Goal: Information Seeking & Learning: Learn about a topic

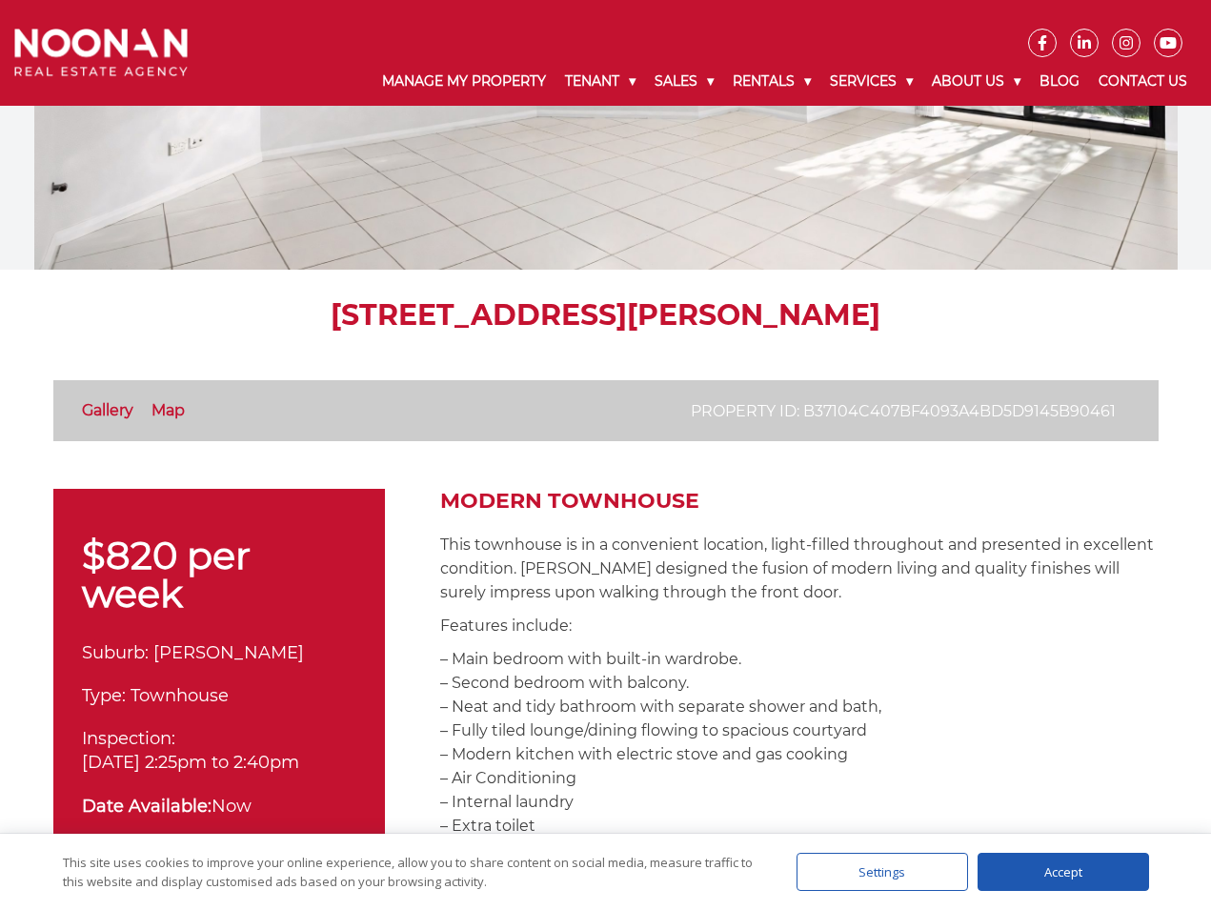
scroll to position [350, 0]
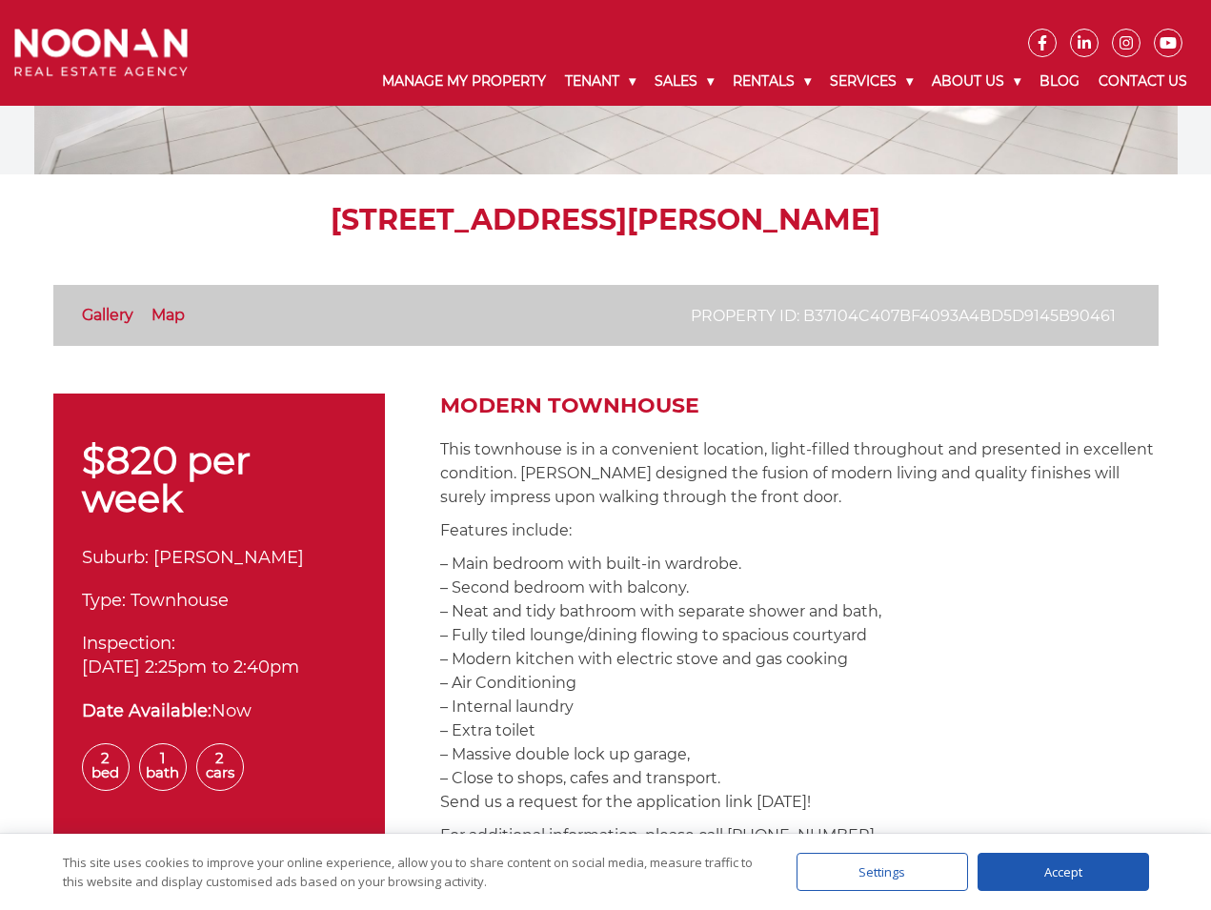
drag, startPoint x: 454, startPoint y: 481, endPoint x: 649, endPoint y: 741, distance: 324.6
click at [649, 741] on p "– Main bedroom with built-in wardrobe. – Second bedroom with balcony. – Neat an…" at bounding box center [799, 683] width 718 height 262
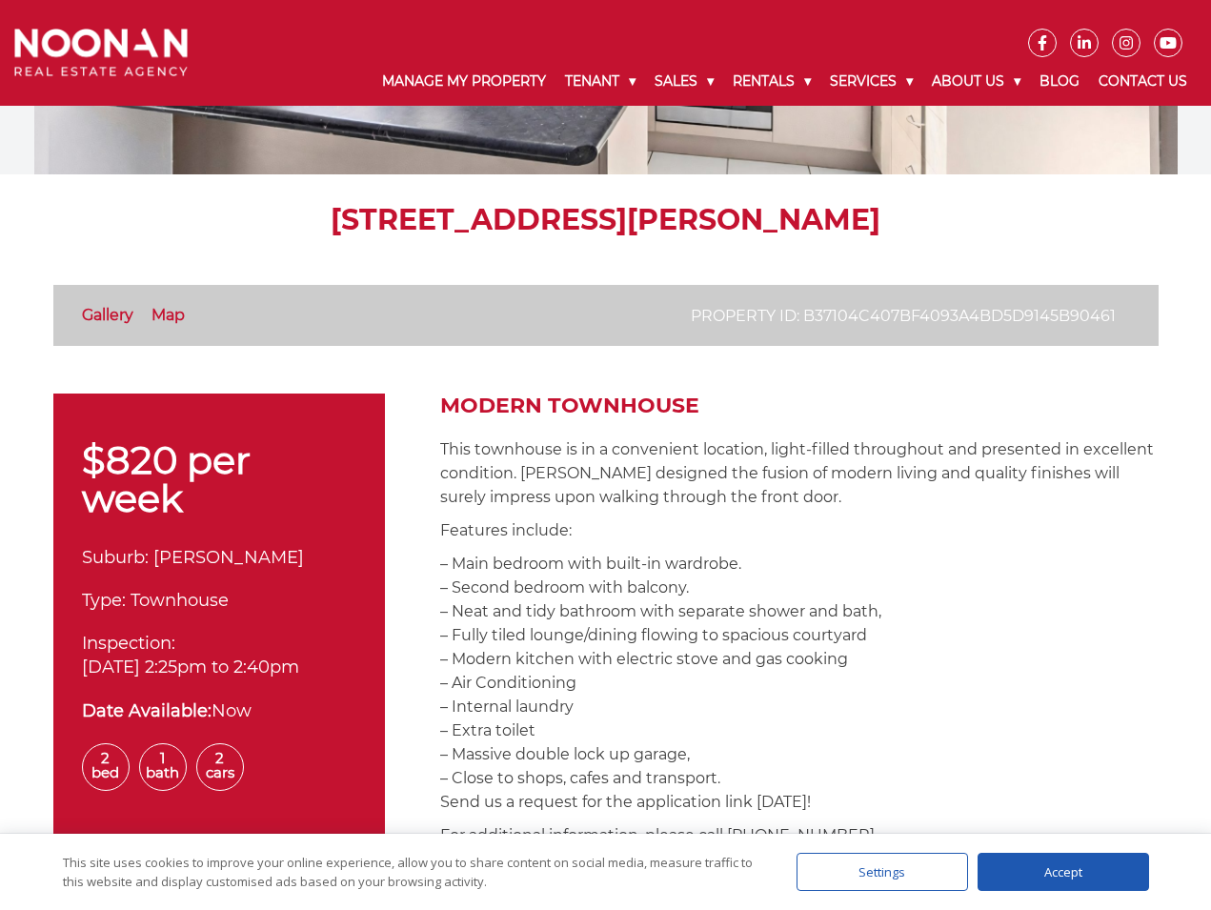
drag, startPoint x: 724, startPoint y: 762, endPoint x: 446, endPoint y: 447, distance: 420.5
click at [446, 447] on p "This townhouse is in a convenient location, light-filled throughout and present…" at bounding box center [799, 472] width 718 height 71
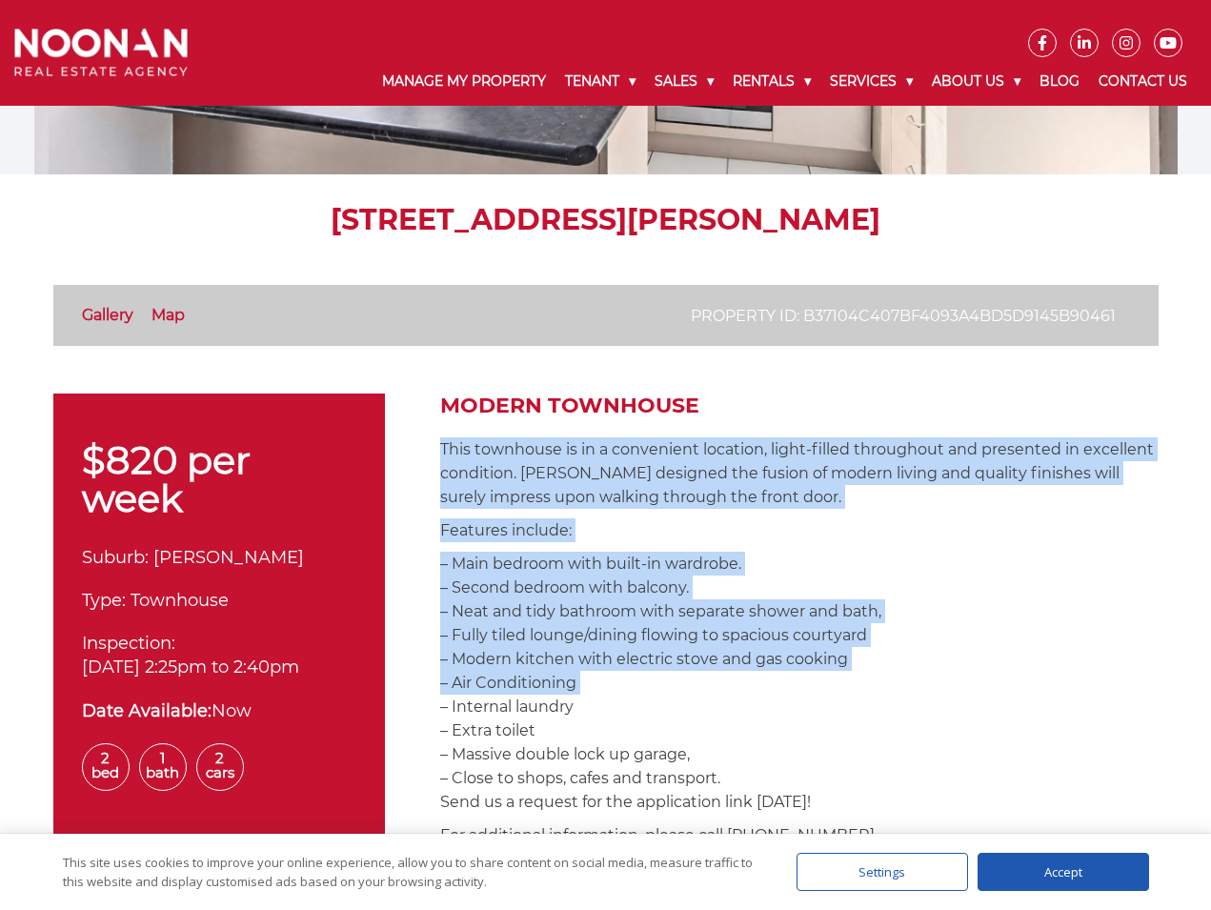
drag, startPoint x: 446, startPoint y: 447, endPoint x: 726, endPoint y: 695, distance: 374.5
click at [726, 695] on p "– Main bedroom with built-in wardrobe. – Second bedroom with balcony. – Neat an…" at bounding box center [799, 683] width 718 height 262
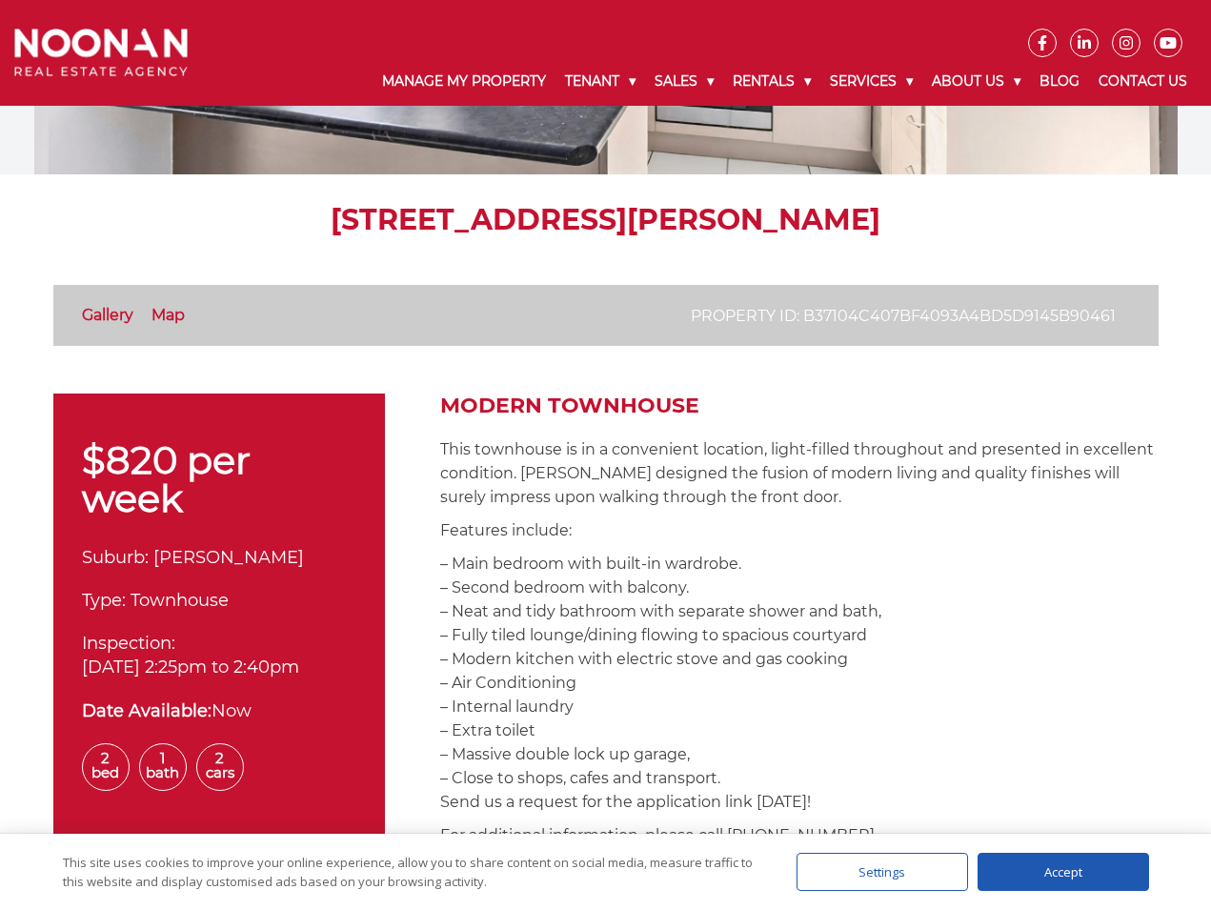
drag, startPoint x: 698, startPoint y: 717, endPoint x: 500, endPoint y: 427, distance: 351.7
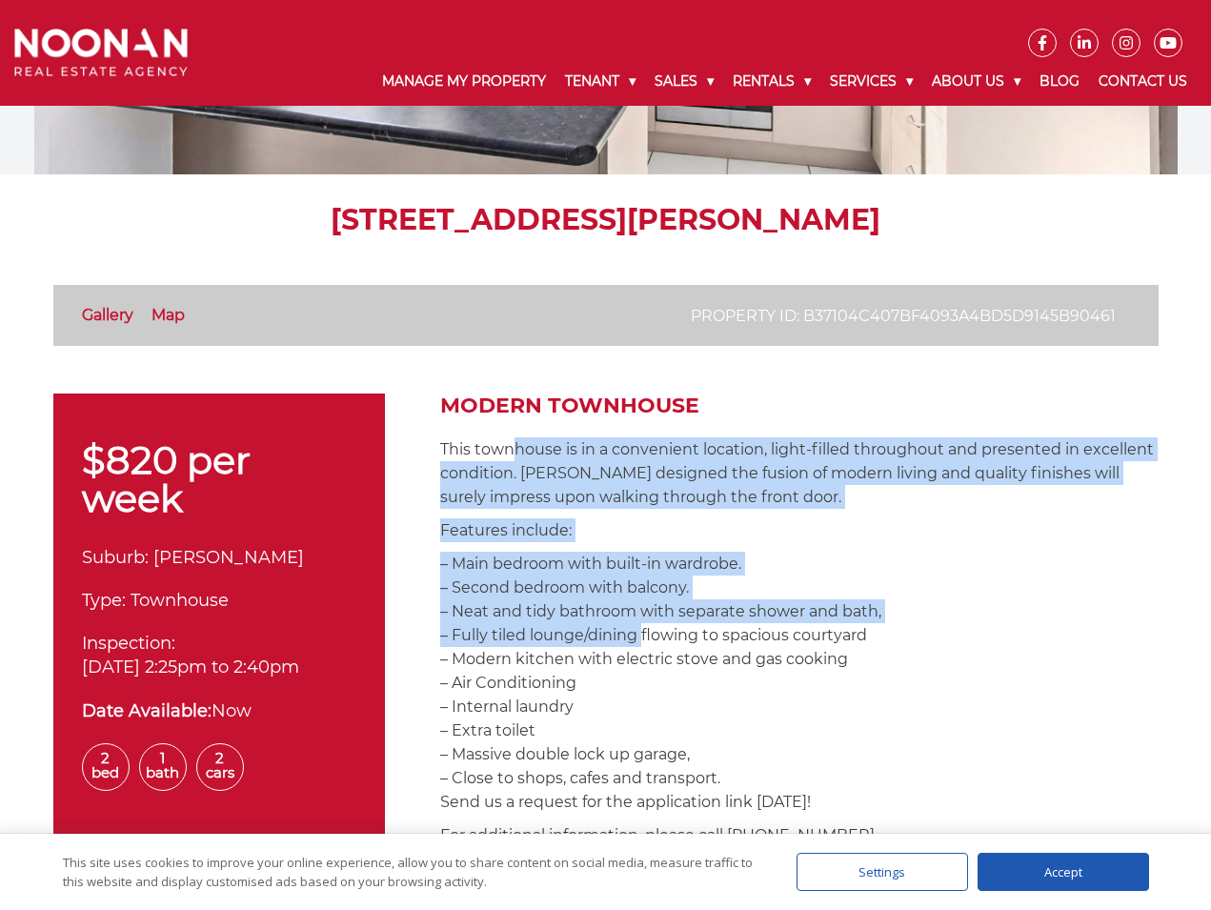
drag, startPoint x: 541, startPoint y: 467, endPoint x: 634, endPoint y: 625, distance: 183.6
click at [634, 625] on p "– Main bedroom with built-in wardrobe. – Second bedroom with balcony. – Neat an…" at bounding box center [799, 683] width 718 height 262
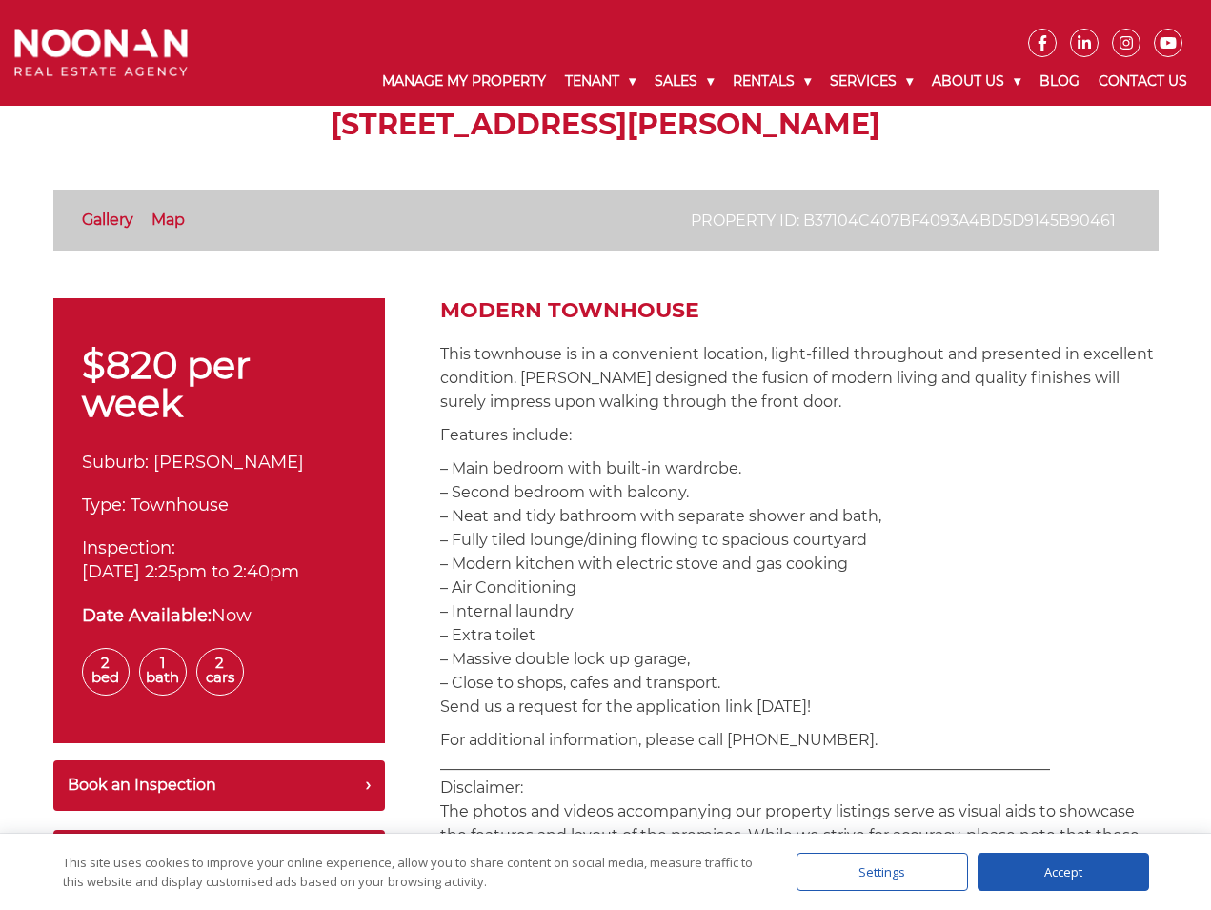
scroll to position [476, 0]
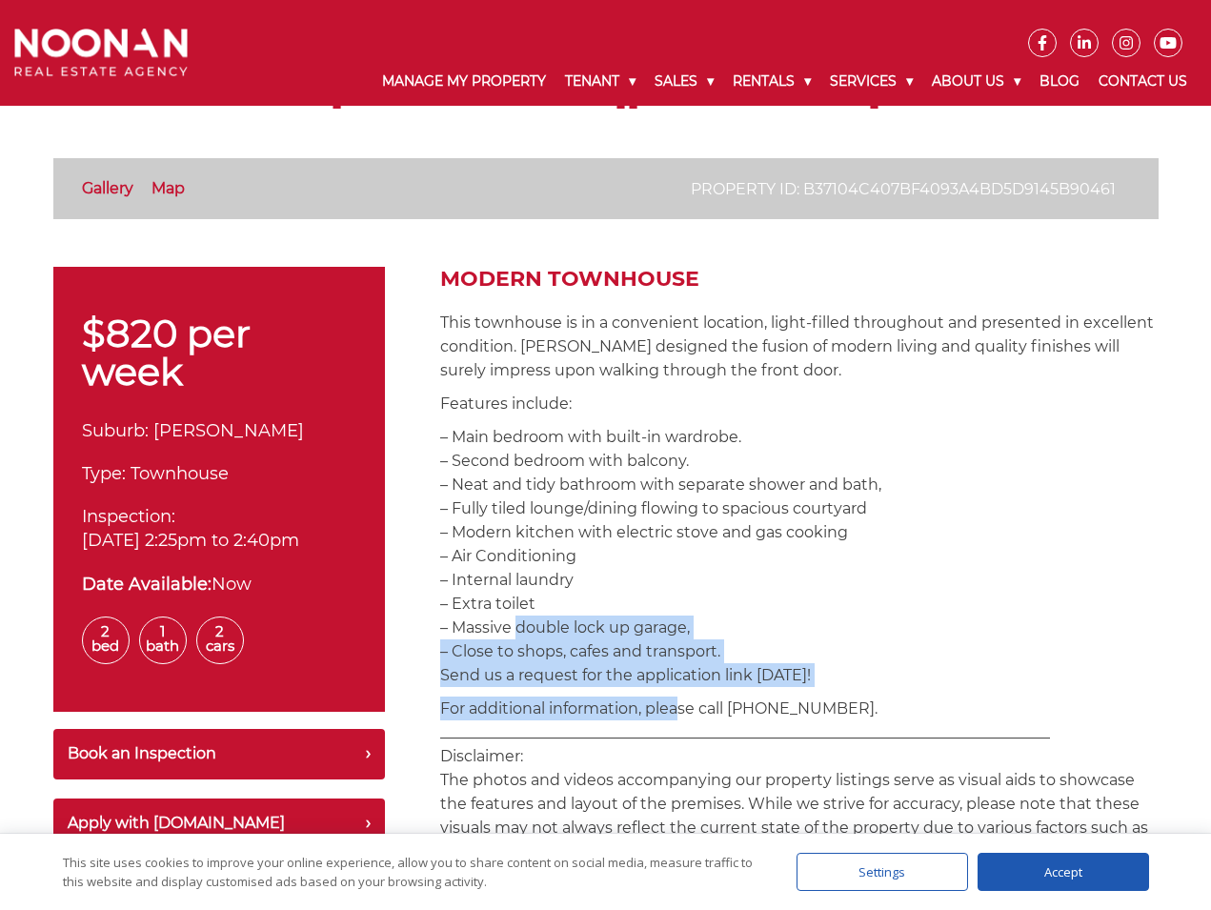
drag, startPoint x: 509, startPoint y: 633, endPoint x: 684, endPoint y: 715, distance: 193.5
click at [684, 715] on p "For additional information, please call 02 9330 6868. _________________________…" at bounding box center [799, 779] width 718 height 167
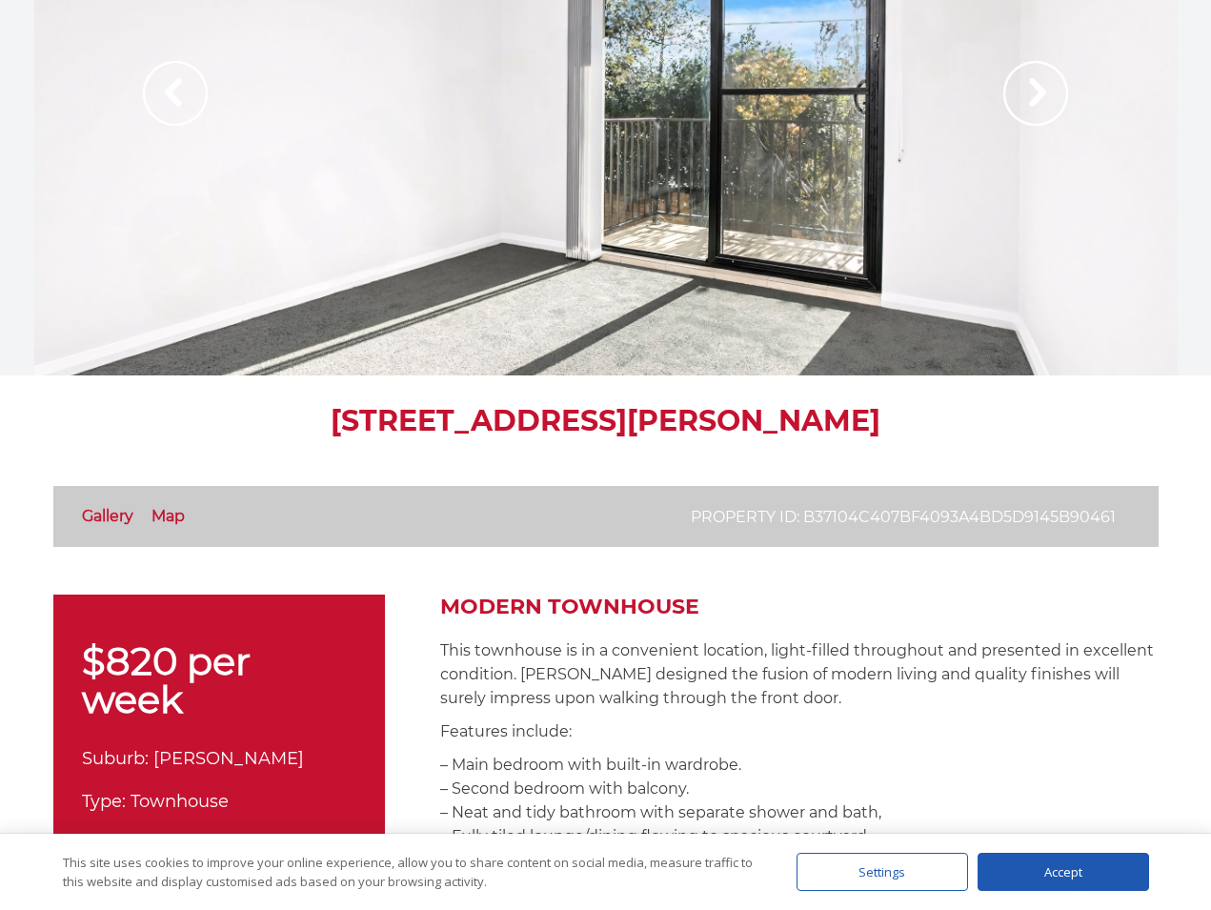
scroll to position [0, 0]
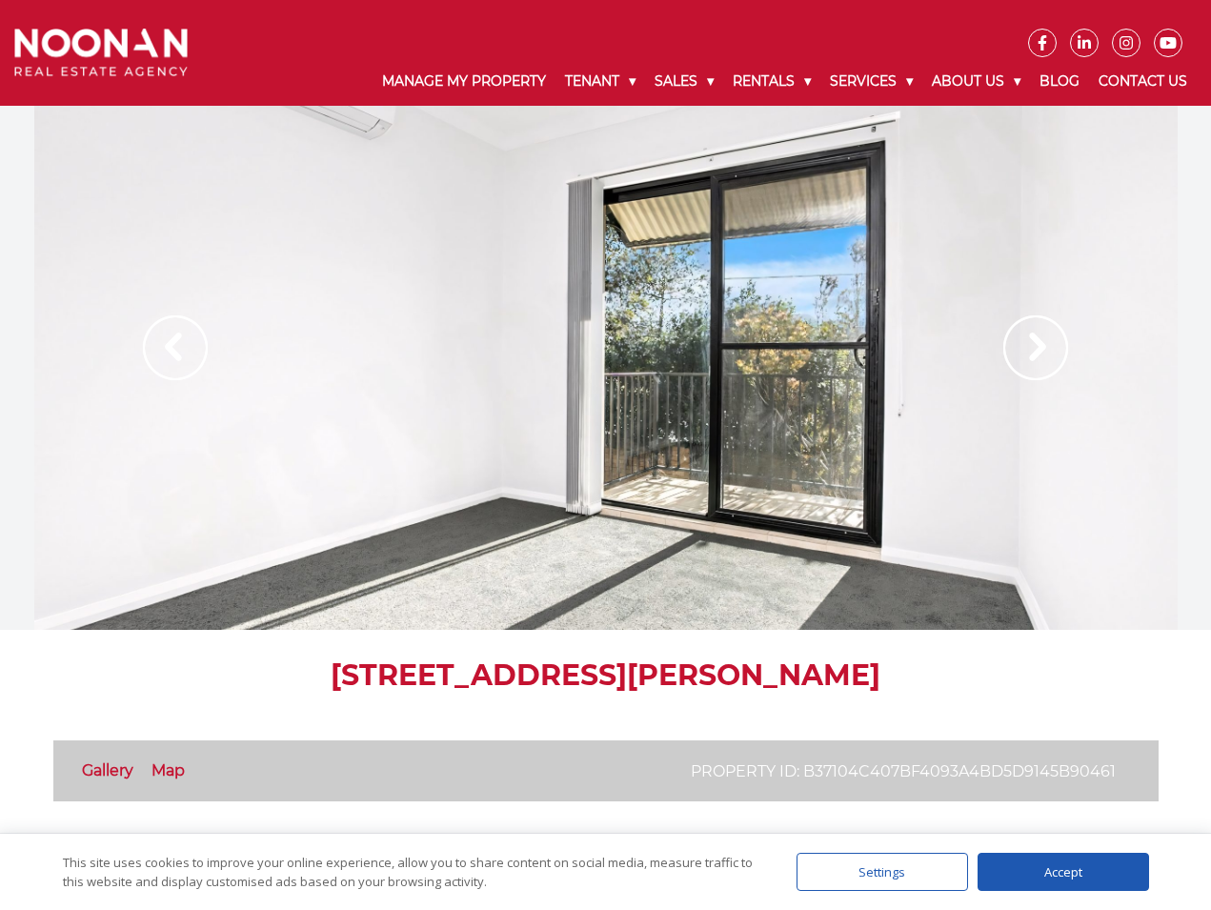
click at [1017, 349] on img at bounding box center [1035, 347] width 65 height 65
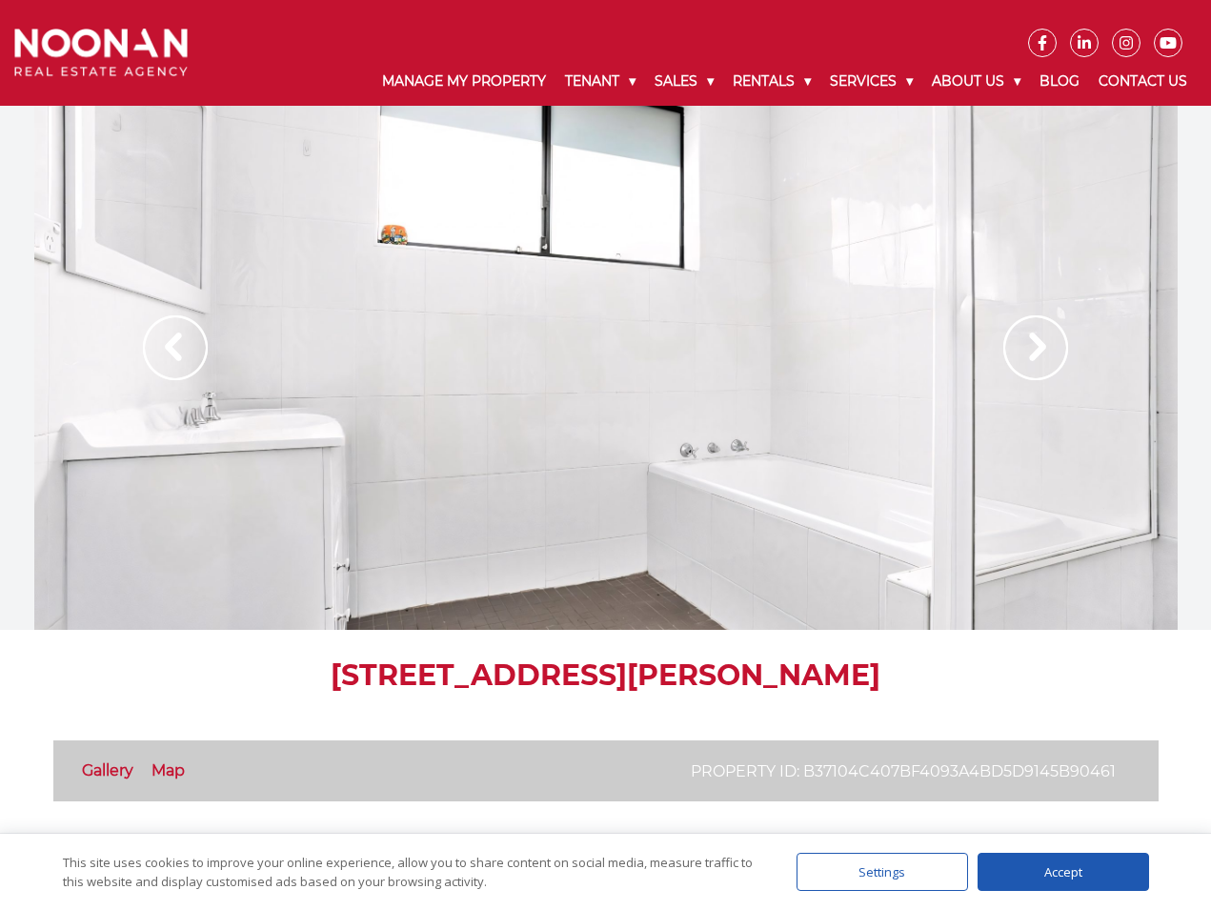
click at [1017, 349] on img at bounding box center [1035, 347] width 65 height 65
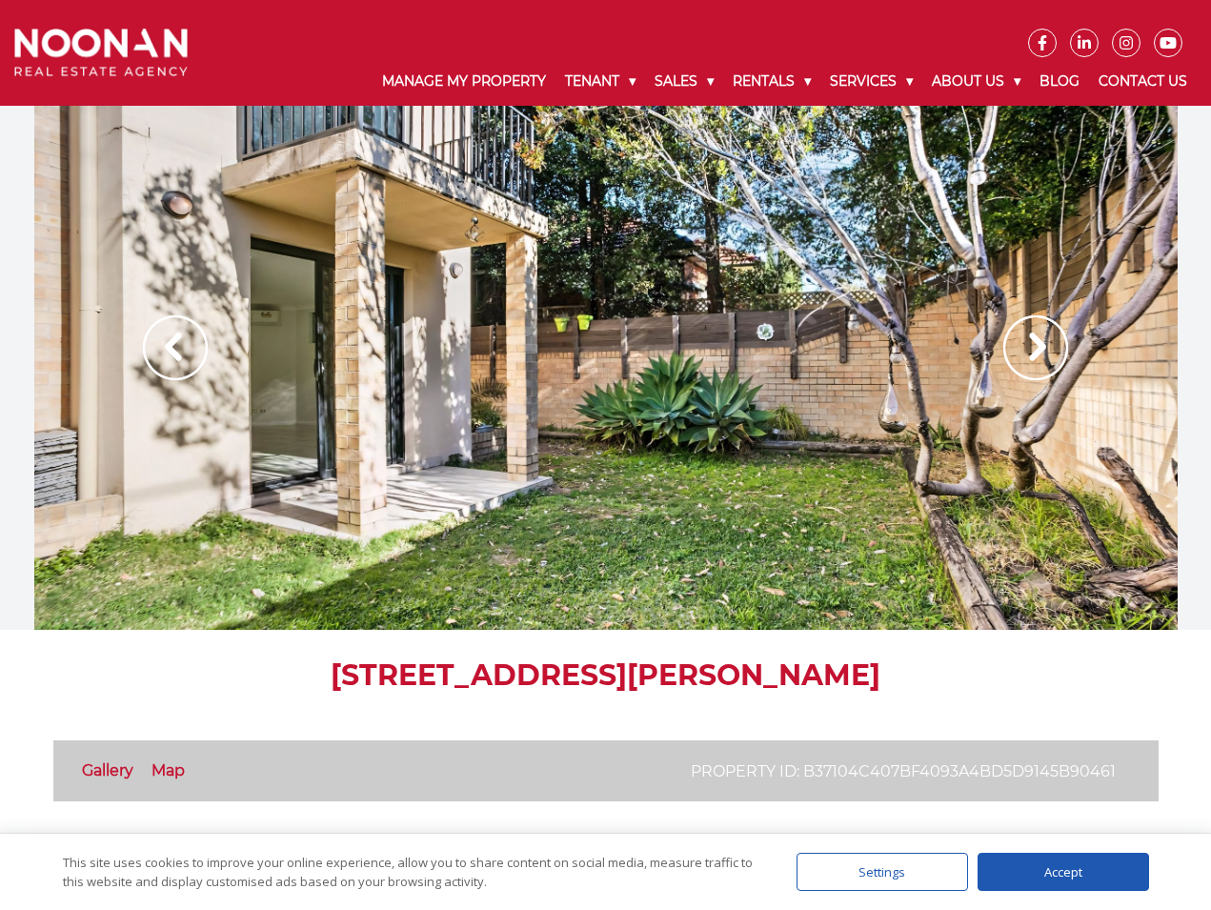
click at [1017, 349] on img at bounding box center [1035, 347] width 65 height 65
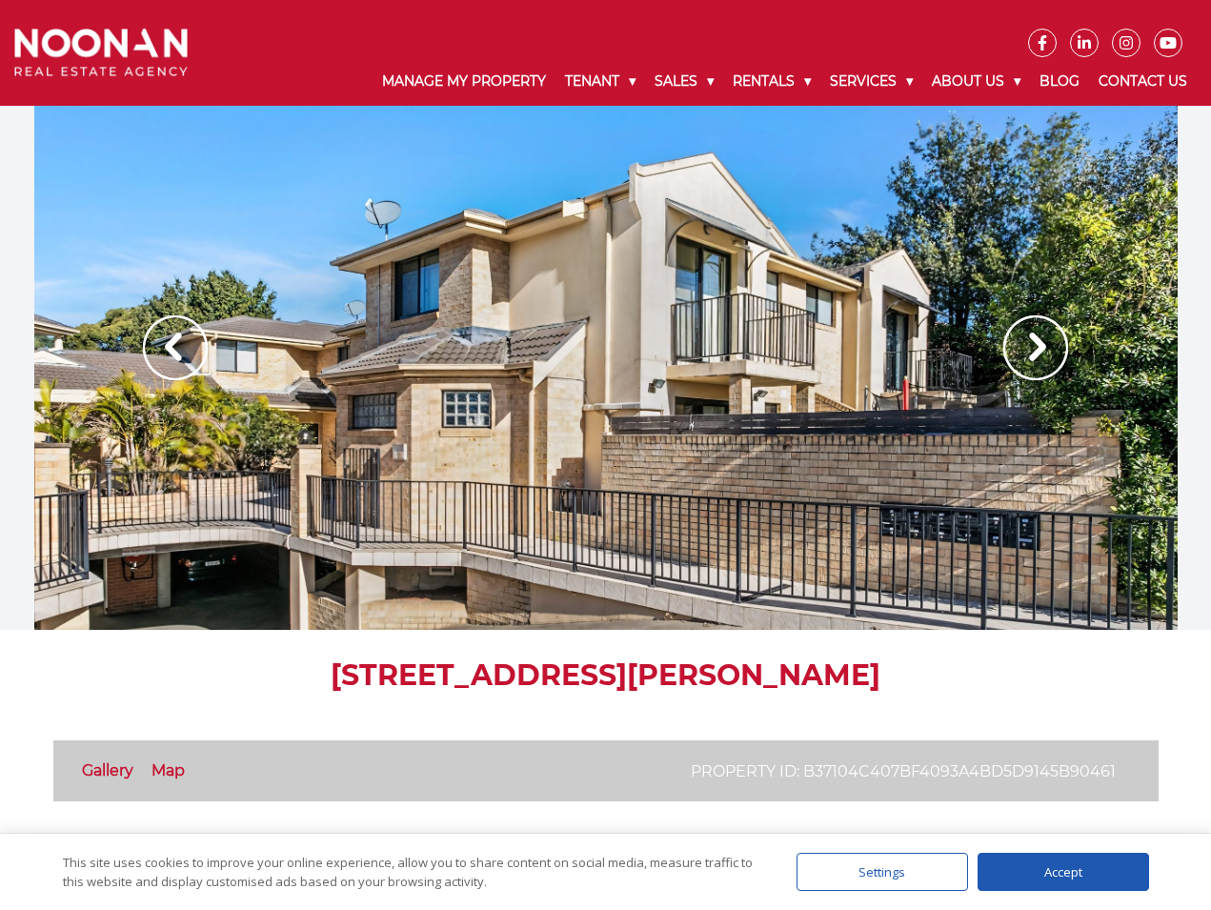
click at [1017, 349] on img at bounding box center [1035, 347] width 65 height 65
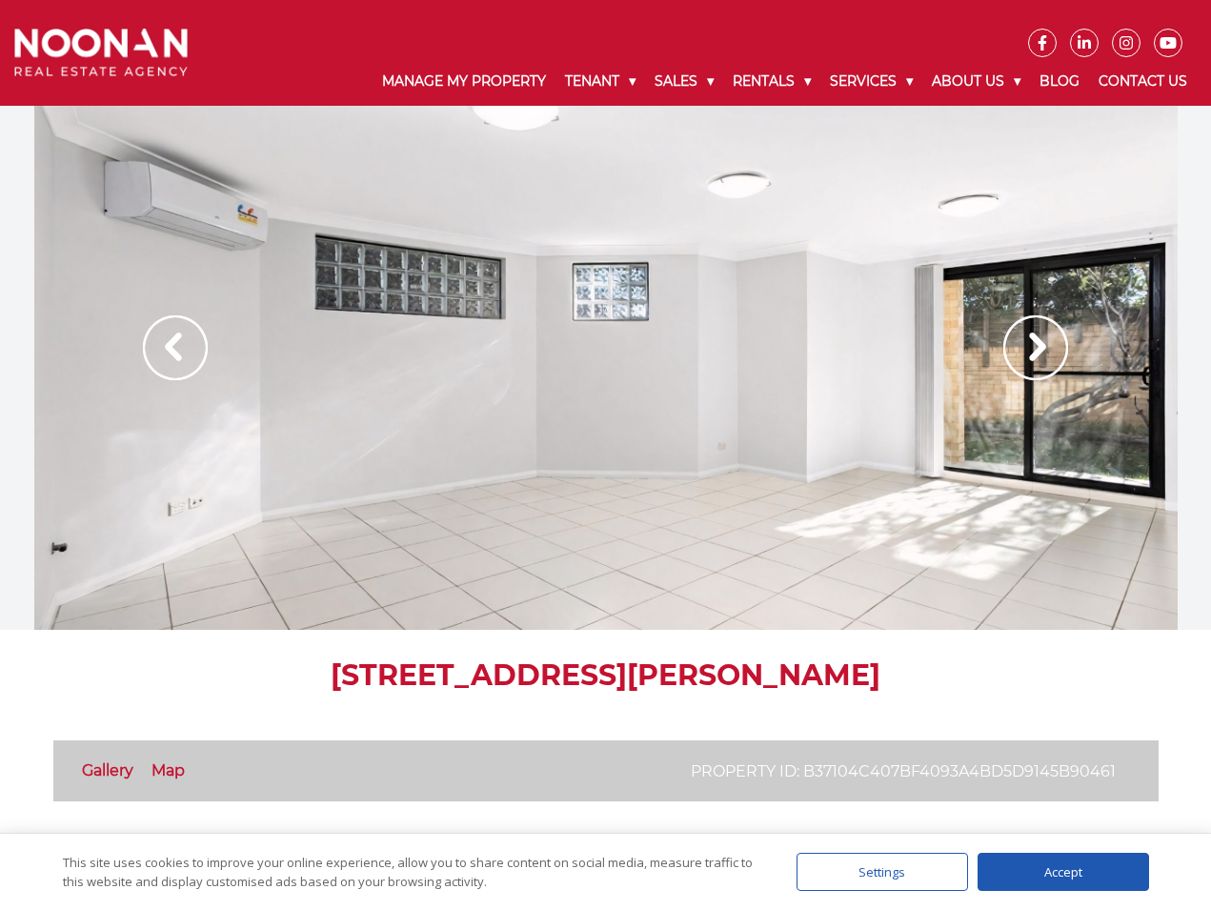
click at [1017, 349] on img at bounding box center [1035, 347] width 65 height 65
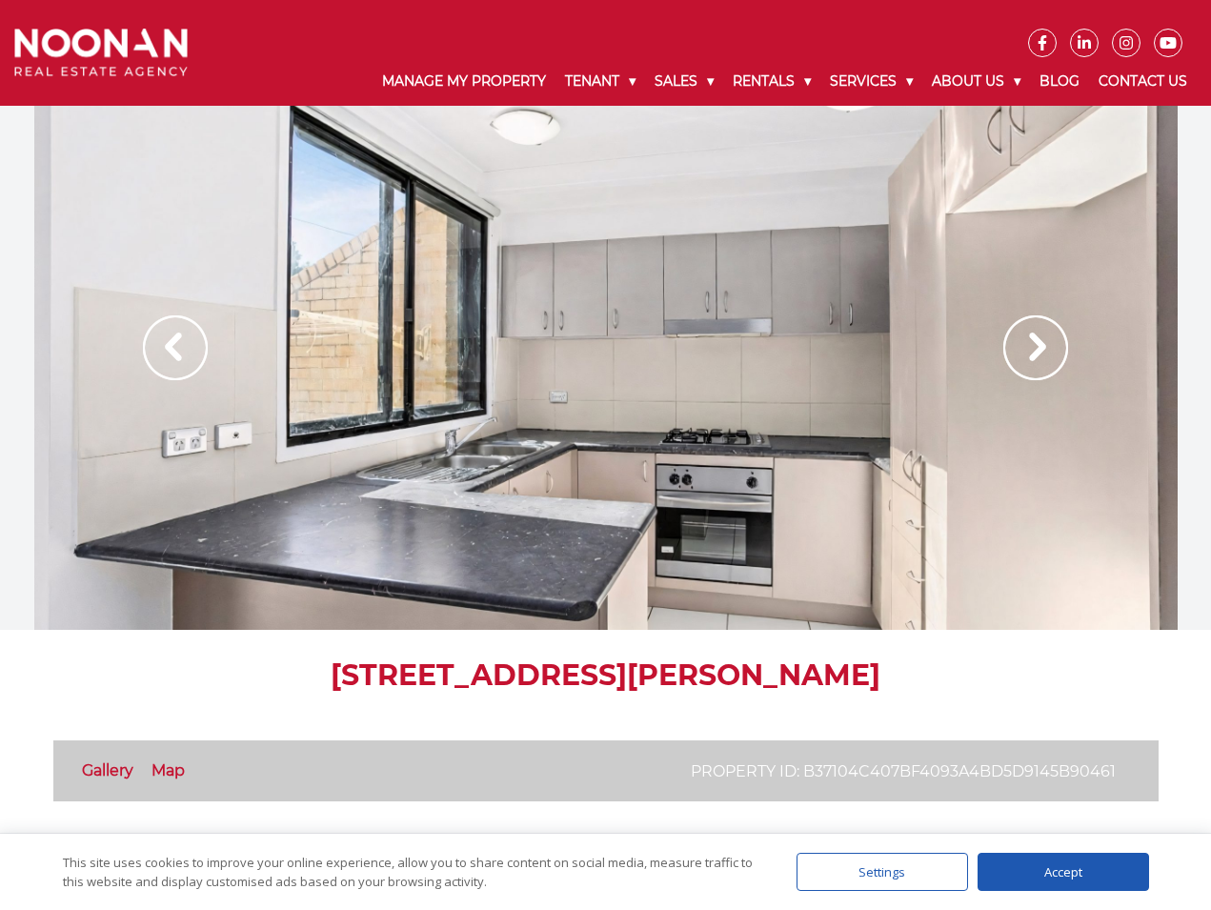
click at [1017, 349] on img at bounding box center [1035, 347] width 65 height 65
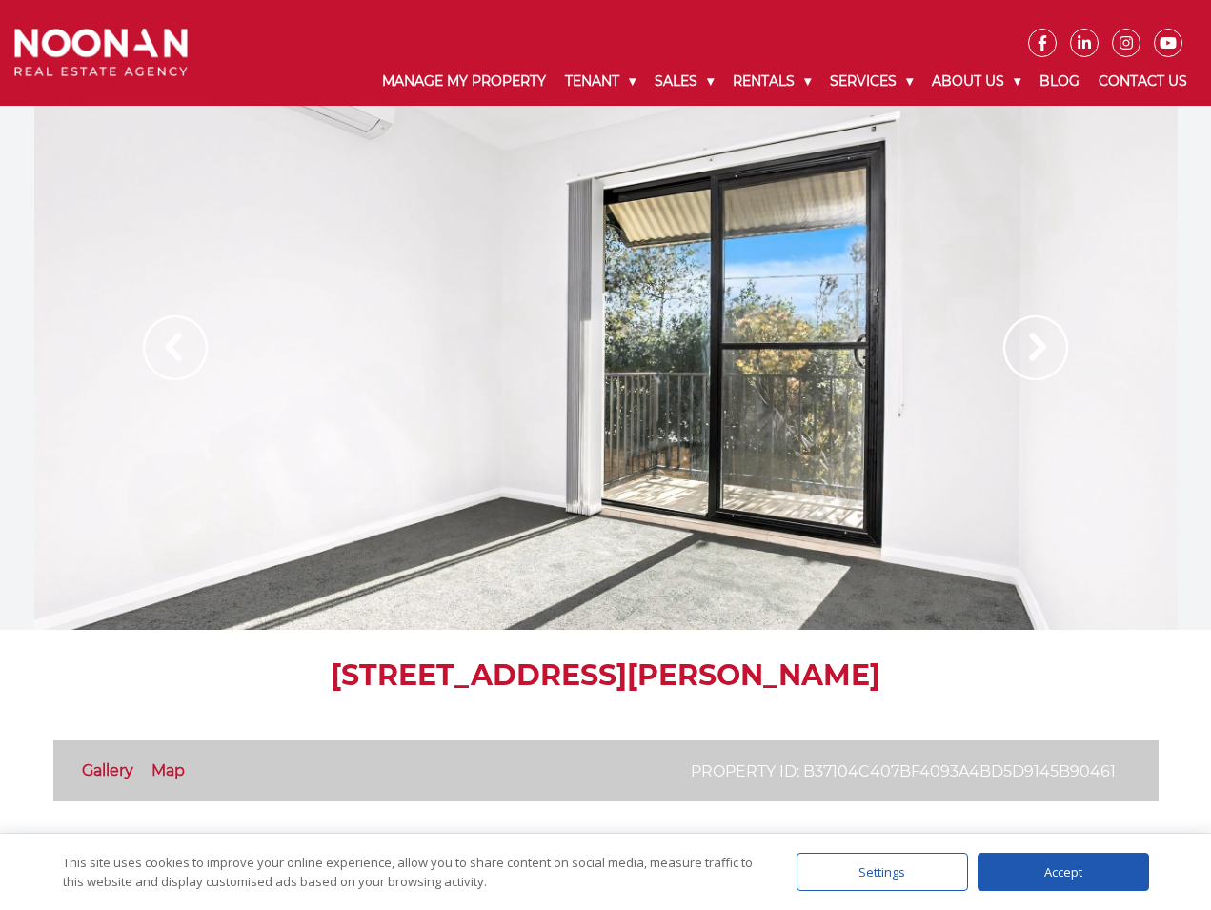
click at [1017, 349] on img at bounding box center [1035, 347] width 65 height 65
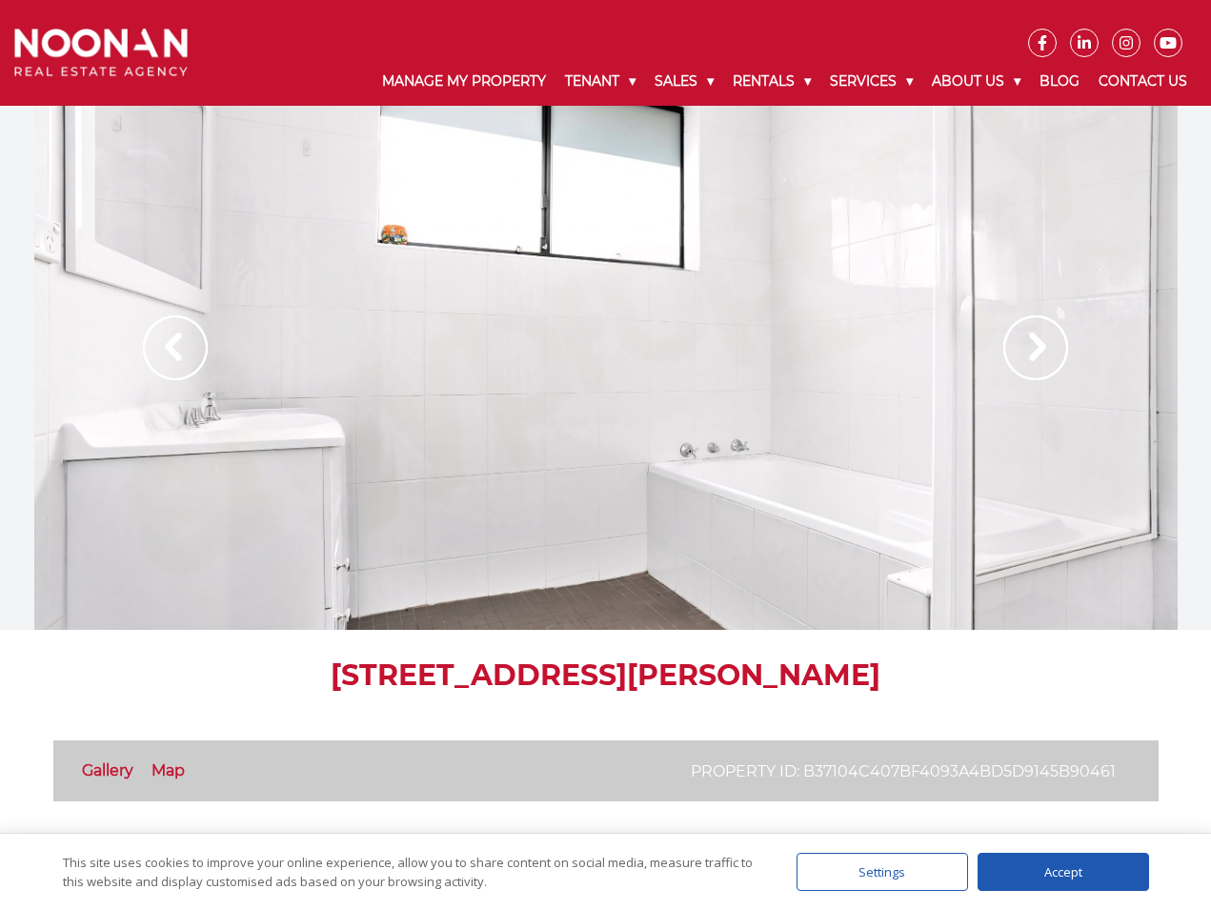
click at [1017, 349] on img at bounding box center [1035, 347] width 65 height 65
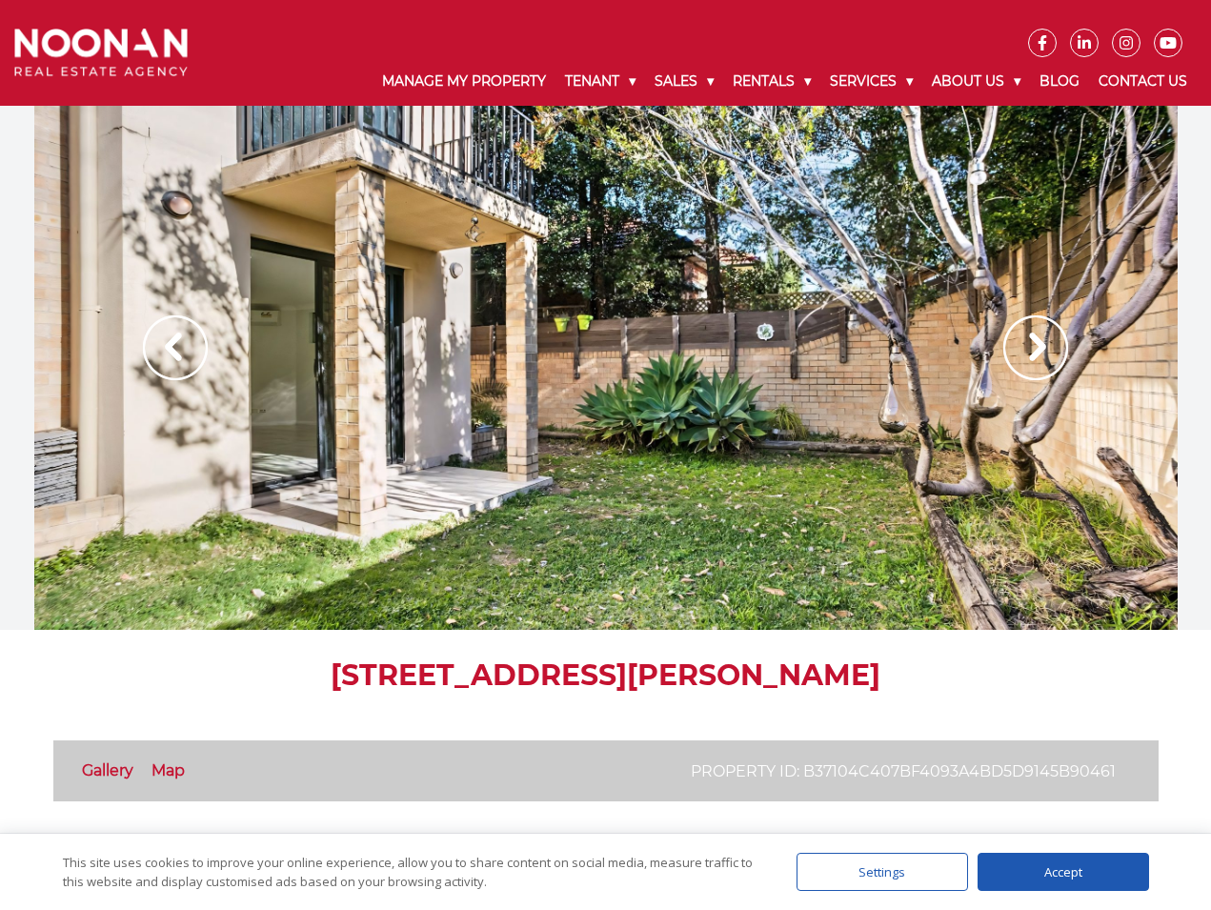
click at [1017, 349] on img at bounding box center [1035, 347] width 65 height 65
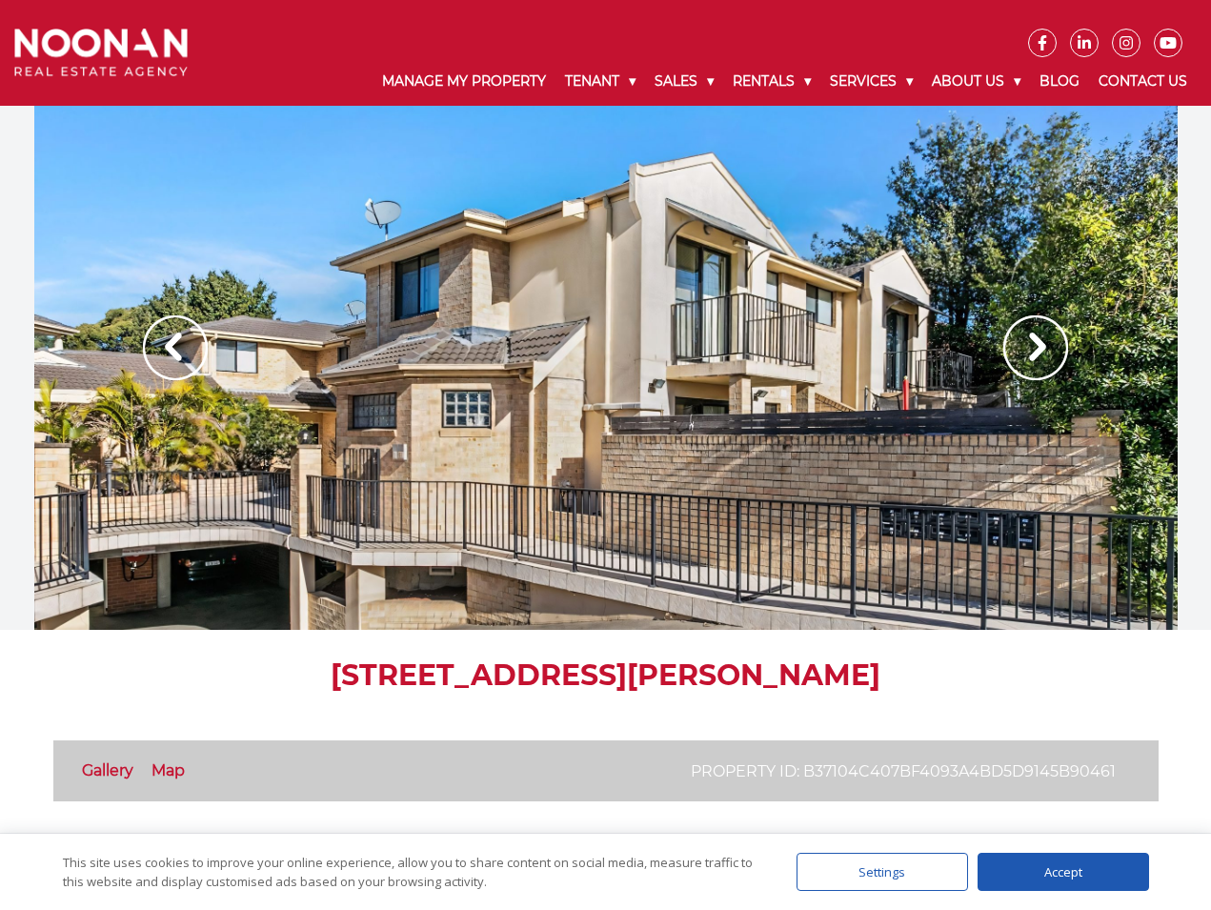
click at [1017, 349] on img at bounding box center [1035, 347] width 65 height 65
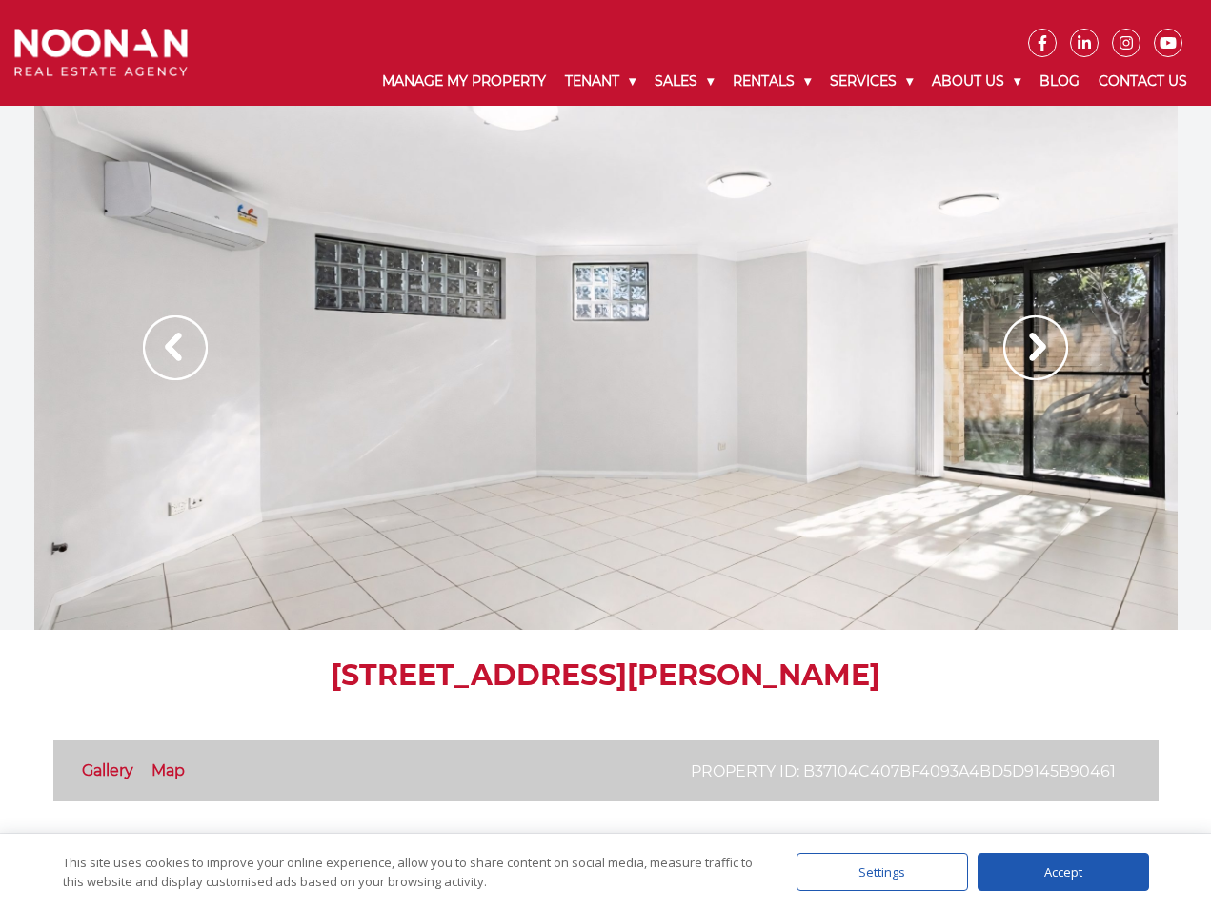
click at [1017, 349] on img at bounding box center [1035, 347] width 65 height 65
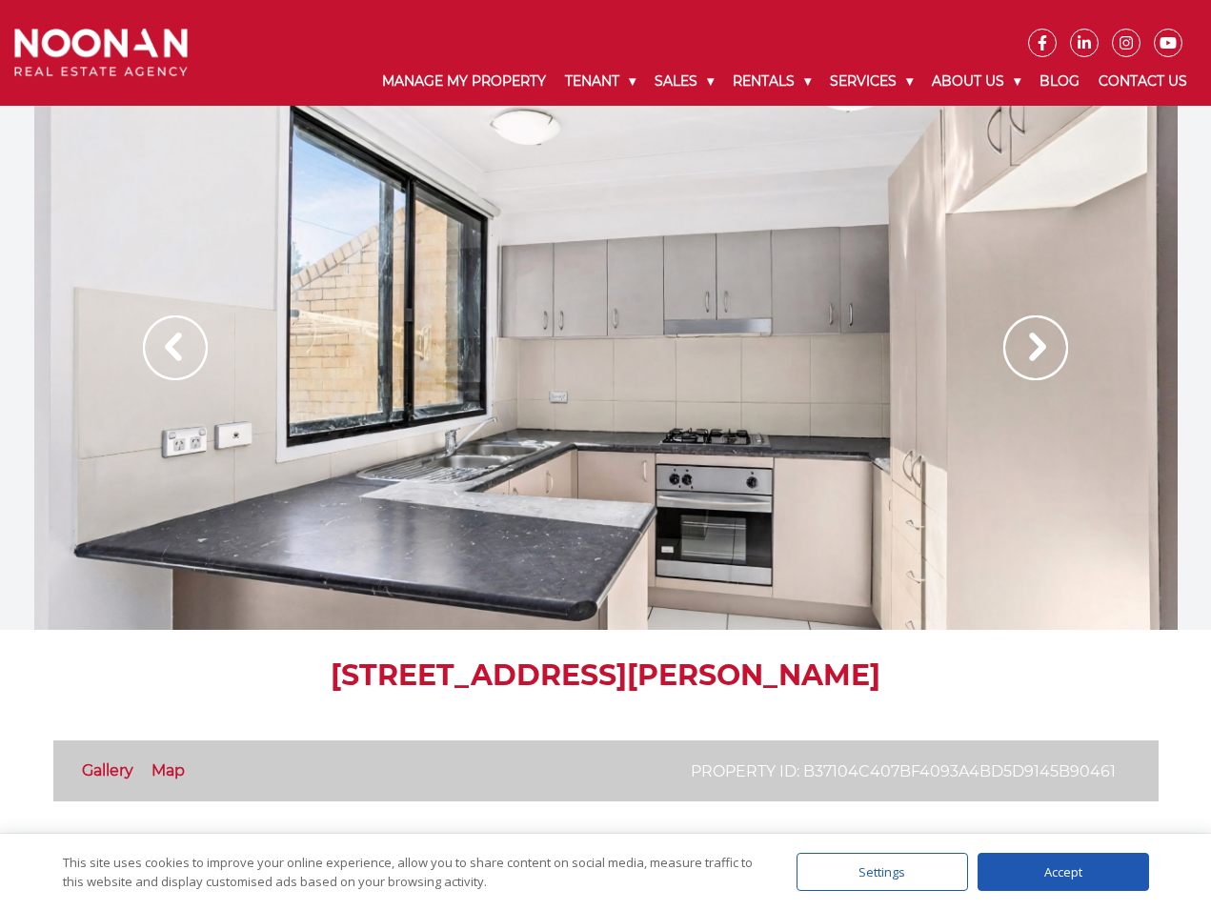
click at [1017, 349] on img at bounding box center [1035, 347] width 65 height 65
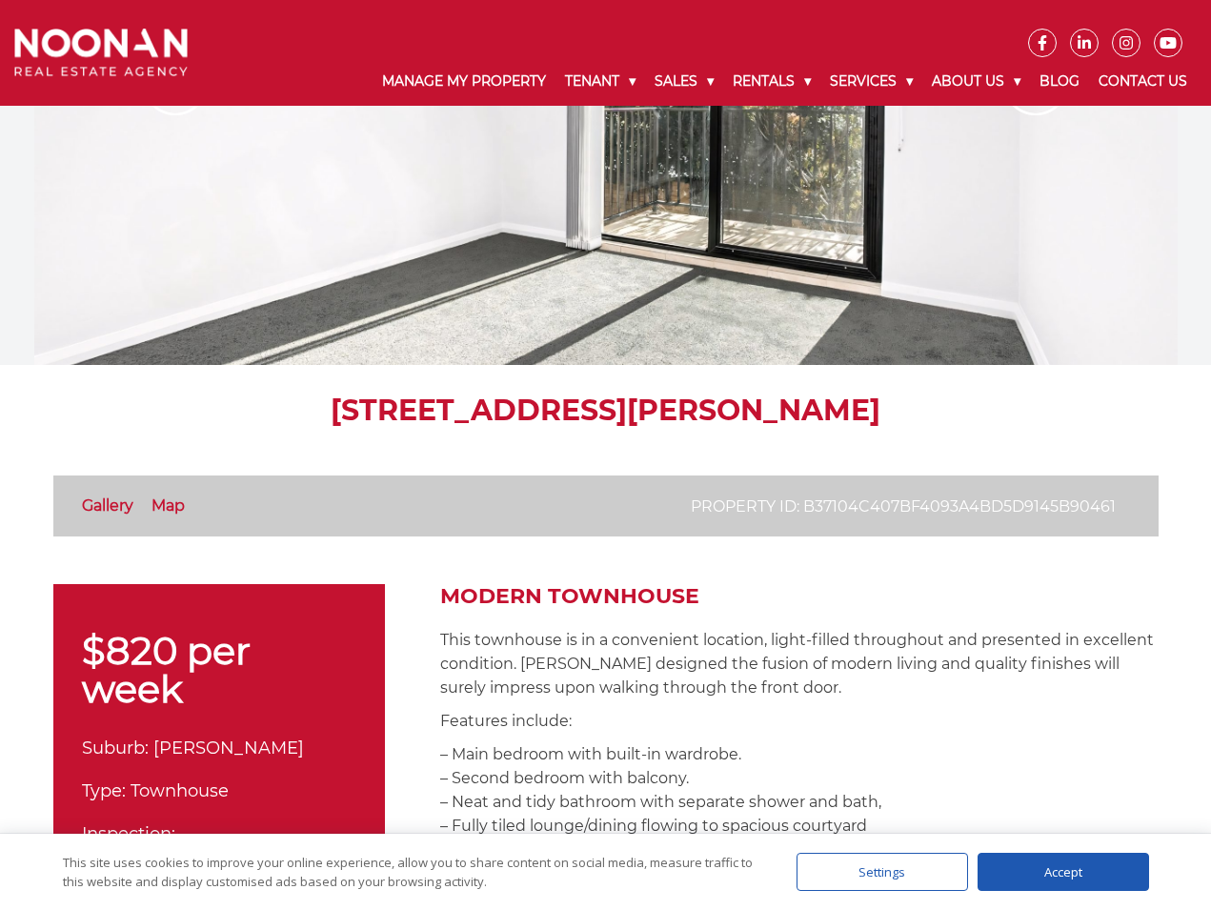
scroll to position [350, 0]
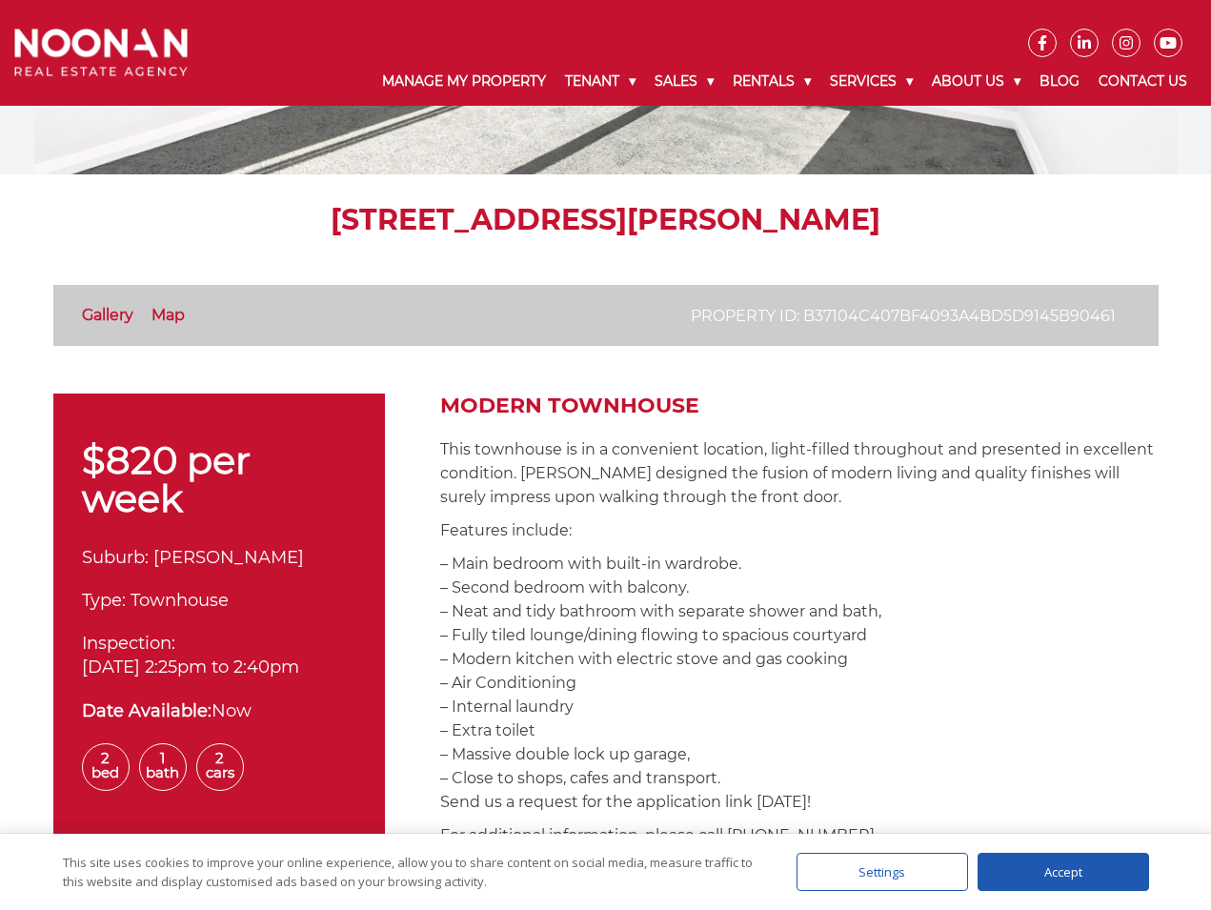
drag, startPoint x: 991, startPoint y: 453, endPoint x: 1014, endPoint y: 600, distance: 148.6
click at [1014, 600] on p "– Main bedroom with built-in wardrobe. – Second bedroom with balcony. – Neat an…" at bounding box center [799, 683] width 718 height 262
drag, startPoint x: 797, startPoint y: 680, endPoint x: 634, endPoint y: 446, distance: 285.4
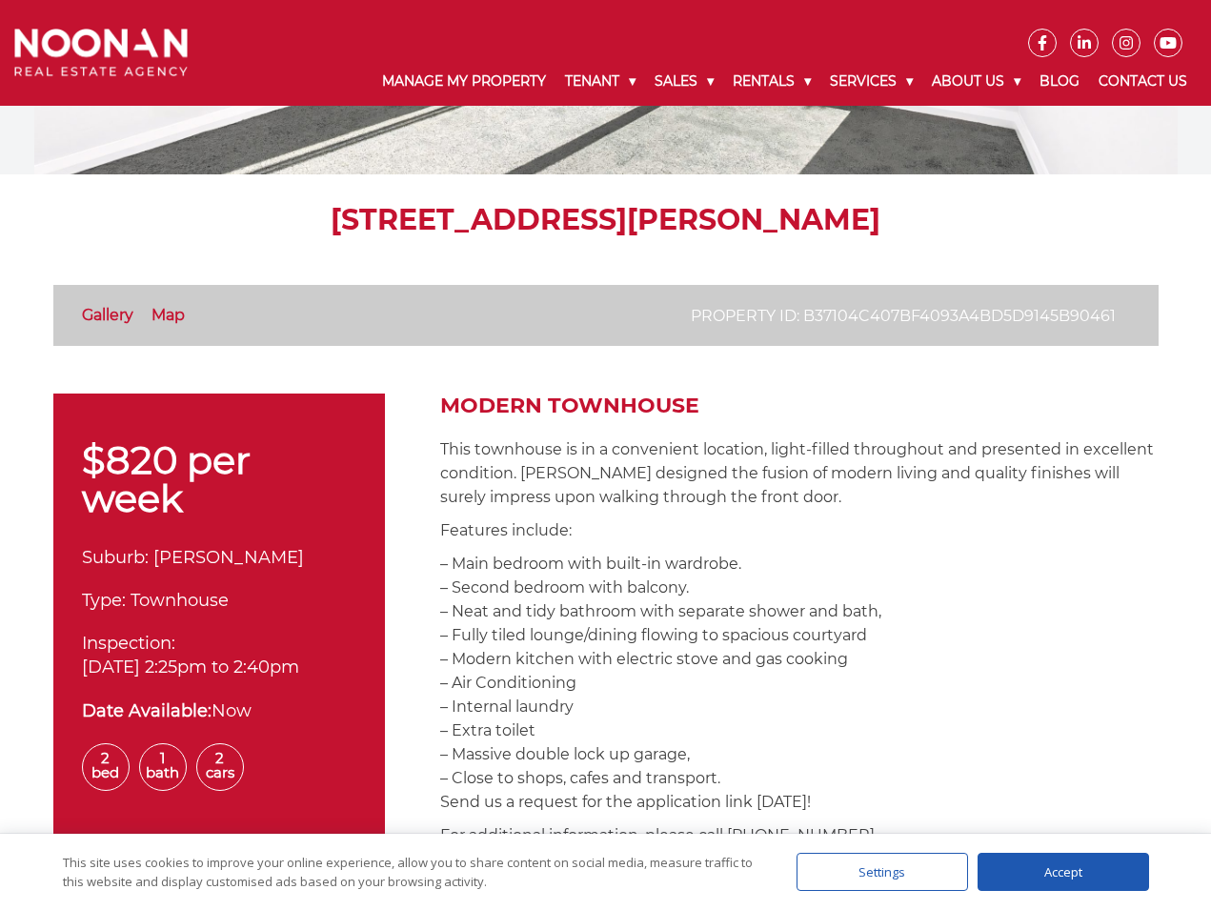
click at [634, 446] on p "This townhouse is in a convenient location, light-filled throughout and present…" at bounding box center [799, 472] width 718 height 71
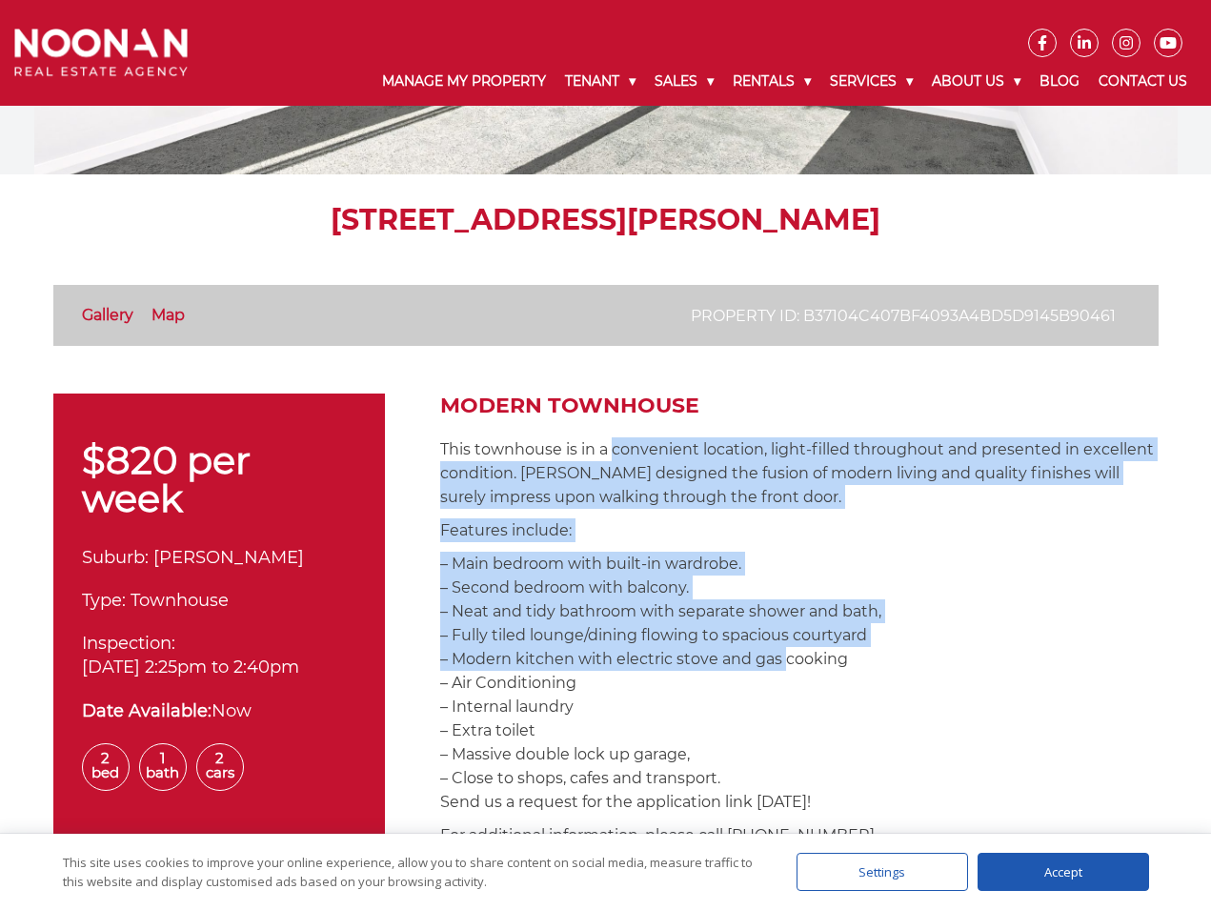
drag, startPoint x: 634, startPoint y: 446, endPoint x: 770, endPoint y: 672, distance: 263.2
click at [771, 673] on p "– Main bedroom with built-in wardrobe. – Second bedroom with balcony. – Neat an…" at bounding box center [799, 683] width 718 height 262
drag, startPoint x: 557, startPoint y: 537, endPoint x: 547, endPoint y: 505, distance: 34.0
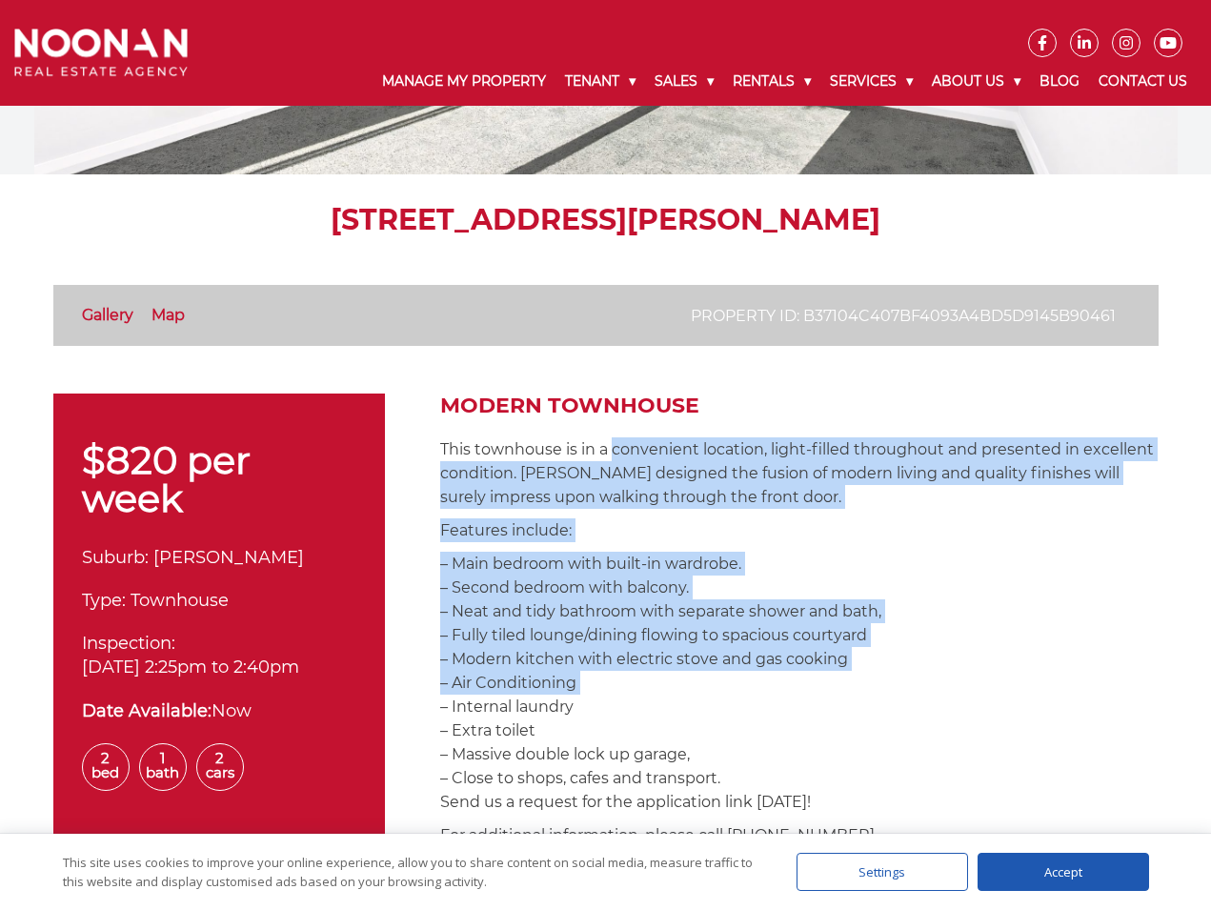
click at [547, 505] on p "This townhouse is in a convenient location, light-filled throughout and present…" at bounding box center [799, 472] width 718 height 71
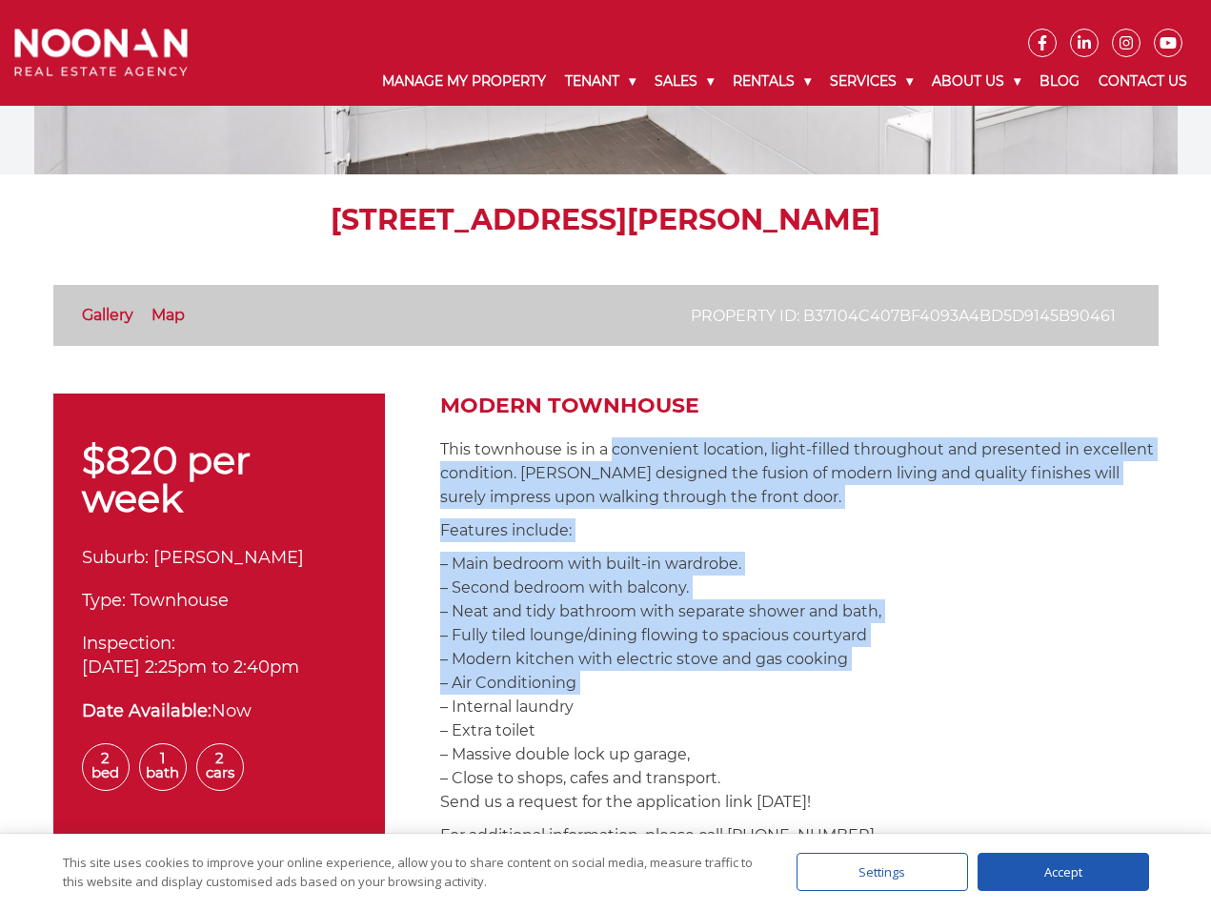
drag, startPoint x: 739, startPoint y: 699, endPoint x: 818, endPoint y: 753, distance: 95.9
click at [818, 753] on p "– Main bedroom with built-in wardrobe. – Second bedroom with balcony. – Neat an…" at bounding box center [799, 683] width 718 height 262
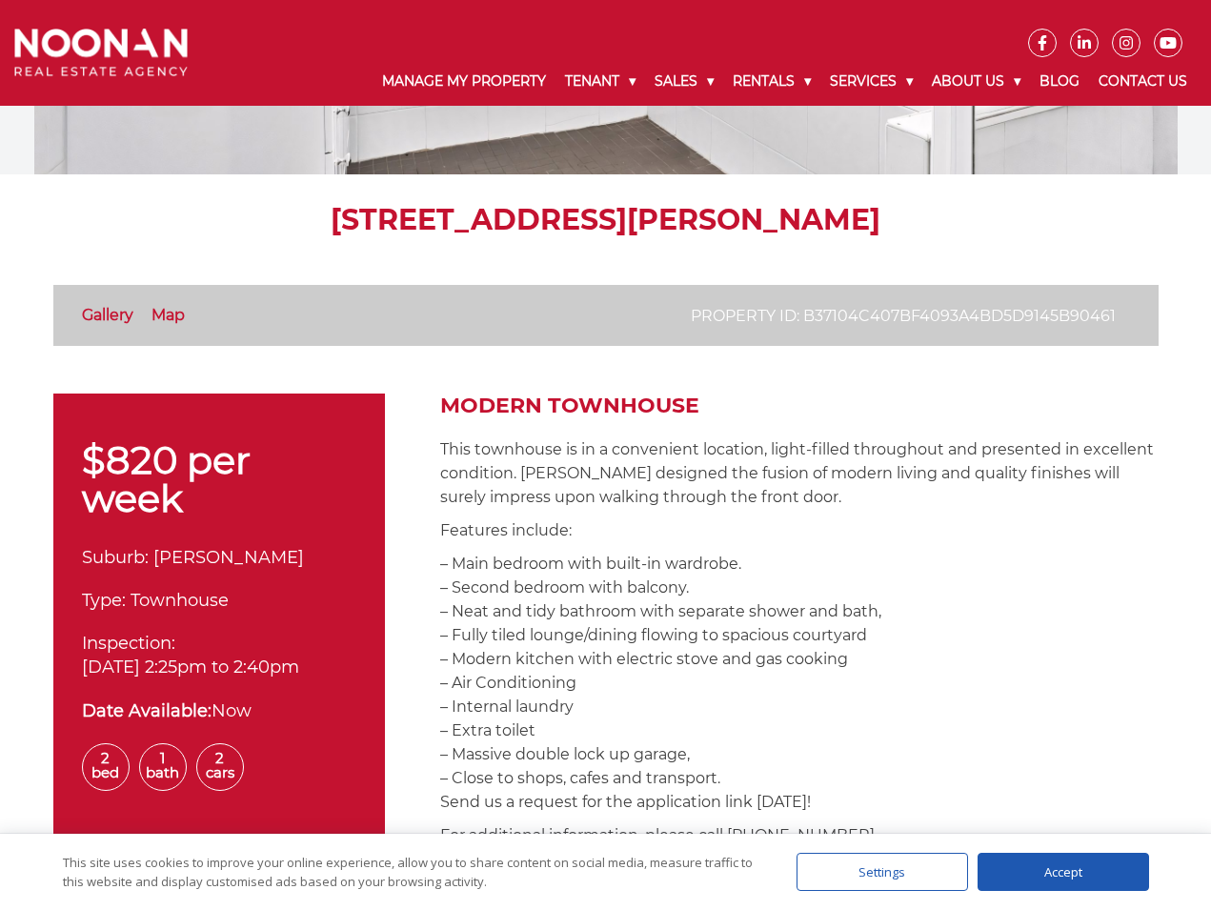
scroll to position [476, 0]
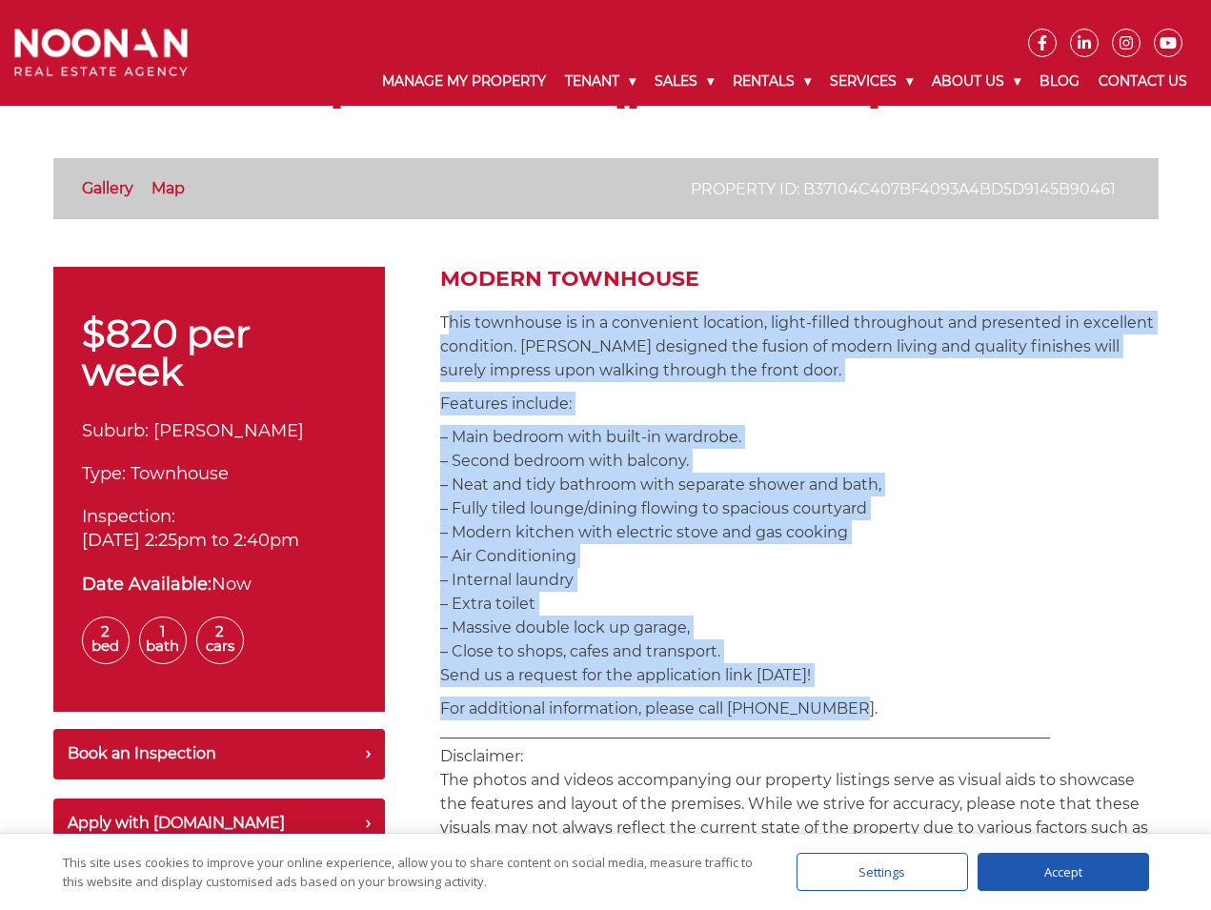
drag, startPoint x: 765, startPoint y: 628, endPoint x: 449, endPoint y: 329, distance: 435.3
click at [447, 329] on p "This townhouse is in a convenient location, light-filled throughout and present…" at bounding box center [799, 346] width 718 height 71
drag, startPoint x: 447, startPoint y: 329, endPoint x: 751, endPoint y: 682, distance: 466.1
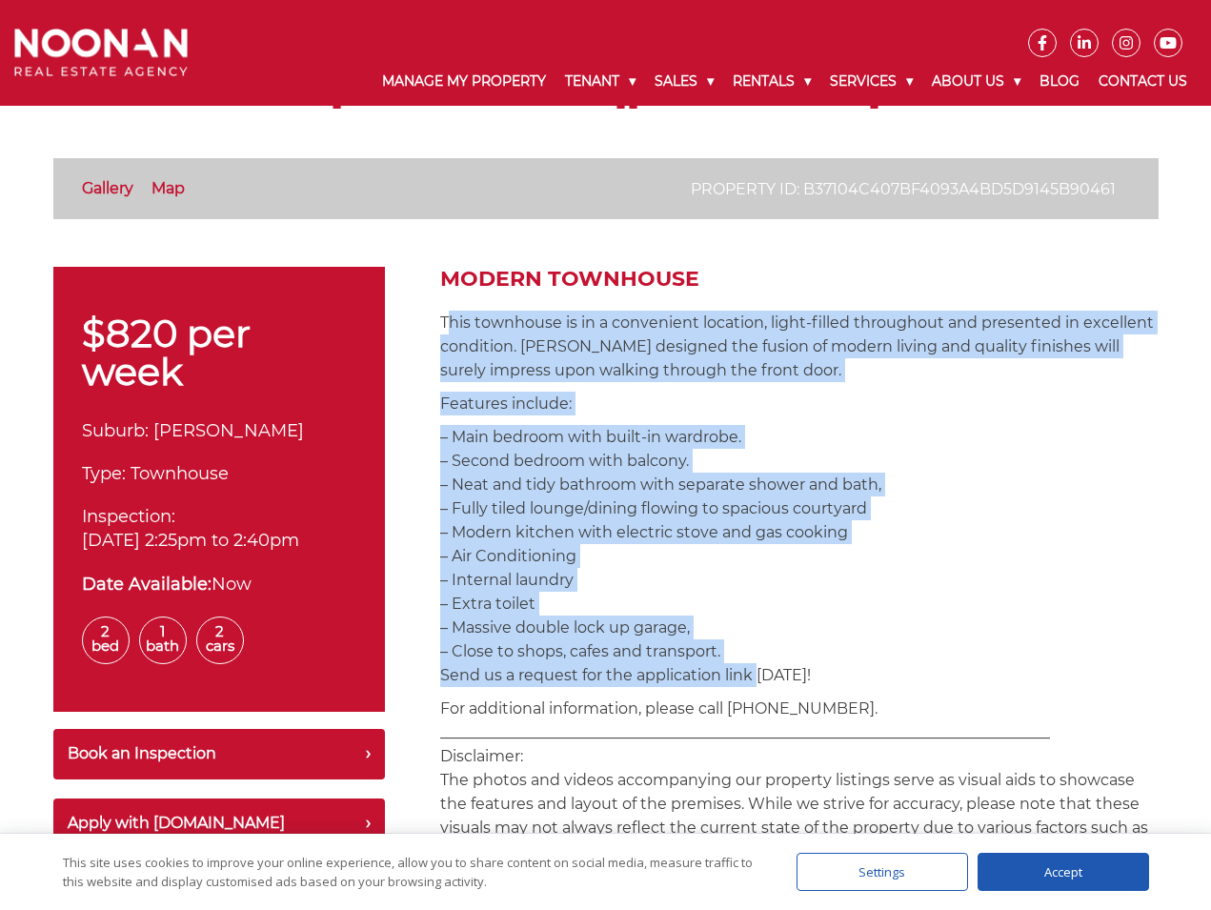
click at [751, 682] on p "– Main bedroom with built-in wardrobe. – Second bedroom with balcony. – Neat an…" at bounding box center [799, 556] width 718 height 262
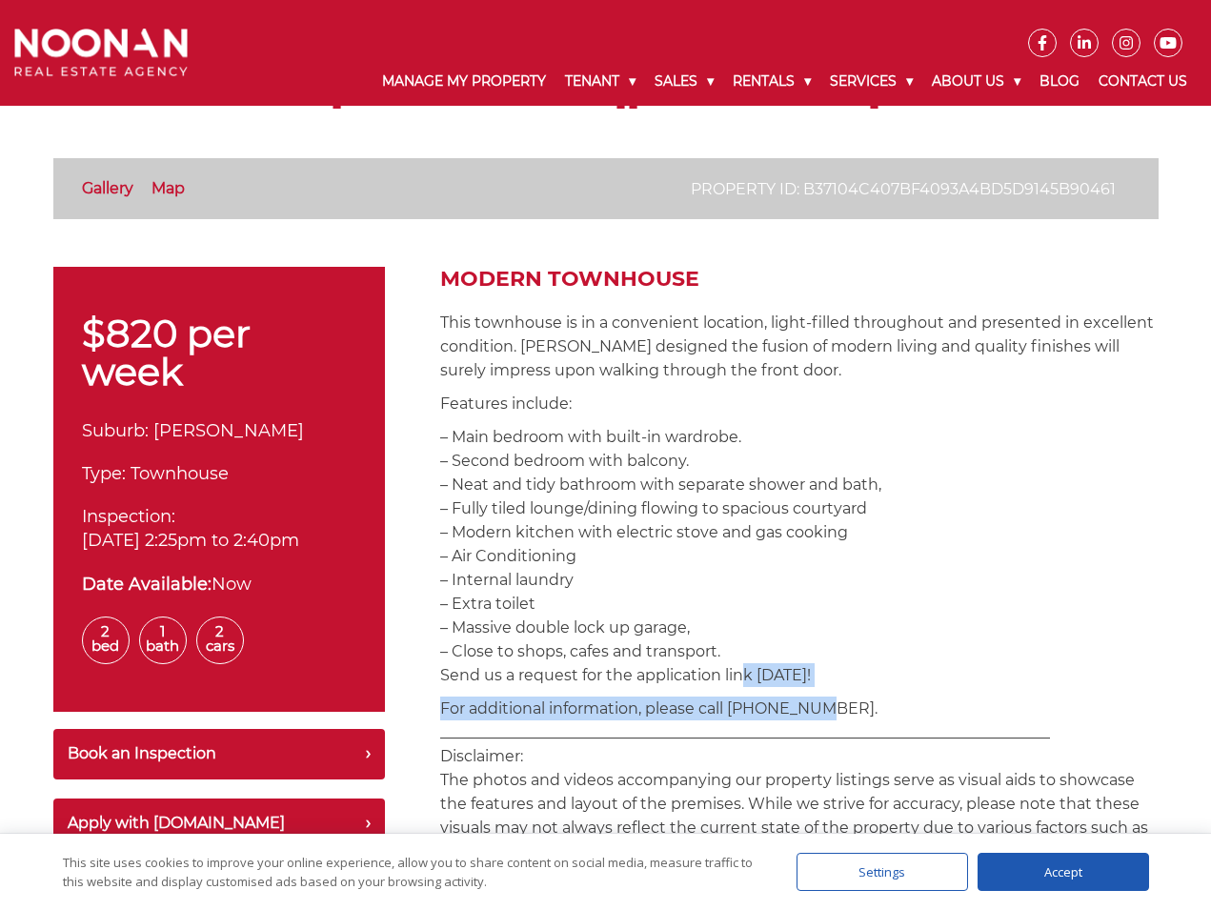
drag, startPoint x: 770, startPoint y: 684, endPoint x: 816, endPoint y: 713, distance: 54.7
click at [816, 713] on p "For additional information, please call 02 9330 6868. _________________________…" at bounding box center [799, 779] width 718 height 167
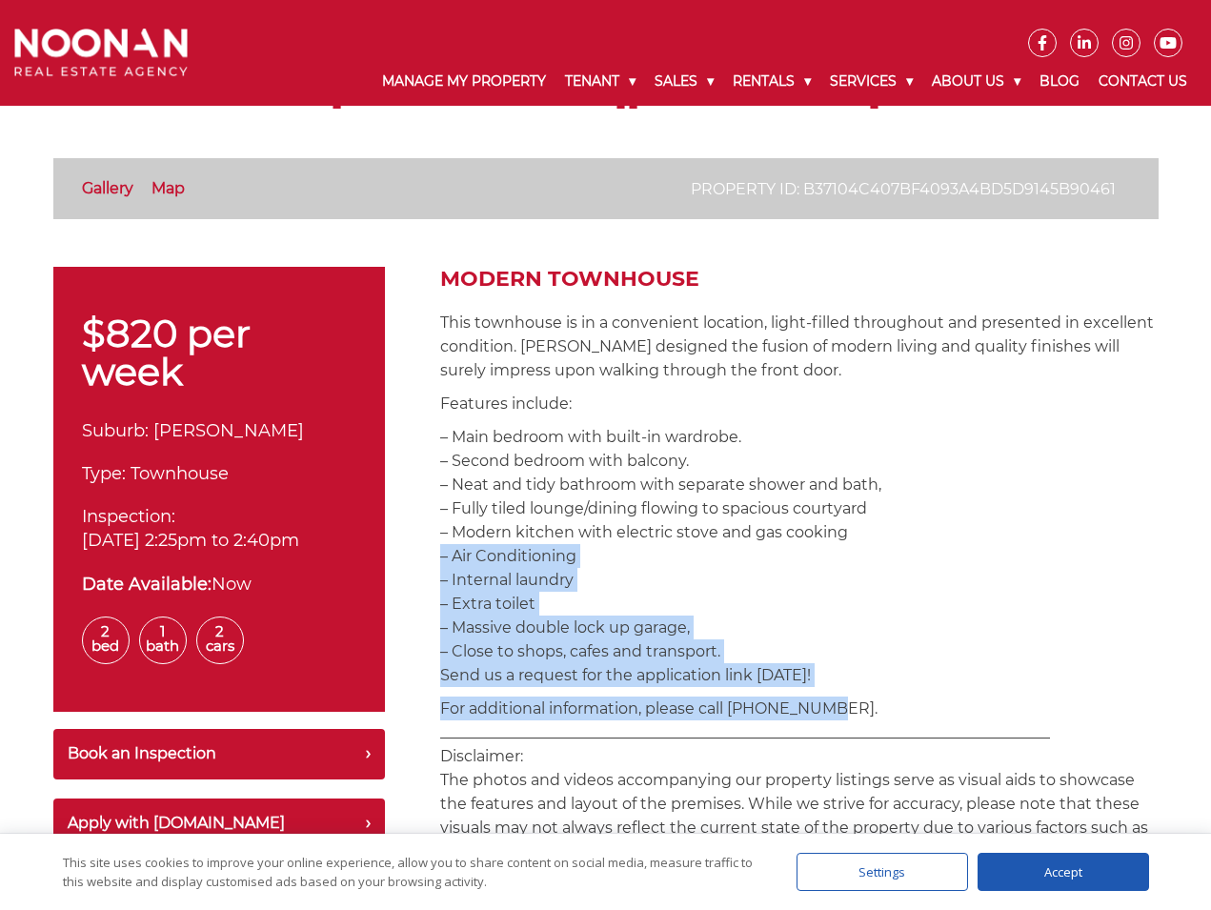
drag, startPoint x: 823, startPoint y: 714, endPoint x: 656, endPoint y: 553, distance: 231.7
click at [656, 553] on p "– Main bedroom with built-in wardrobe. – Second bedroom with balcony. – Neat an…" at bounding box center [799, 556] width 718 height 262
drag, startPoint x: 716, startPoint y: 596, endPoint x: 831, endPoint y: 709, distance: 160.3
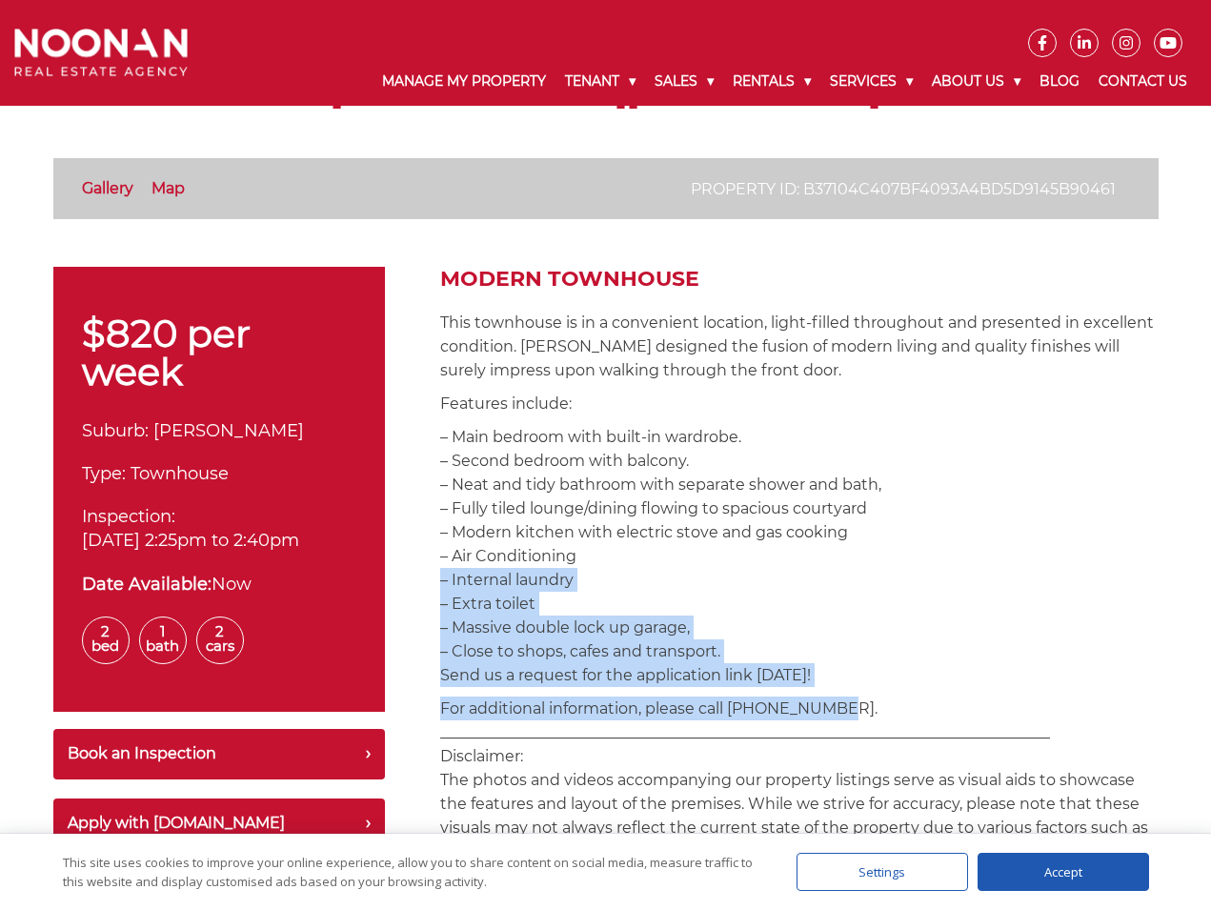
click at [831, 709] on p "For additional information, please call 02 9330 6868. _________________________…" at bounding box center [799, 779] width 718 height 167
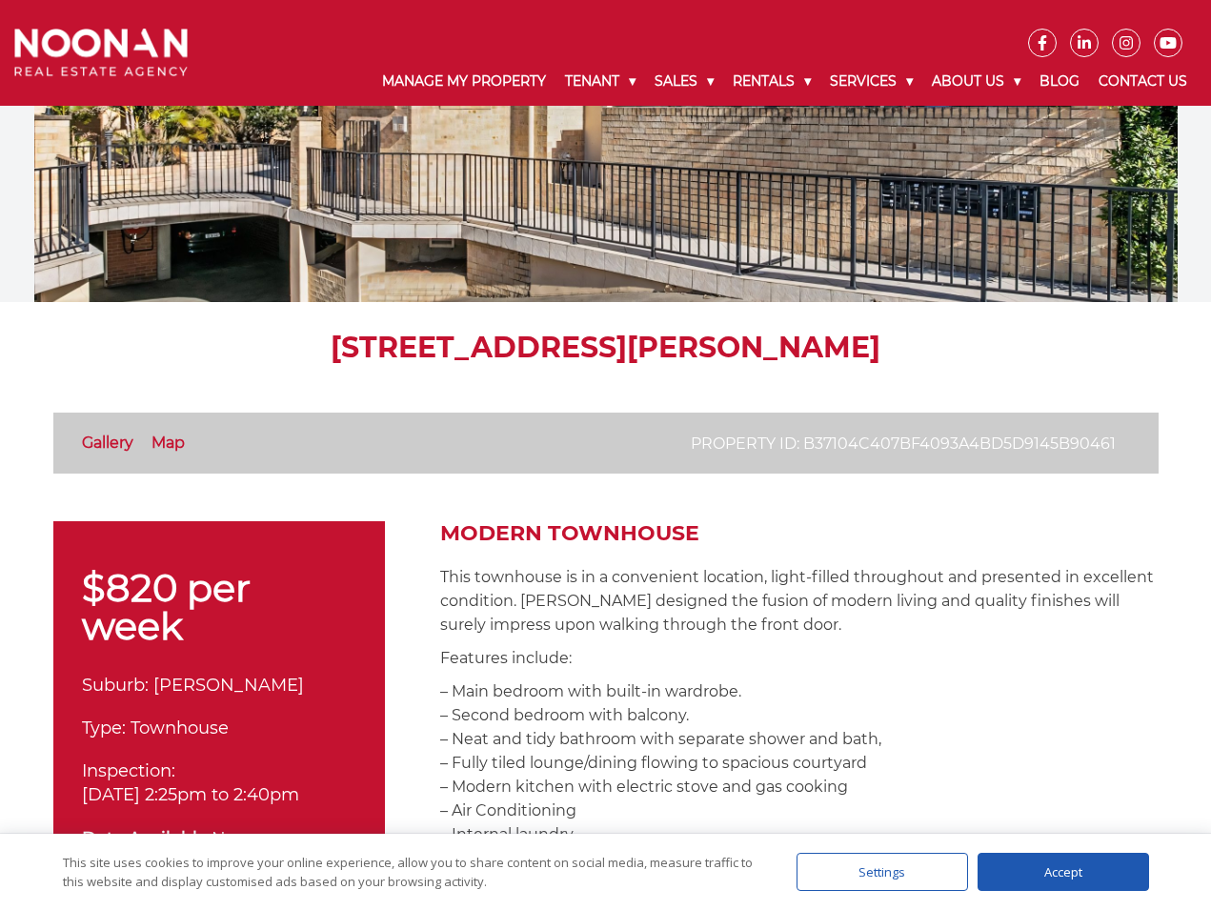
scroll to position [0, 0]
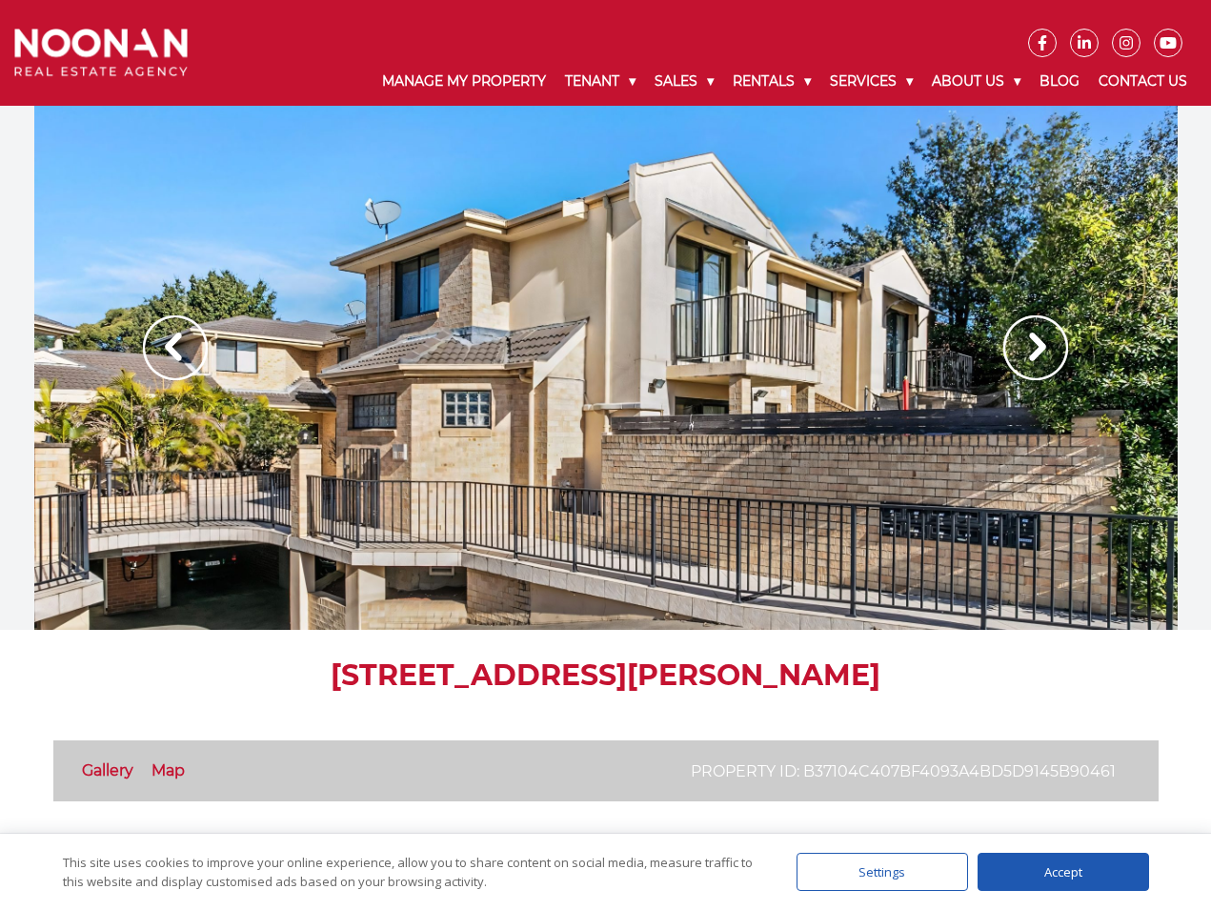
click at [1046, 351] on img at bounding box center [1035, 347] width 65 height 65
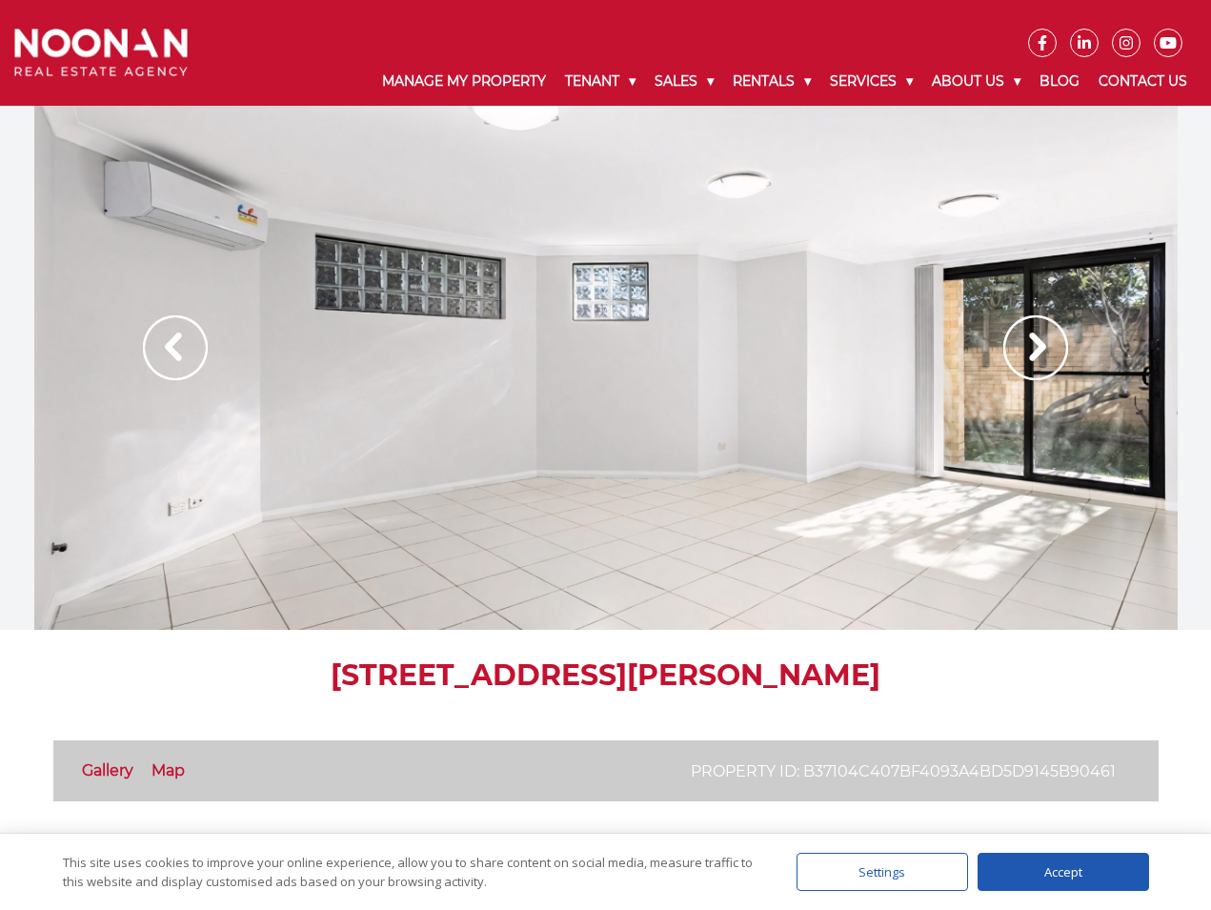
click at [1046, 351] on img at bounding box center [1035, 347] width 65 height 65
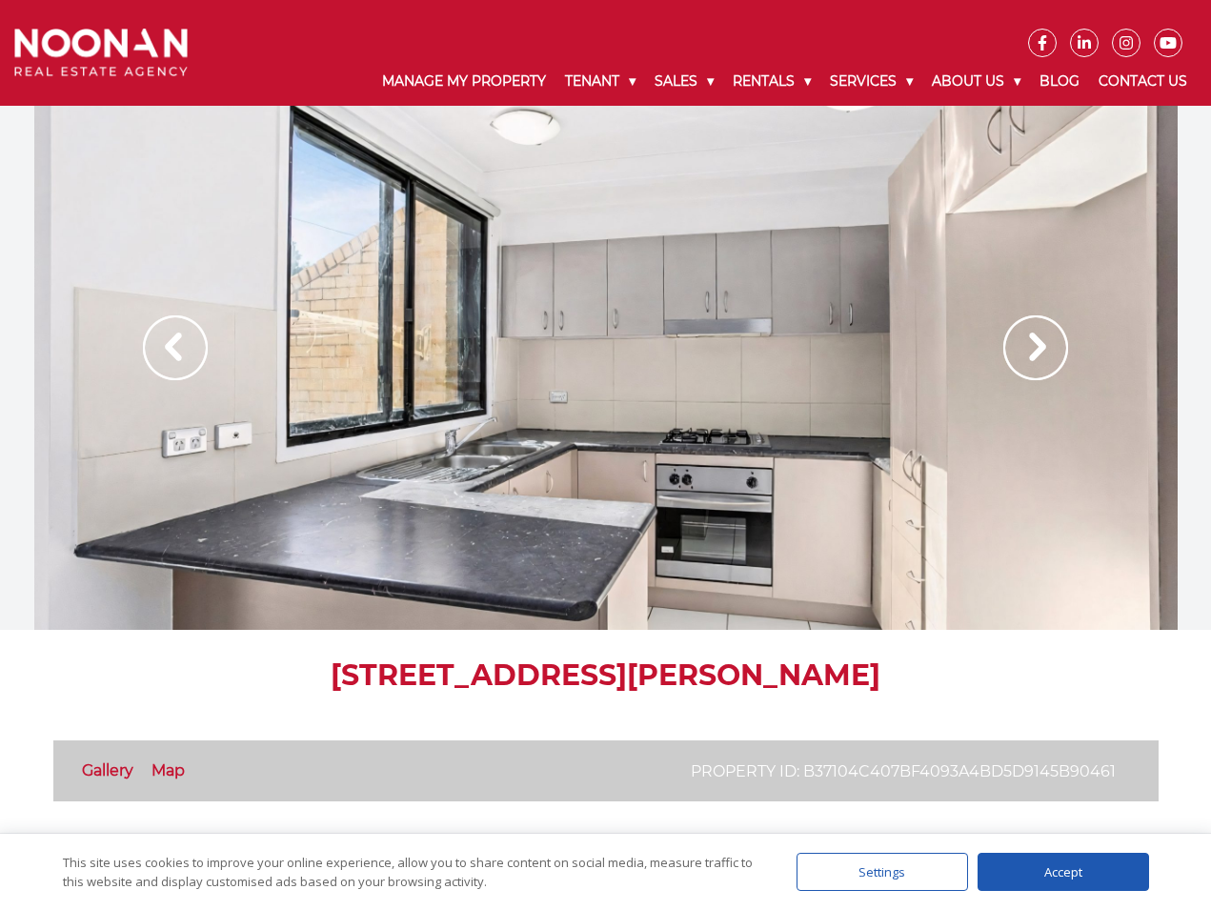
click at [1046, 351] on img at bounding box center [1035, 347] width 65 height 65
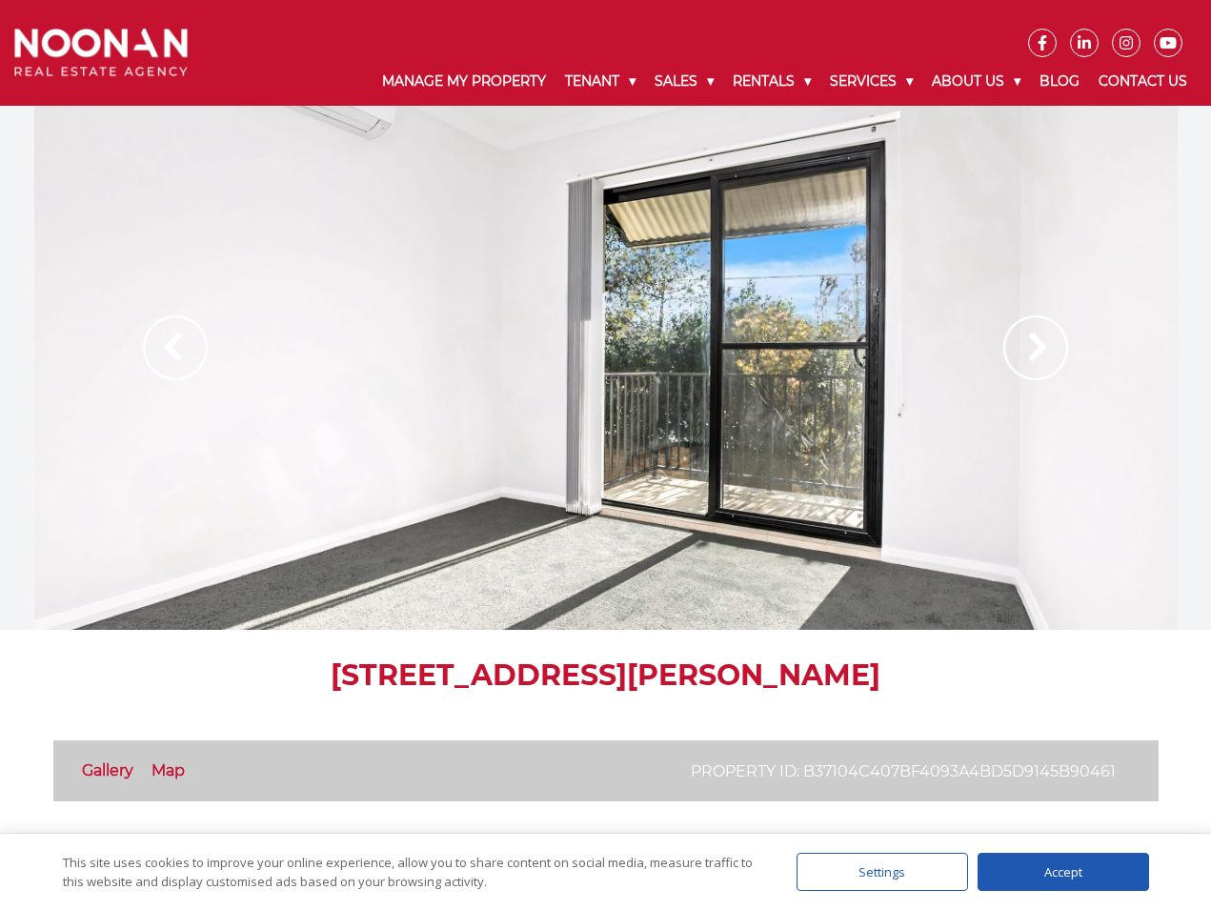
click at [1046, 351] on img at bounding box center [1035, 347] width 65 height 65
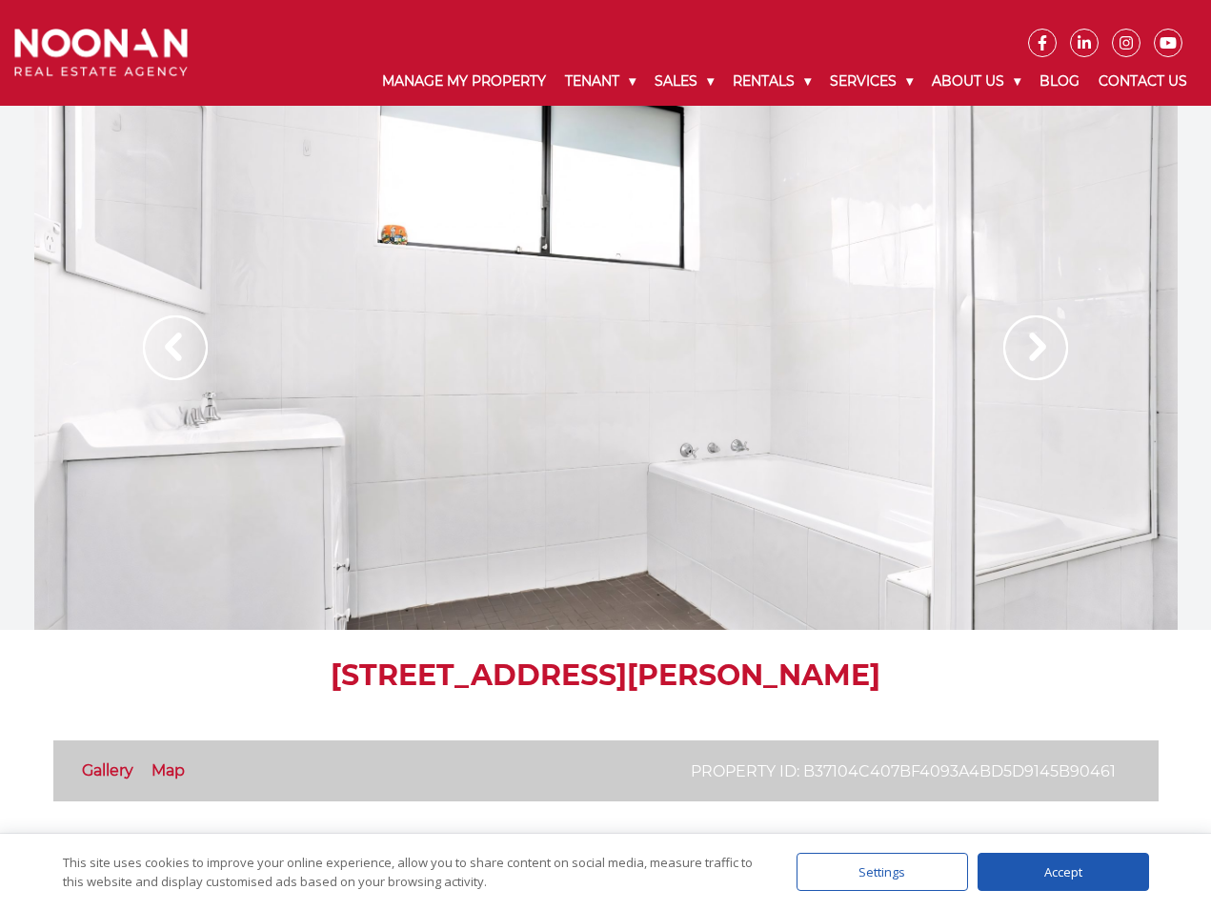
click at [1046, 351] on img at bounding box center [1035, 347] width 65 height 65
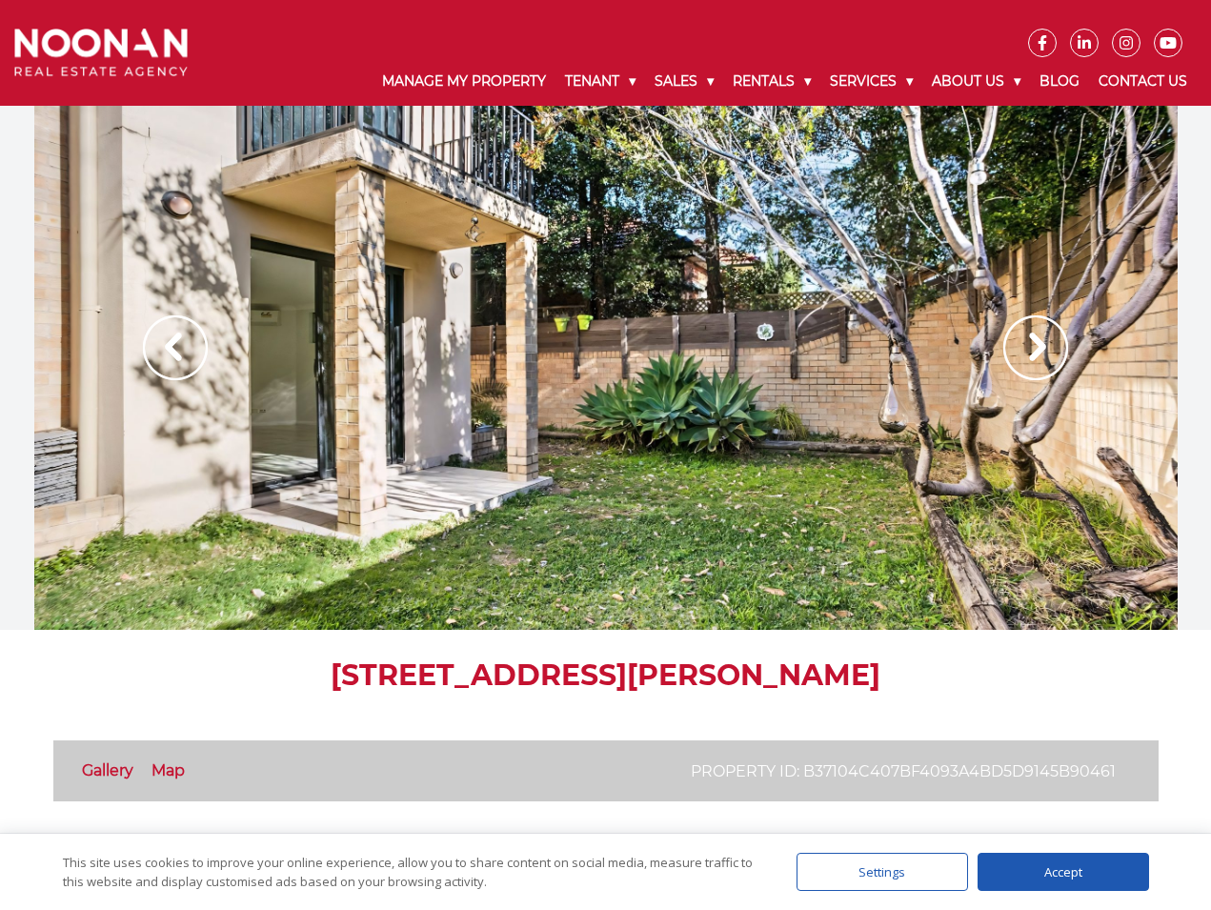
click at [1046, 351] on img at bounding box center [1035, 347] width 65 height 65
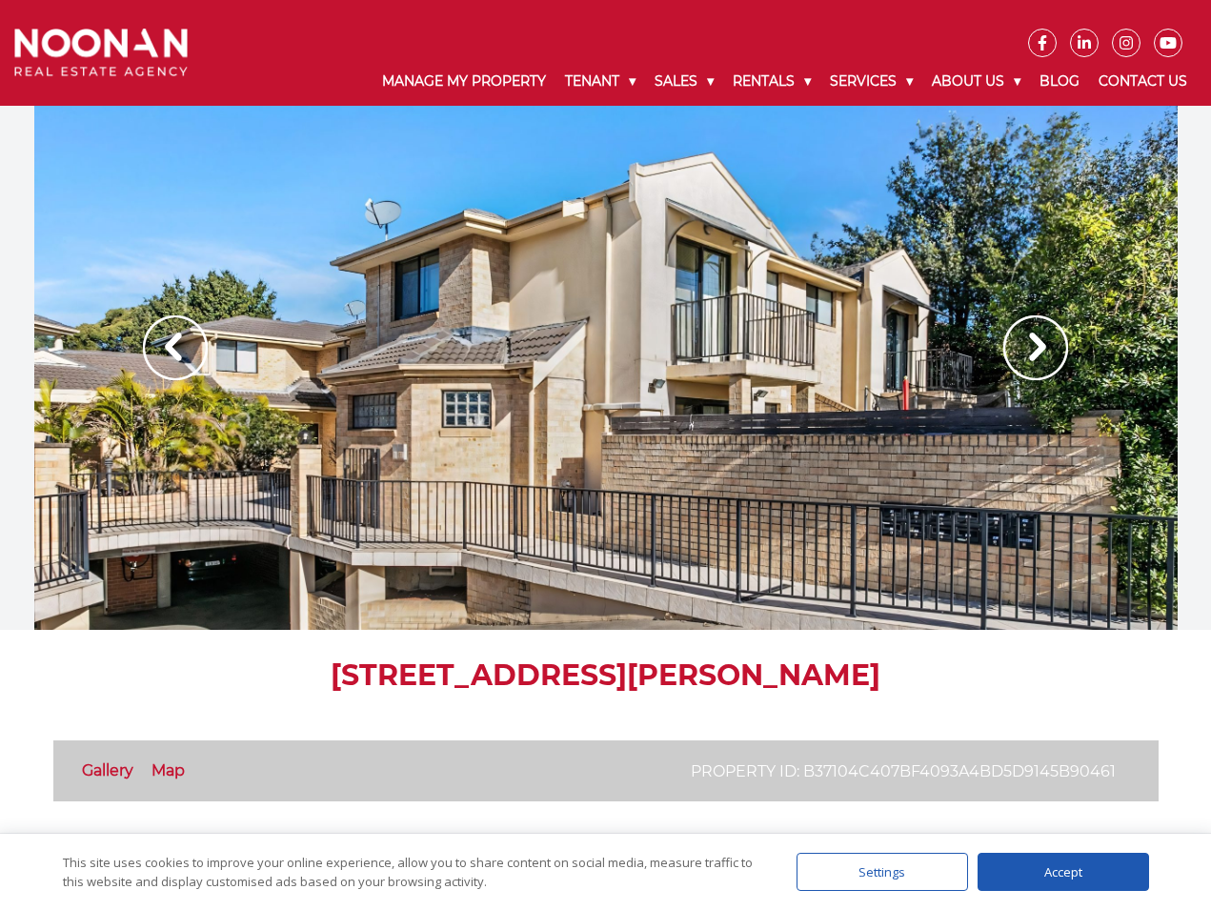
click at [1046, 351] on img at bounding box center [1035, 347] width 65 height 65
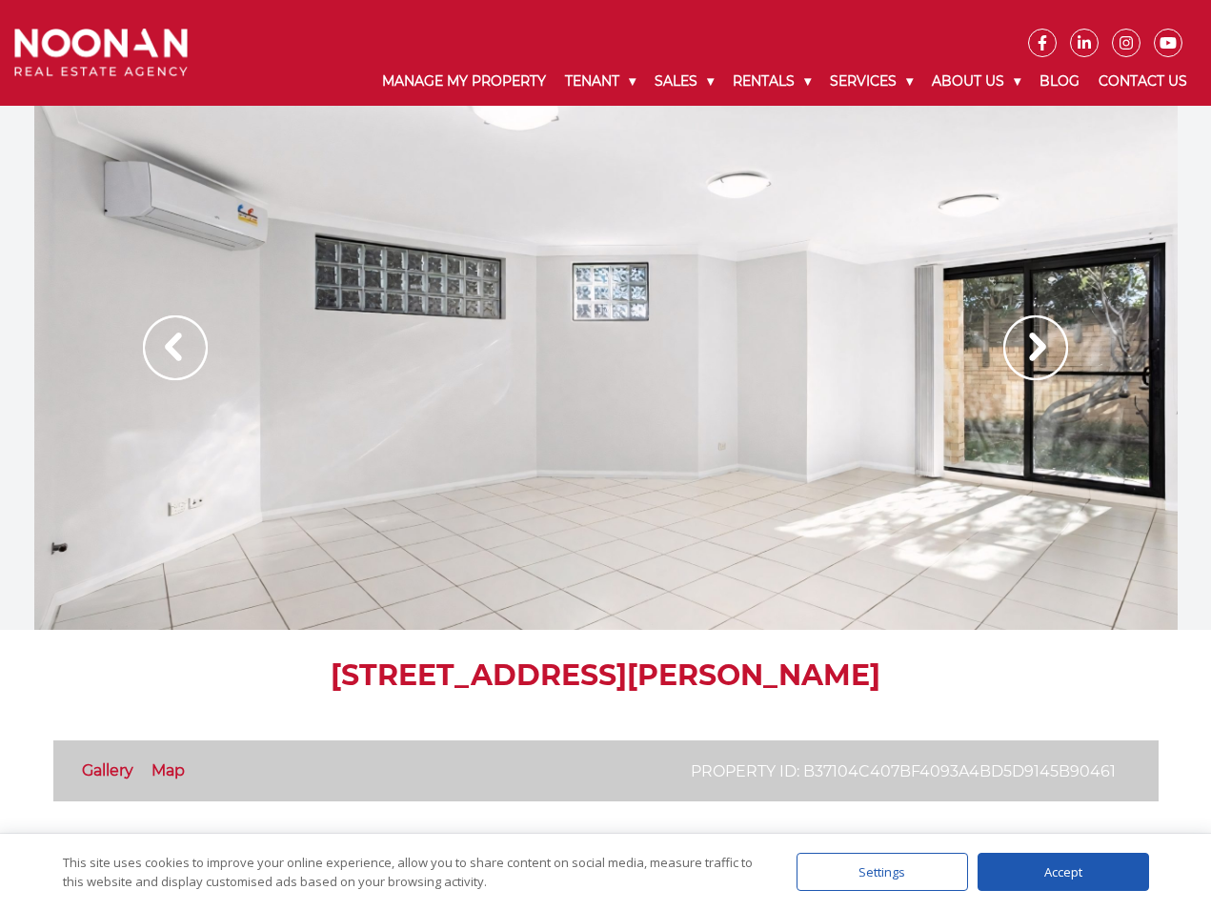
click at [1046, 351] on img at bounding box center [1035, 347] width 65 height 65
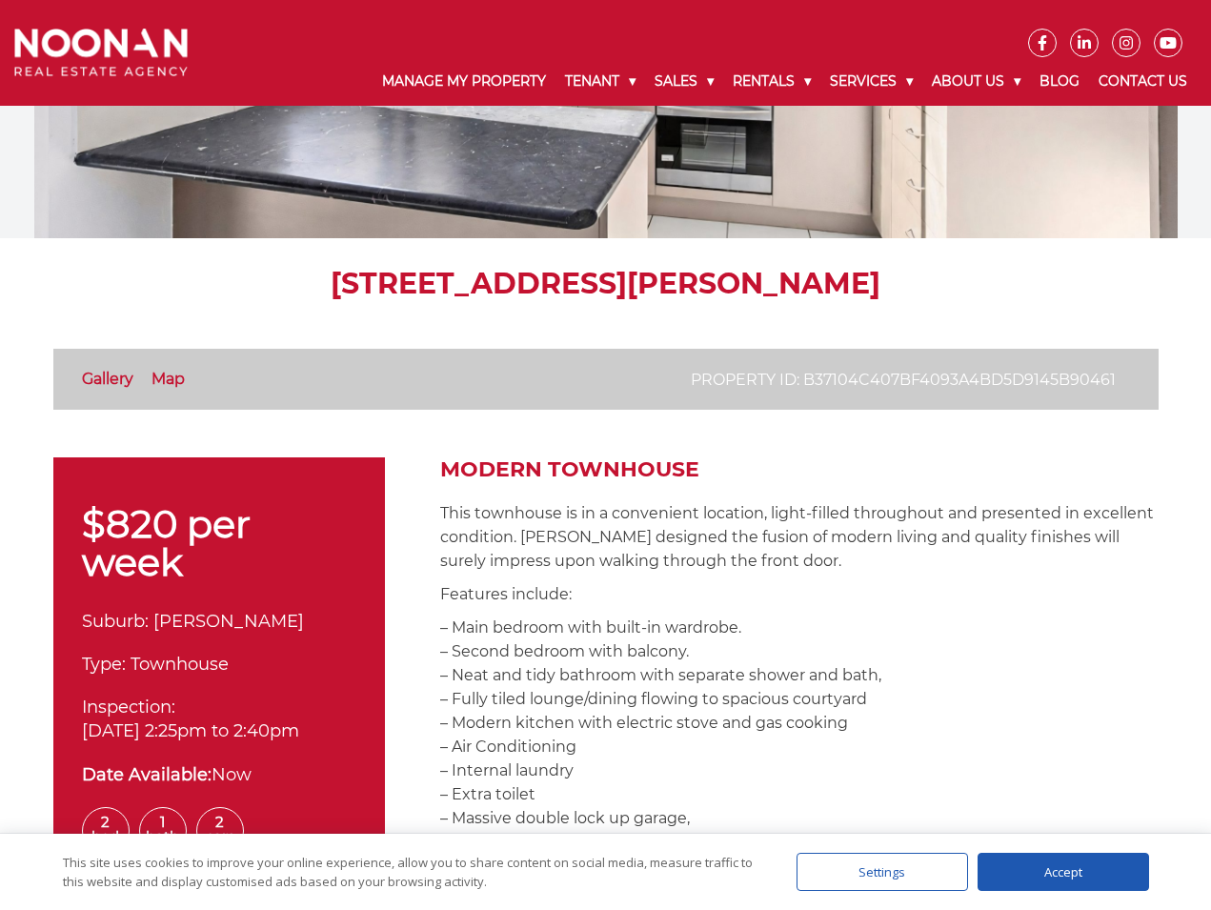
scroll to position [508, 0]
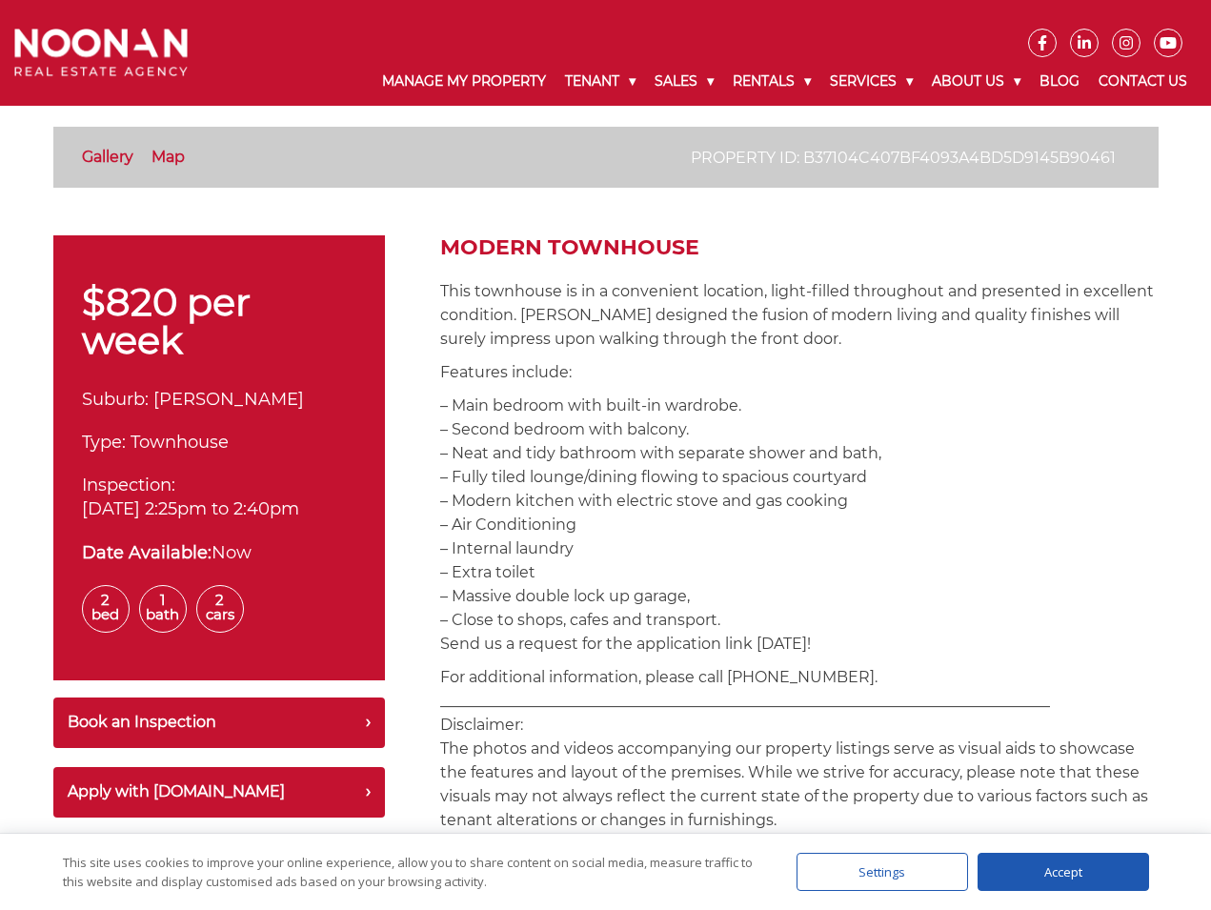
drag, startPoint x: 353, startPoint y: 510, endPoint x: 74, endPoint y: 513, distance: 279.1
click at [74, 513] on div "$820 per week Suburb: Beverley Park Type: Townhouse Inspection: 12-Oct-2025 2:2…" at bounding box center [218, 457] width 331 height 445
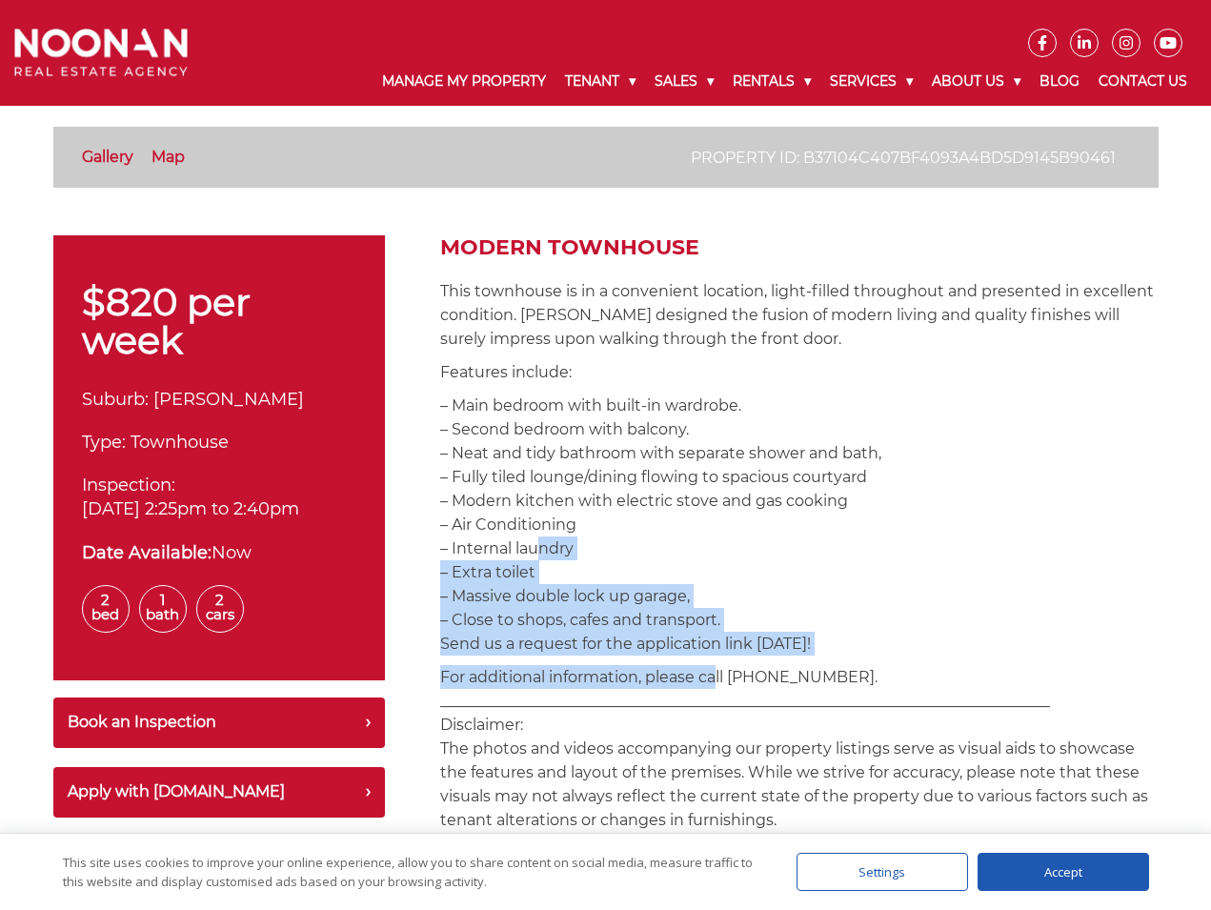
drag, startPoint x: 524, startPoint y: 543, endPoint x: 715, endPoint y: 663, distance: 226.0
drag, startPoint x: 814, startPoint y: 686, endPoint x: 633, endPoint y: 573, distance: 213.1
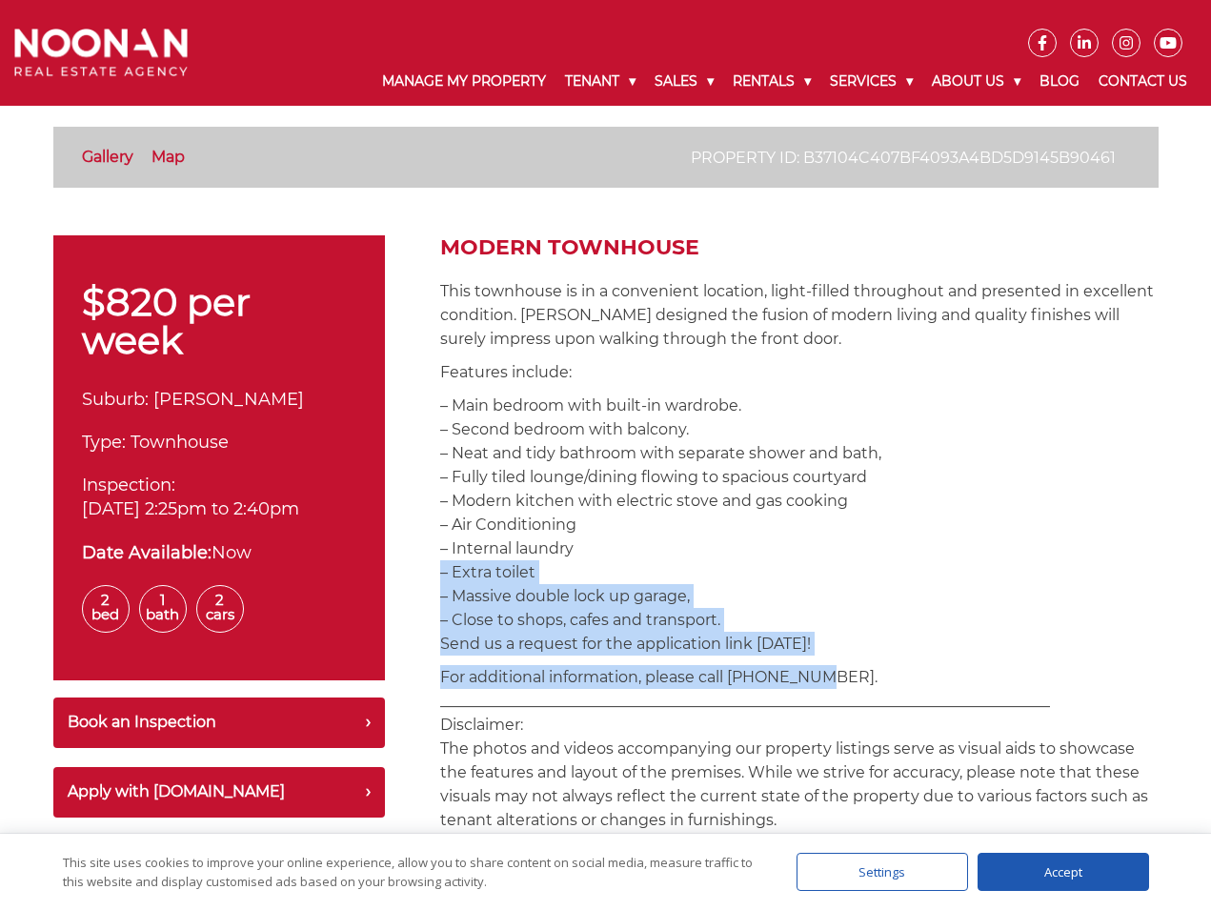
click at [633, 573] on p "– Main bedroom with built-in wardrobe. – Second bedroom with balcony. – Neat an…" at bounding box center [799, 524] width 718 height 262
drag, startPoint x: 702, startPoint y: 609, endPoint x: 809, endPoint y: 682, distance: 129.5
click at [809, 682] on p "For additional information, please call 02 9330 6868. _________________________…" at bounding box center [799, 748] width 718 height 167
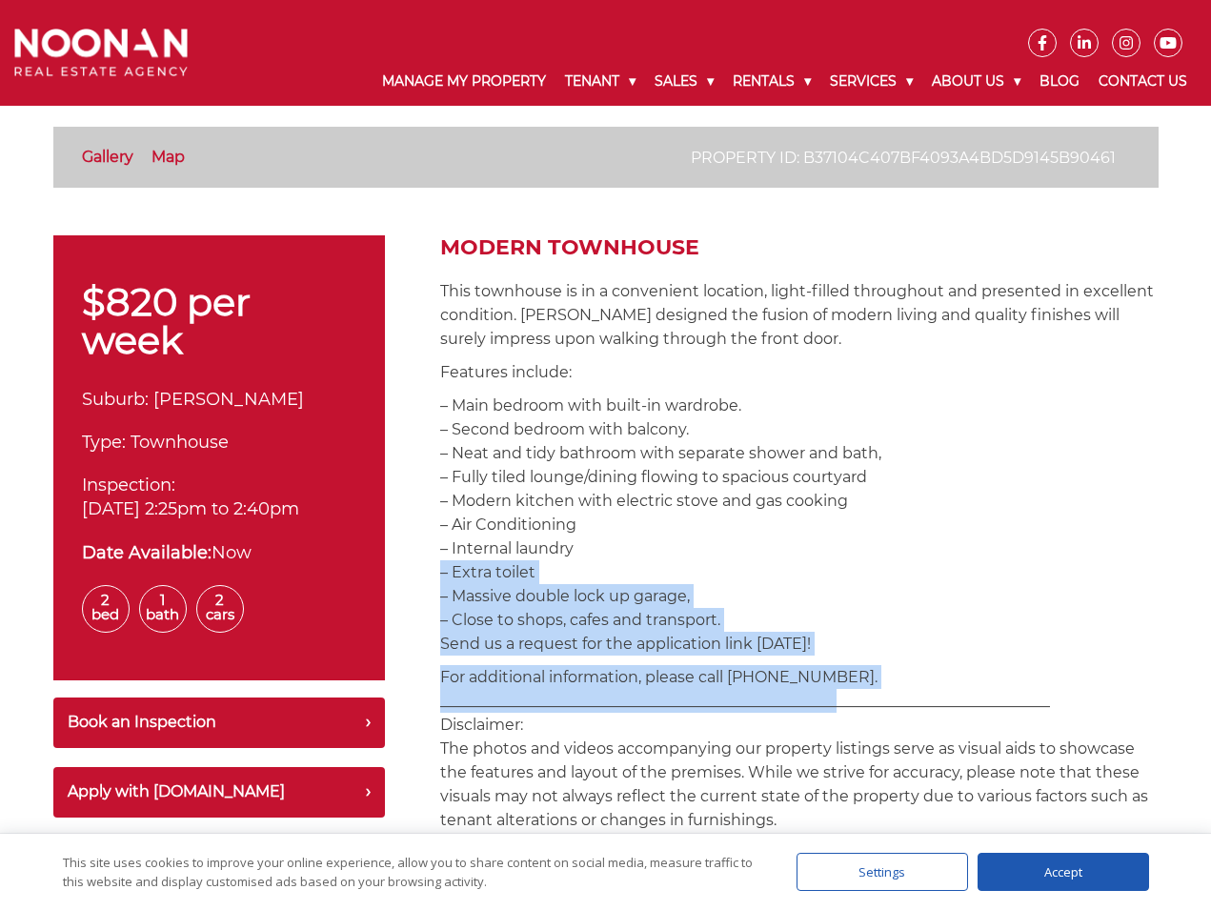
drag, startPoint x: 717, startPoint y: 627, endPoint x: 605, endPoint y: 561, distance: 130.2
click at [605, 561] on p "– Main bedroom with built-in wardrobe. – Second bedroom with balcony. – Neat an…" at bounding box center [799, 524] width 718 height 262
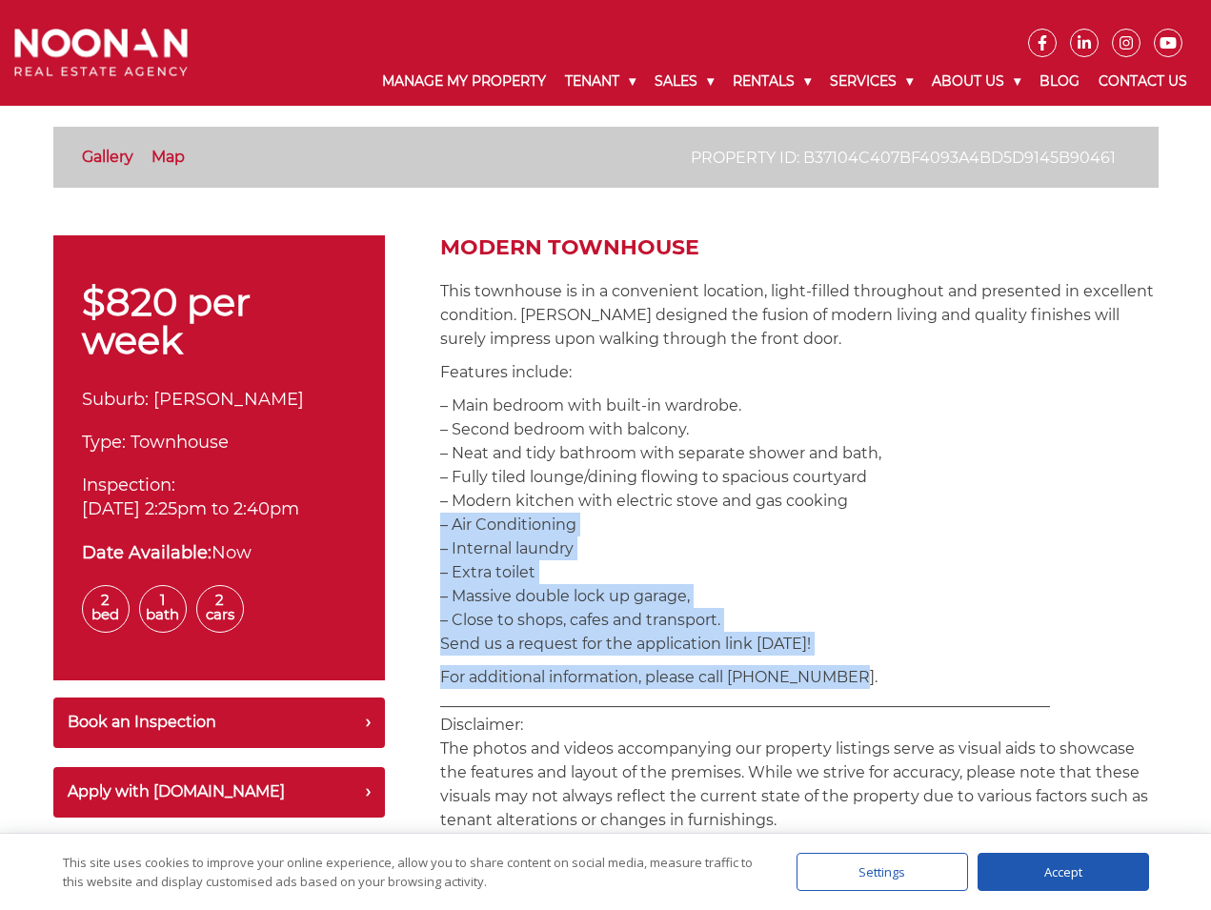
drag, startPoint x: 592, startPoint y: 515, endPoint x: 845, endPoint y: 663, distance: 292.4
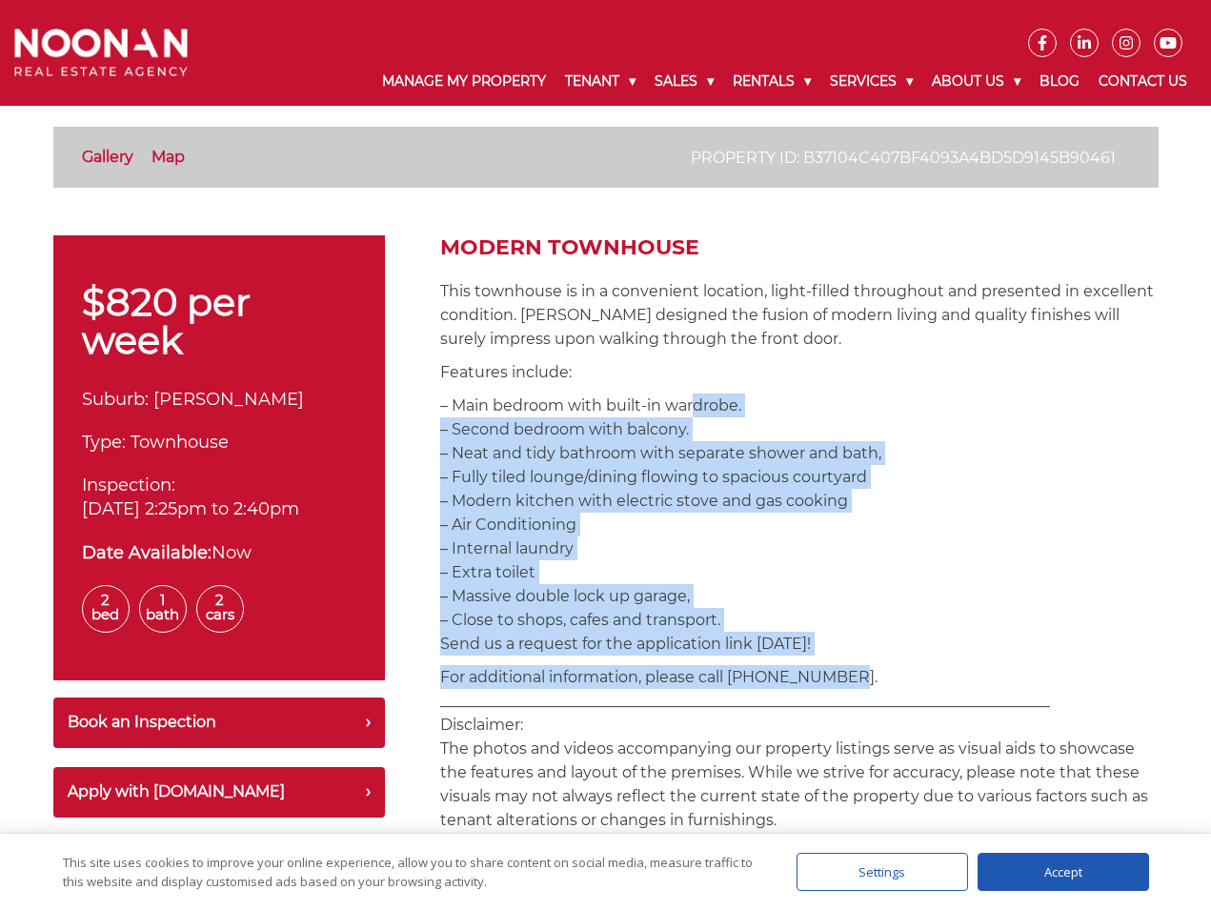
drag, startPoint x: 840, startPoint y: 687, endPoint x: 696, endPoint y: 388, distance: 331.9
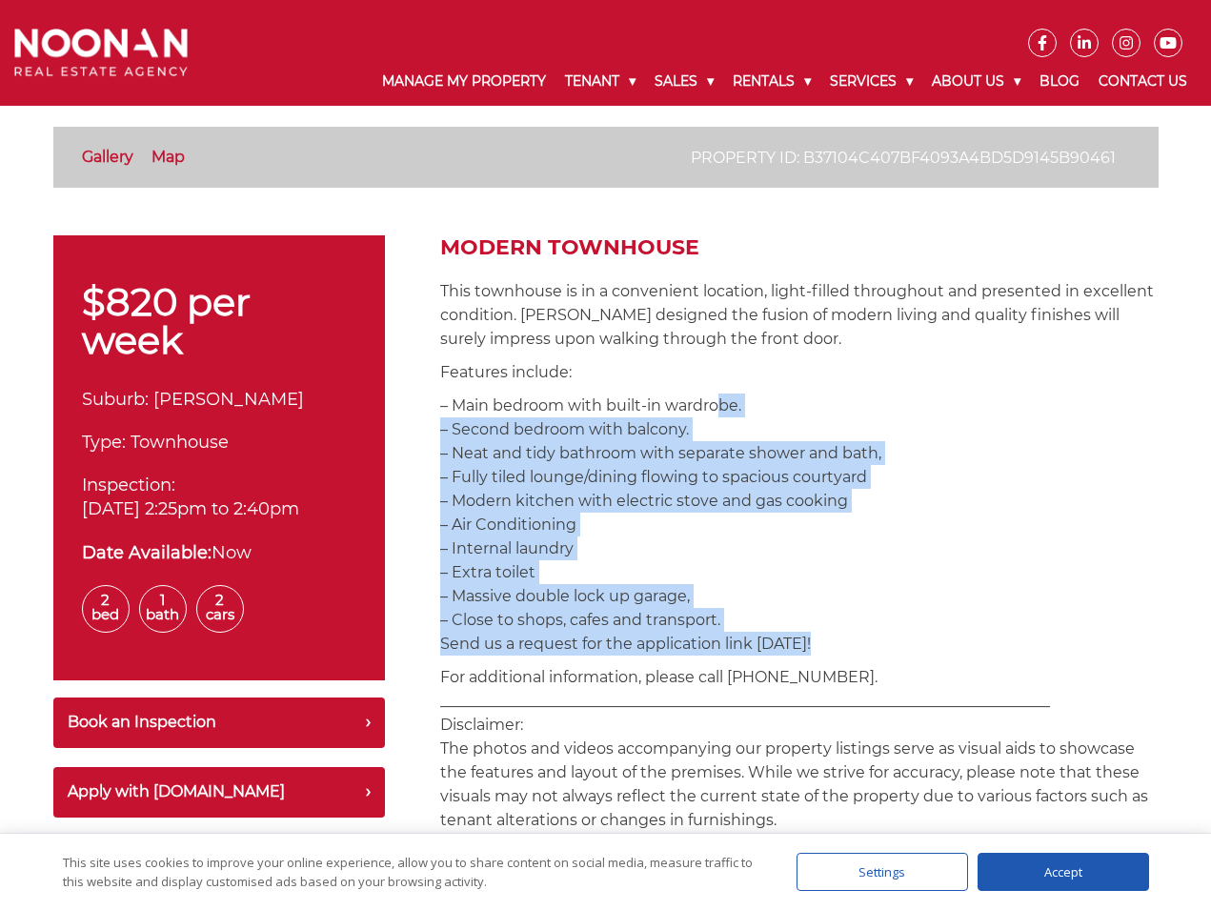
drag, startPoint x: 774, startPoint y: 506, endPoint x: 826, endPoint y: 633, distance: 137.6
click at [826, 633] on p "– Main bedroom with built-in wardrobe. – Second bedroom with balcony. – Neat an…" at bounding box center [799, 524] width 718 height 262
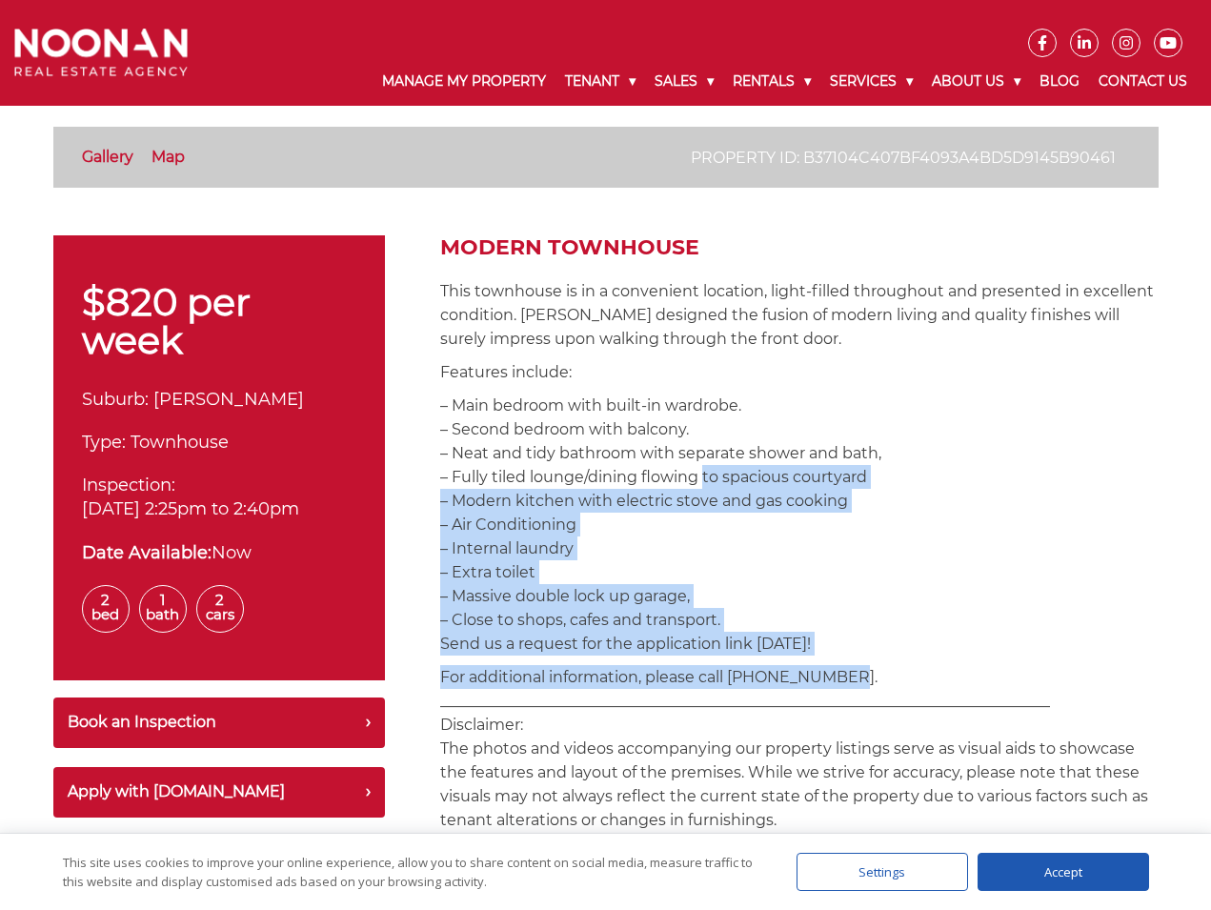
drag, startPoint x: 816, startPoint y: 628, endPoint x: 693, endPoint y: 466, distance: 203.3
click at [693, 466] on p "– Main bedroom with built-in wardrobe. – Second bedroom with balcony. – Neat an…" at bounding box center [799, 524] width 718 height 262
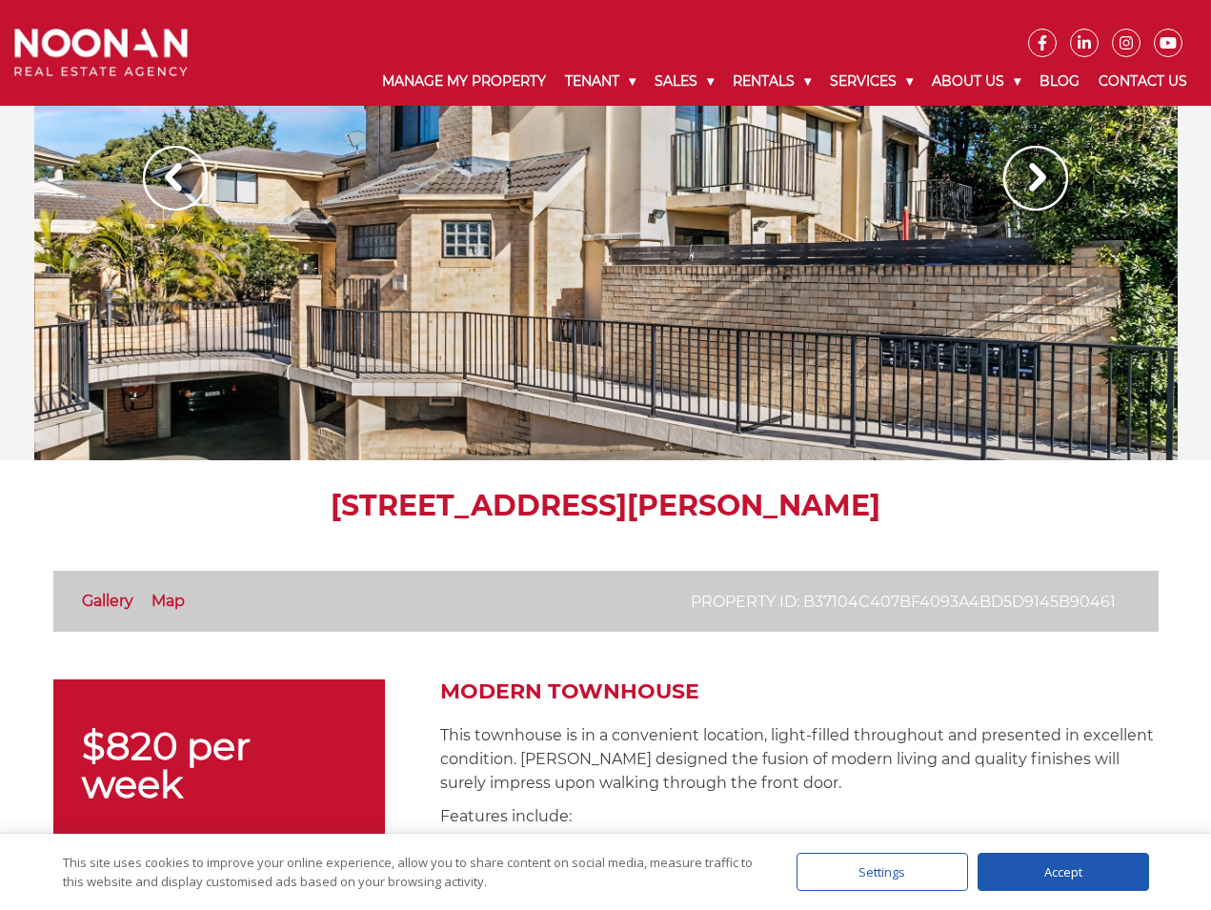
scroll to position [0, 0]
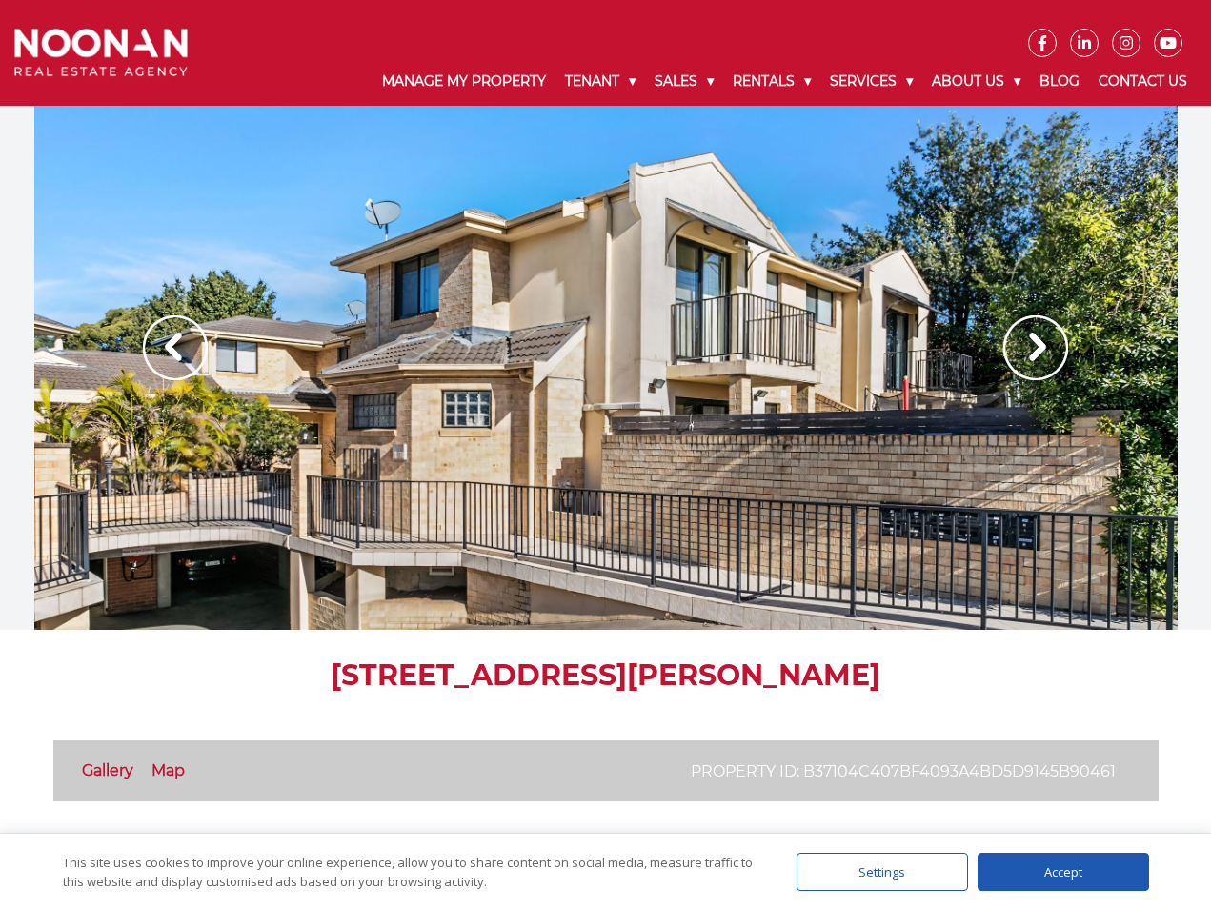
click at [1035, 363] on img at bounding box center [1035, 347] width 65 height 65
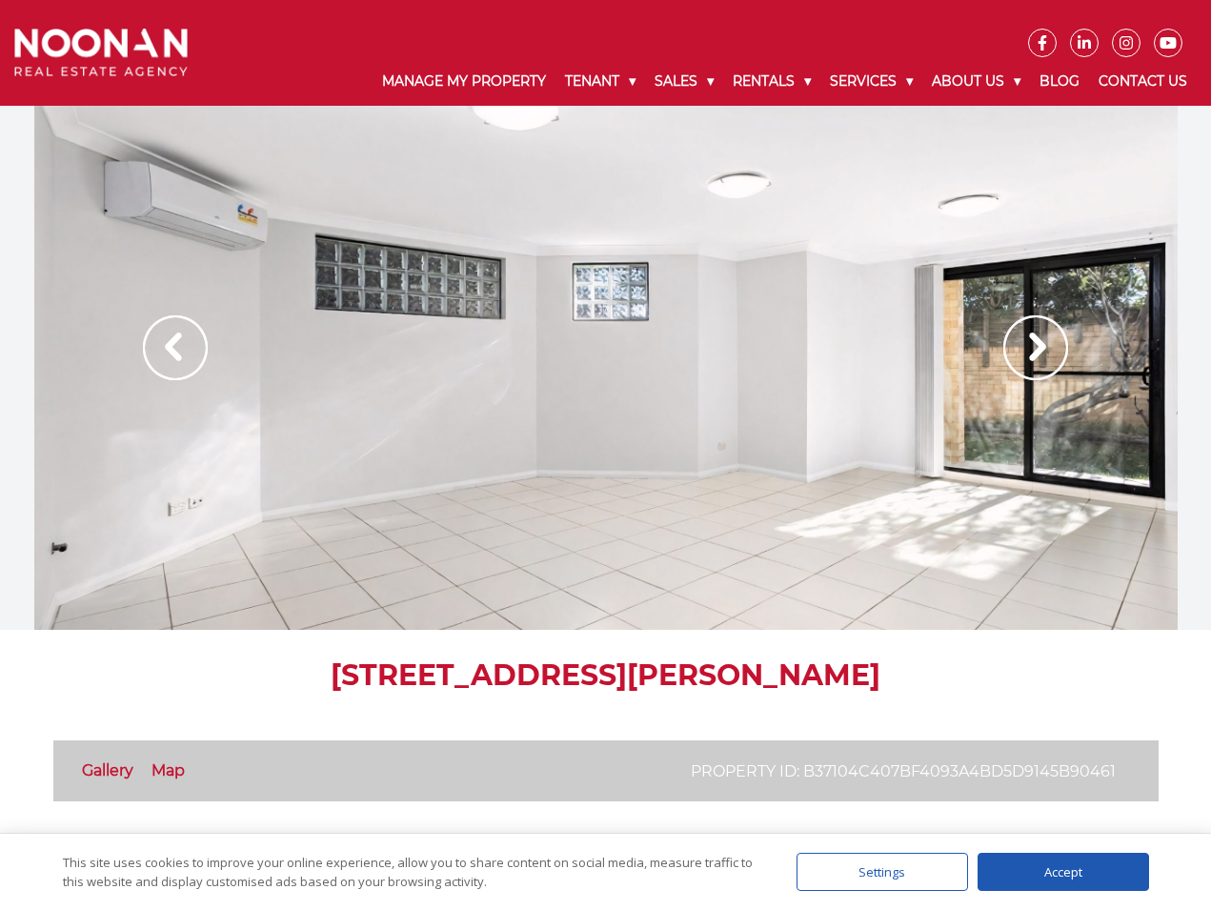
click at [1035, 363] on img at bounding box center [1035, 347] width 65 height 65
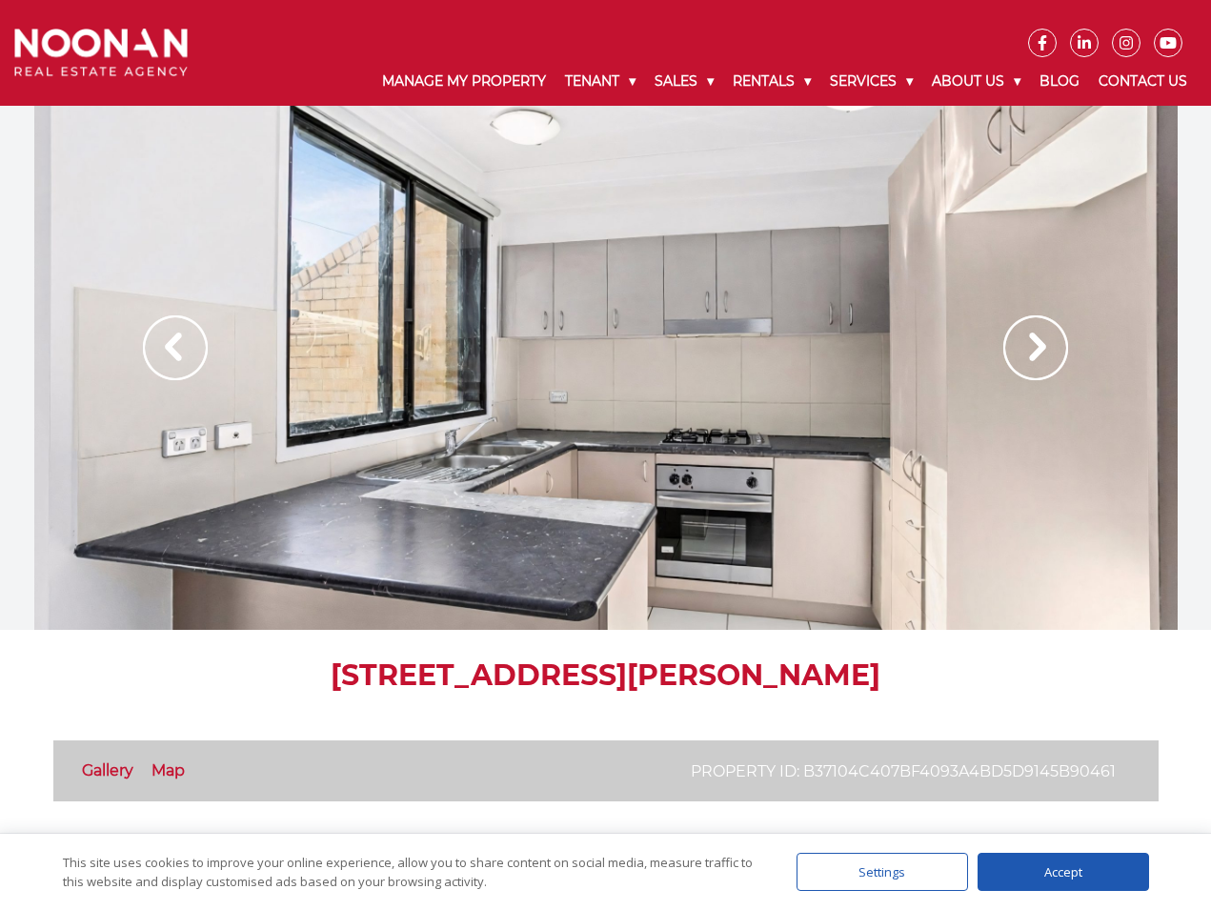
click at [1035, 363] on img at bounding box center [1035, 347] width 65 height 65
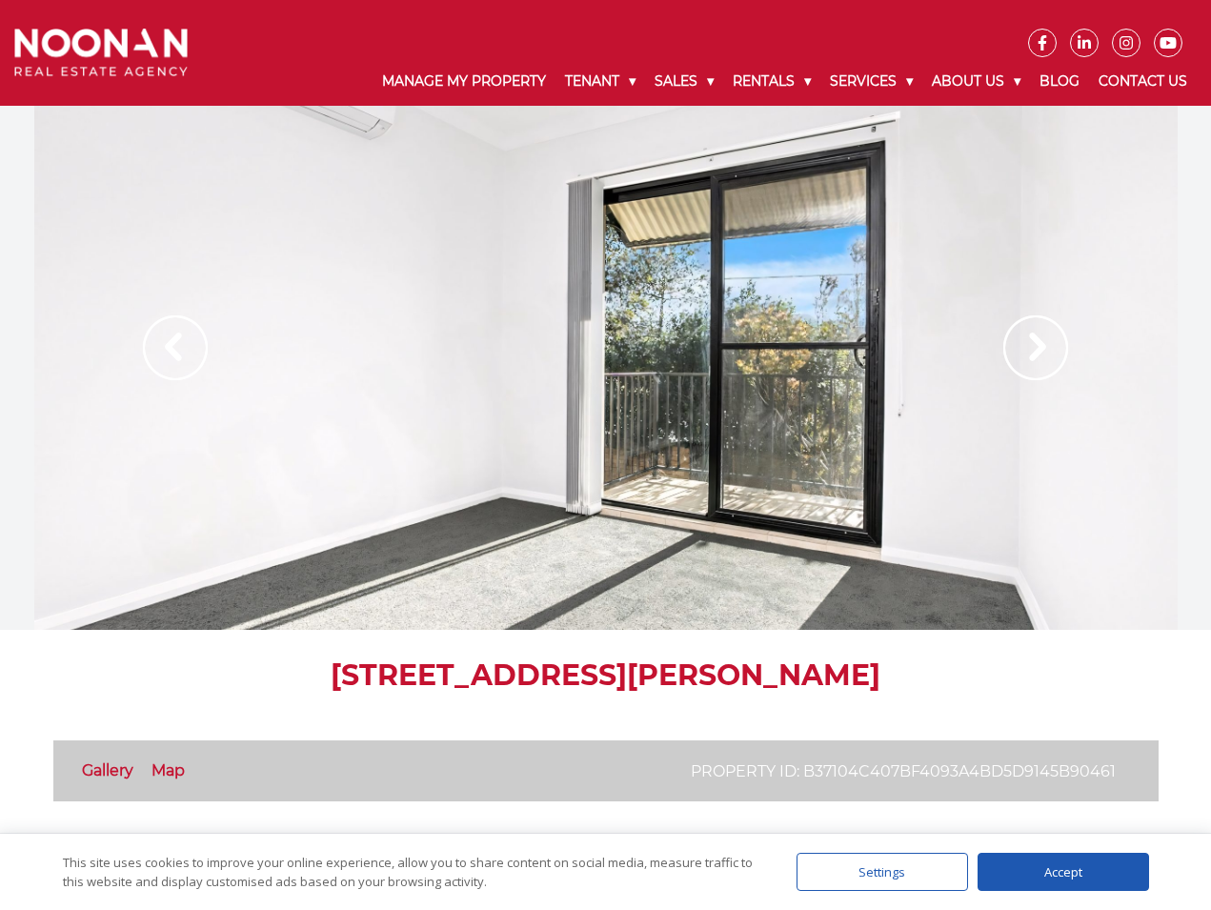
click at [1035, 363] on img at bounding box center [1035, 347] width 65 height 65
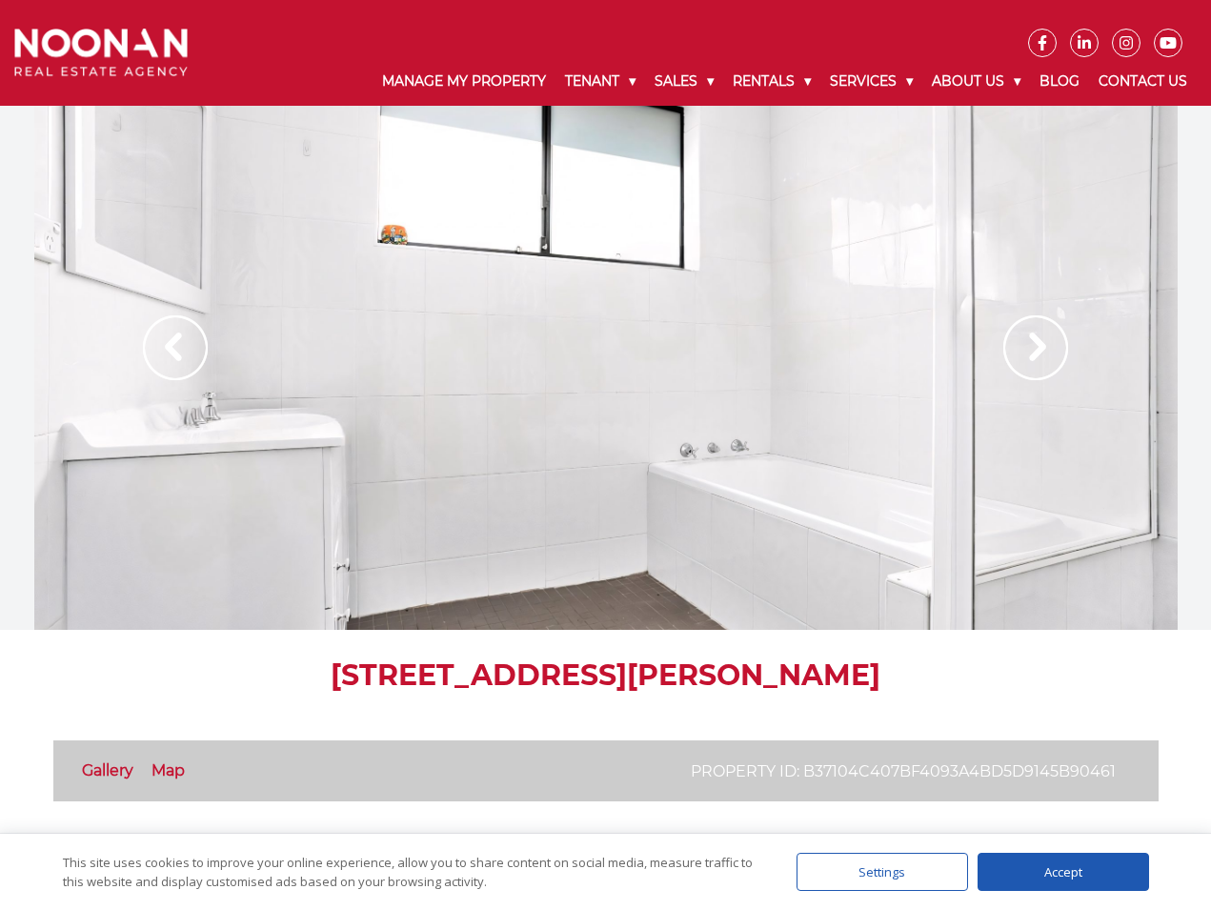
click at [1035, 363] on img at bounding box center [1035, 347] width 65 height 65
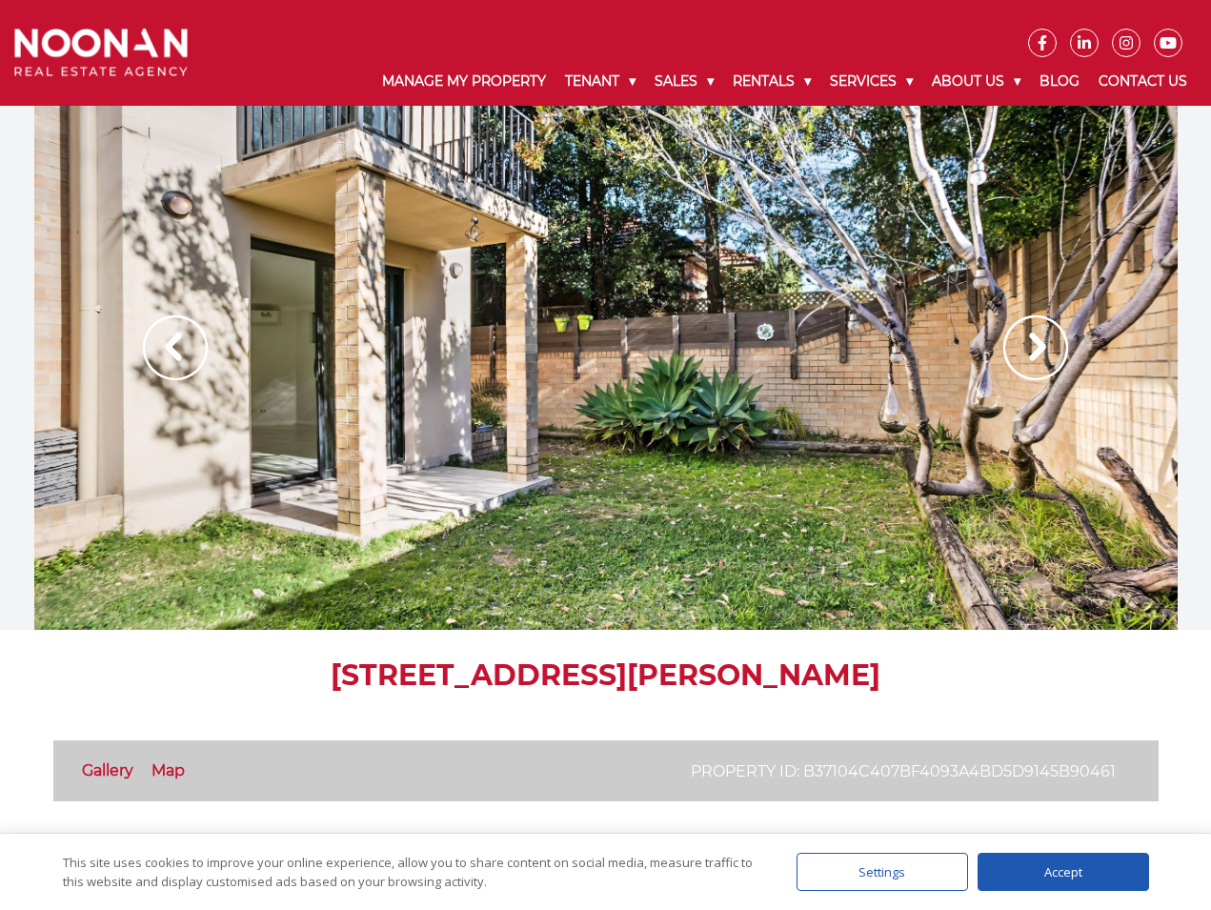
click at [1035, 363] on img at bounding box center [1035, 347] width 65 height 65
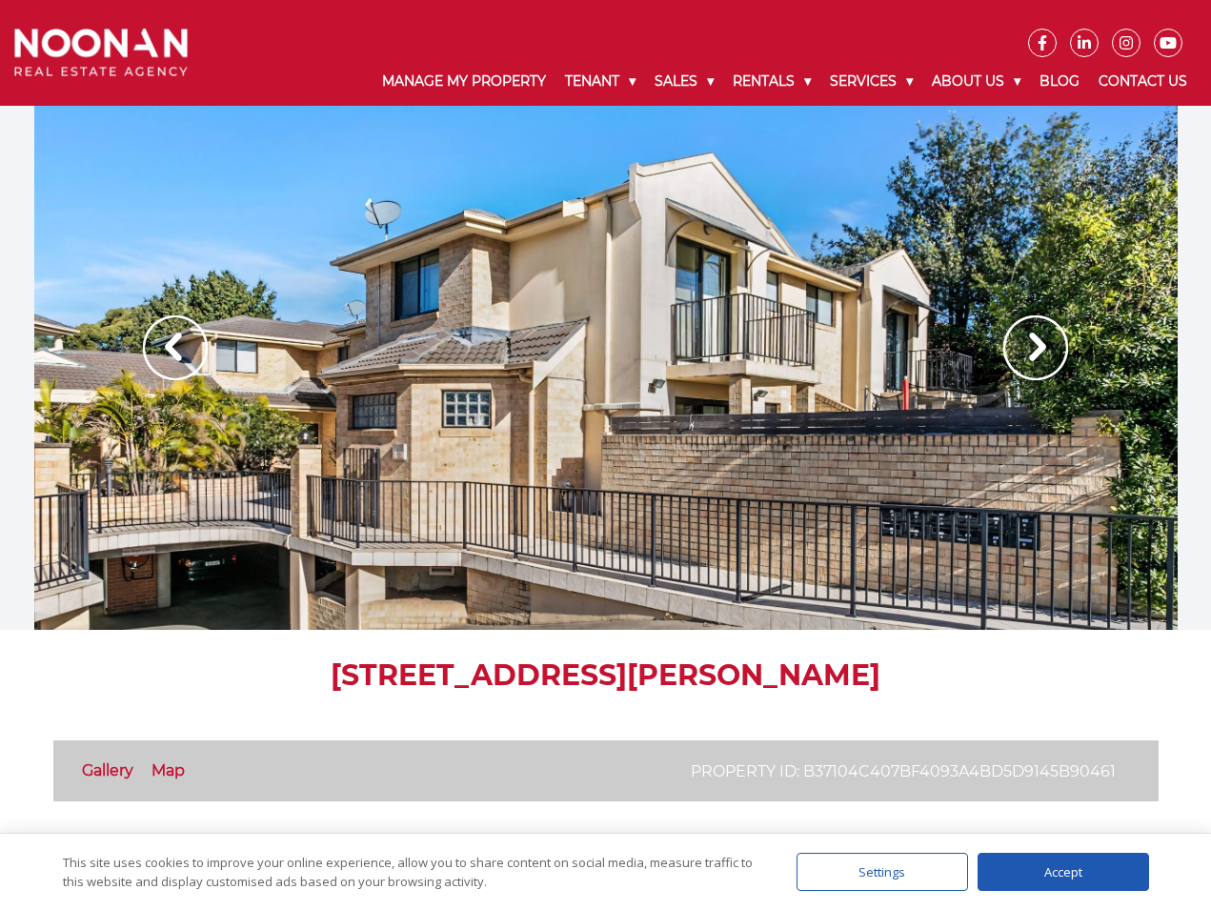
click at [1035, 363] on img at bounding box center [1035, 347] width 65 height 65
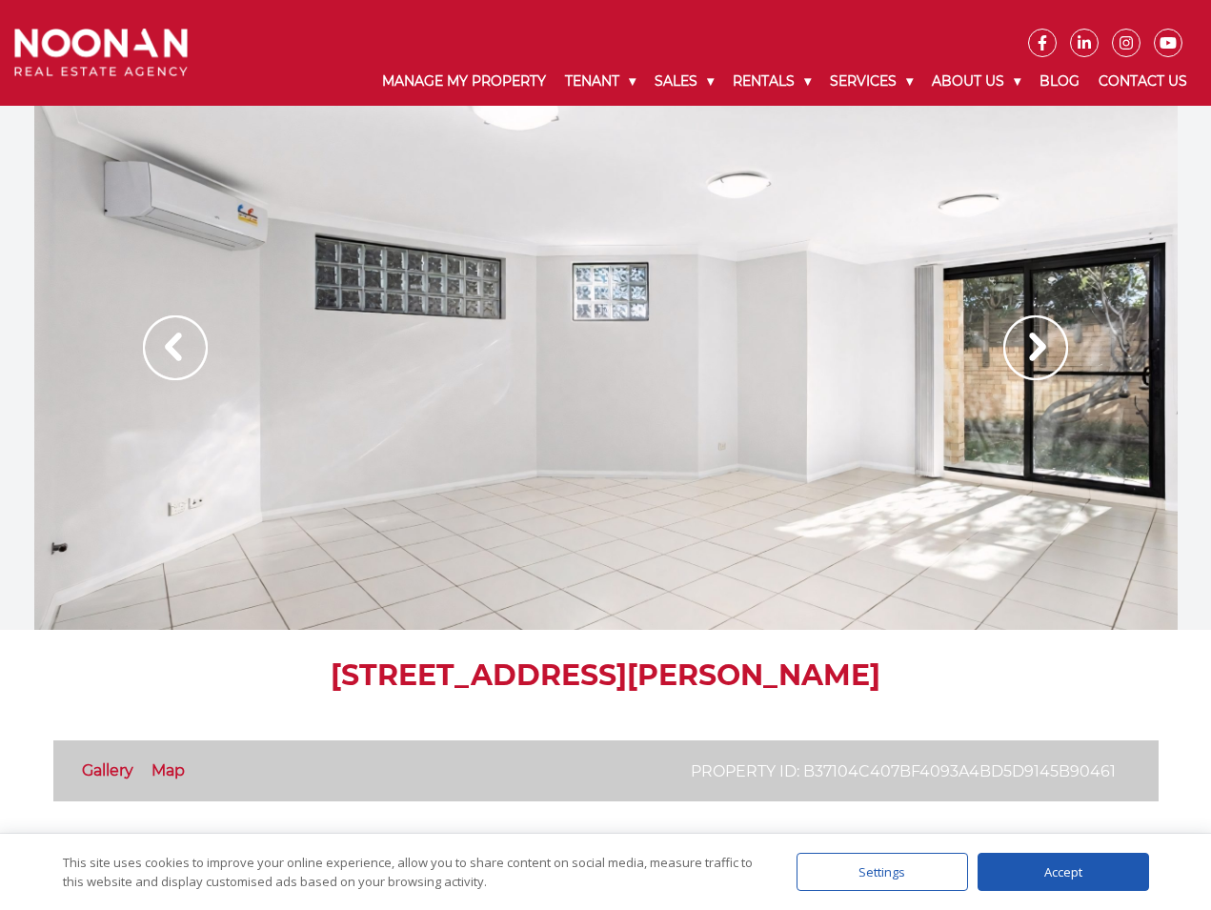
click at [1035, 363] on img at bounding box center [1035, 347] width 65 height 65
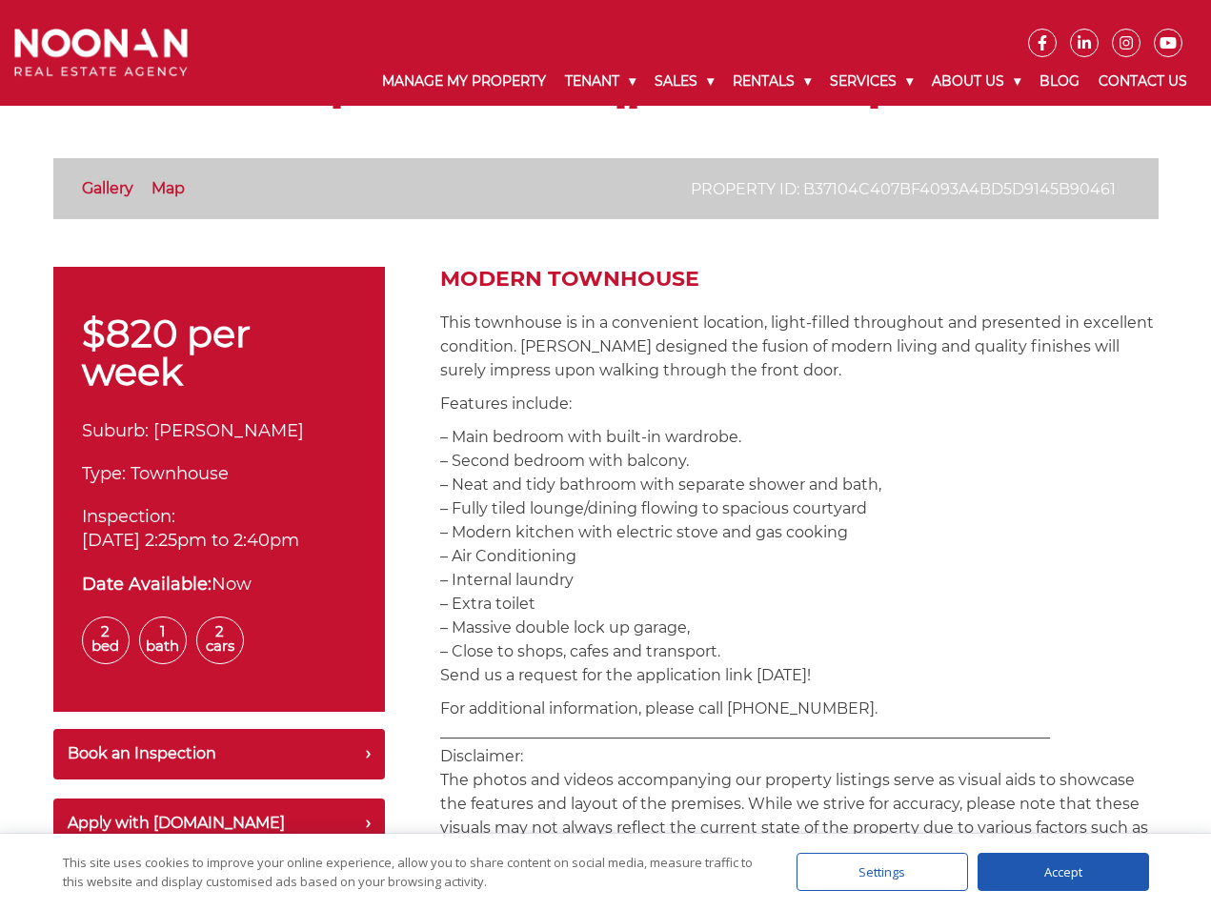
scroll to position [667, 0]
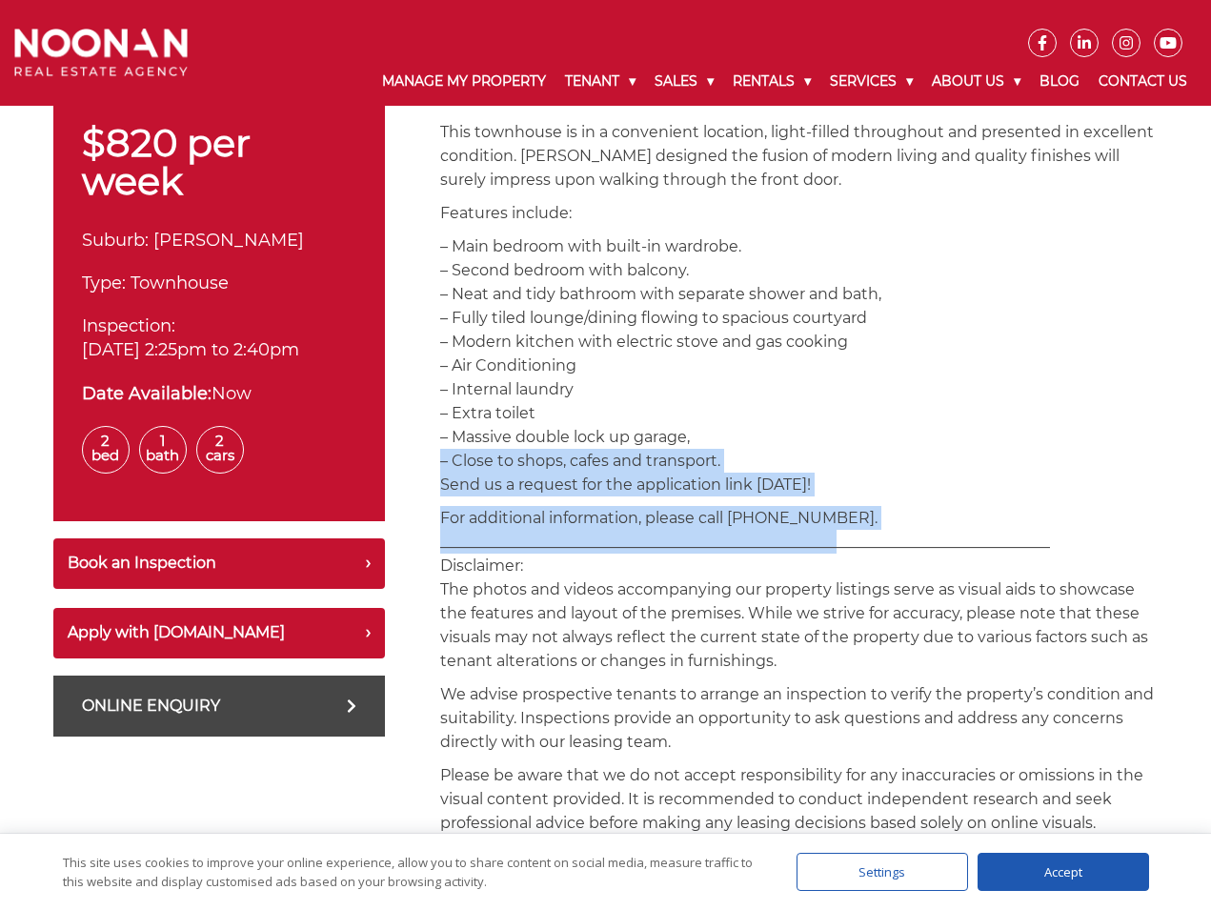
drag, startPoint x: 801, startPoint y: 452, endPoint x: 828, endPoint y: 551, distance: 102.6
click at [828, 551] on div "Modern Townhouse This townhouse is in a convenient location, light-filled throu…" at bounding box center [799, 841] width 718 height 1530
click at [828, 551] on p "For additional information, please call 02 9330 6868. _________________________…" at bounding box center [799, 589] width 718 height 167
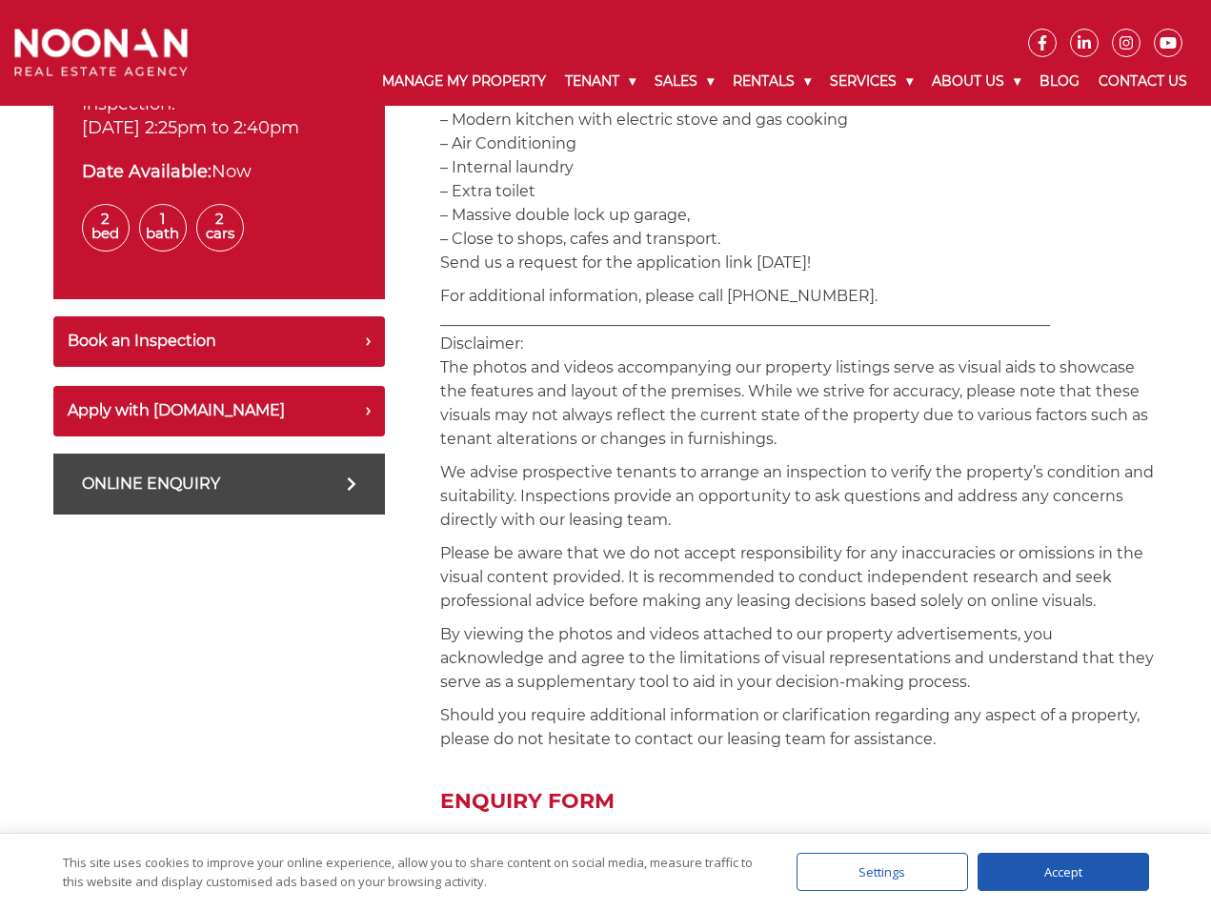
scroll to position [731, 0]
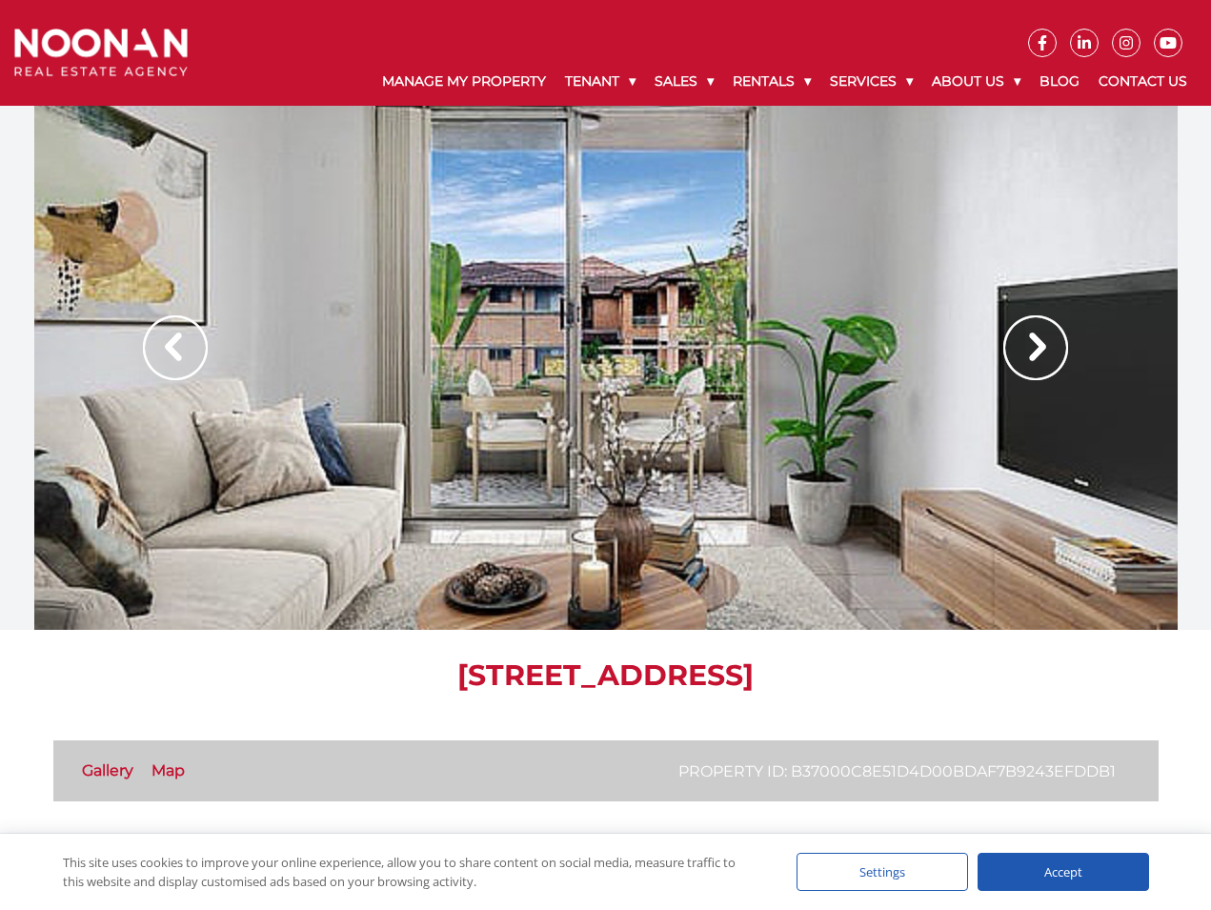
scroll to position [191, 0]
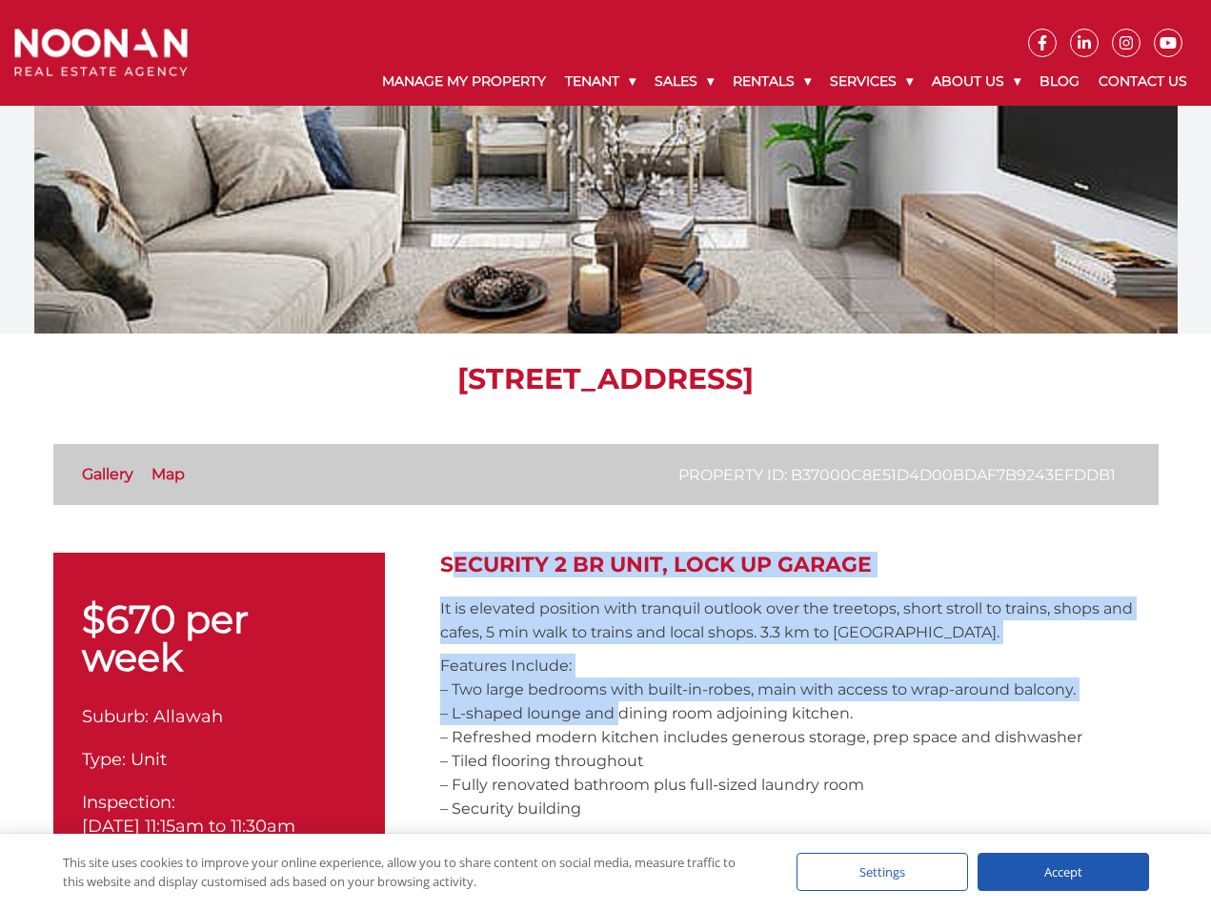
drag, startPoint x: 452, startPoint y: 581, endPoint x: 613, endPoint y: 721, distance: 214.1
click at [613, 721] on p "Features Include: – Two large bedrooms with built-in-robes, main with access to…" at bounding box center [799, 736] width 718 height 167
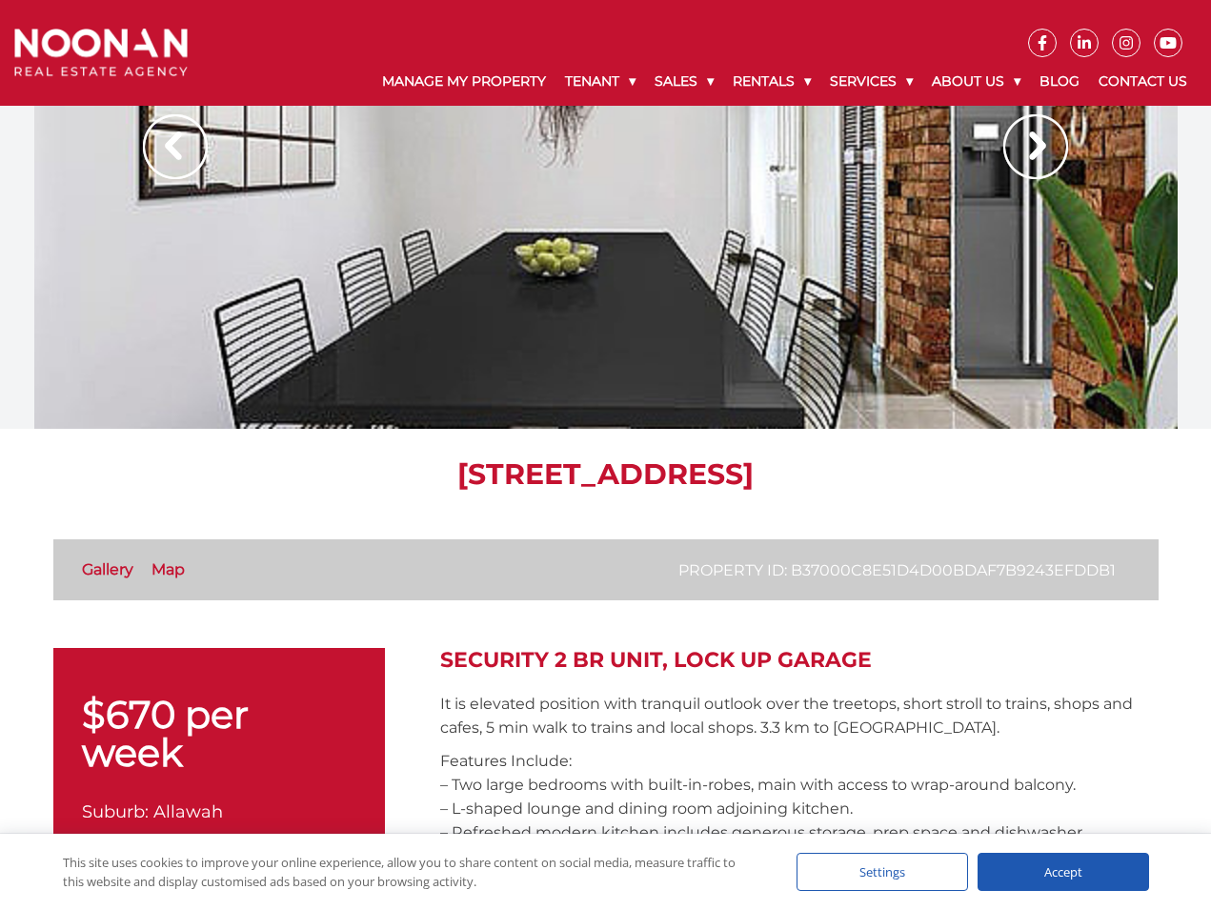
scroll to position [0, 0]
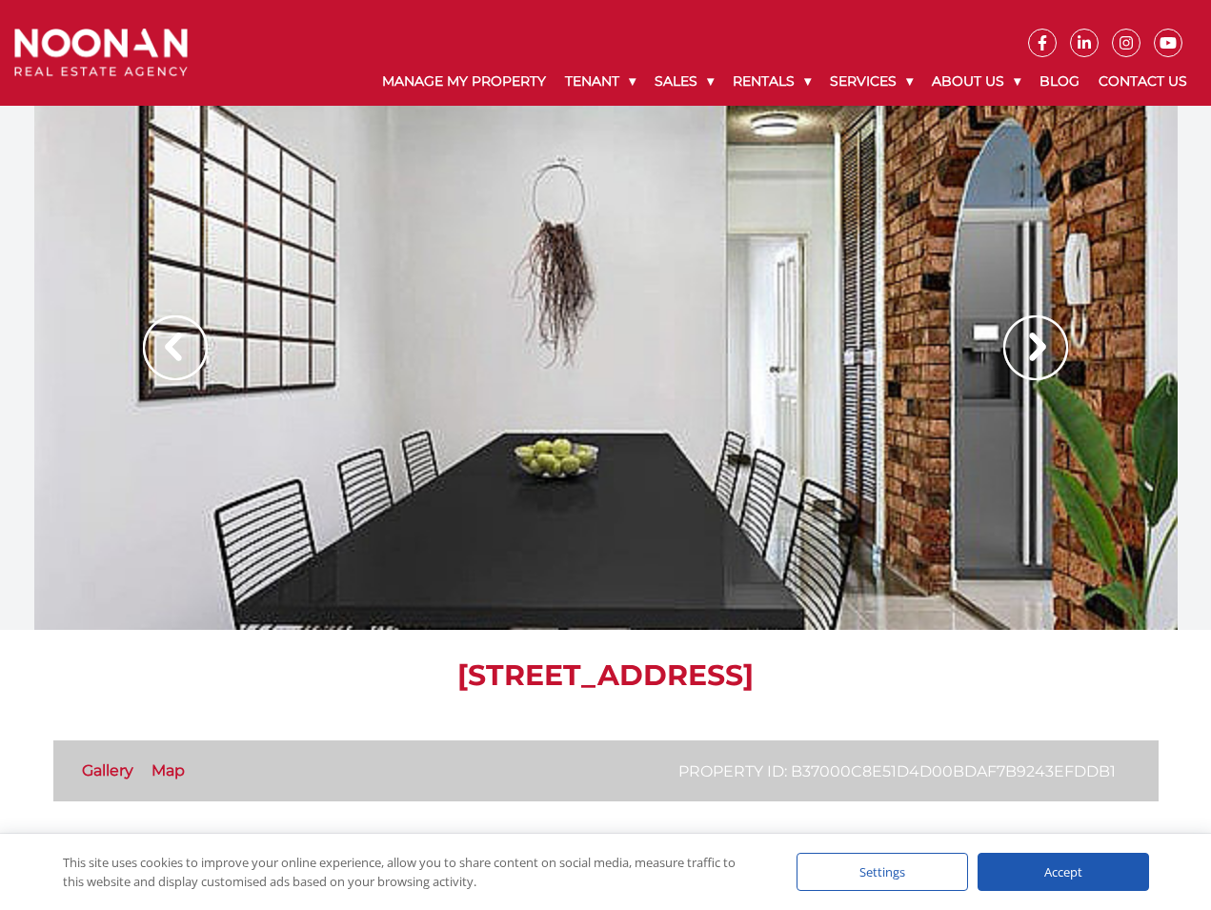
click at [1019, 336] on img at bounding box center [1035, 347] width 65 height 65
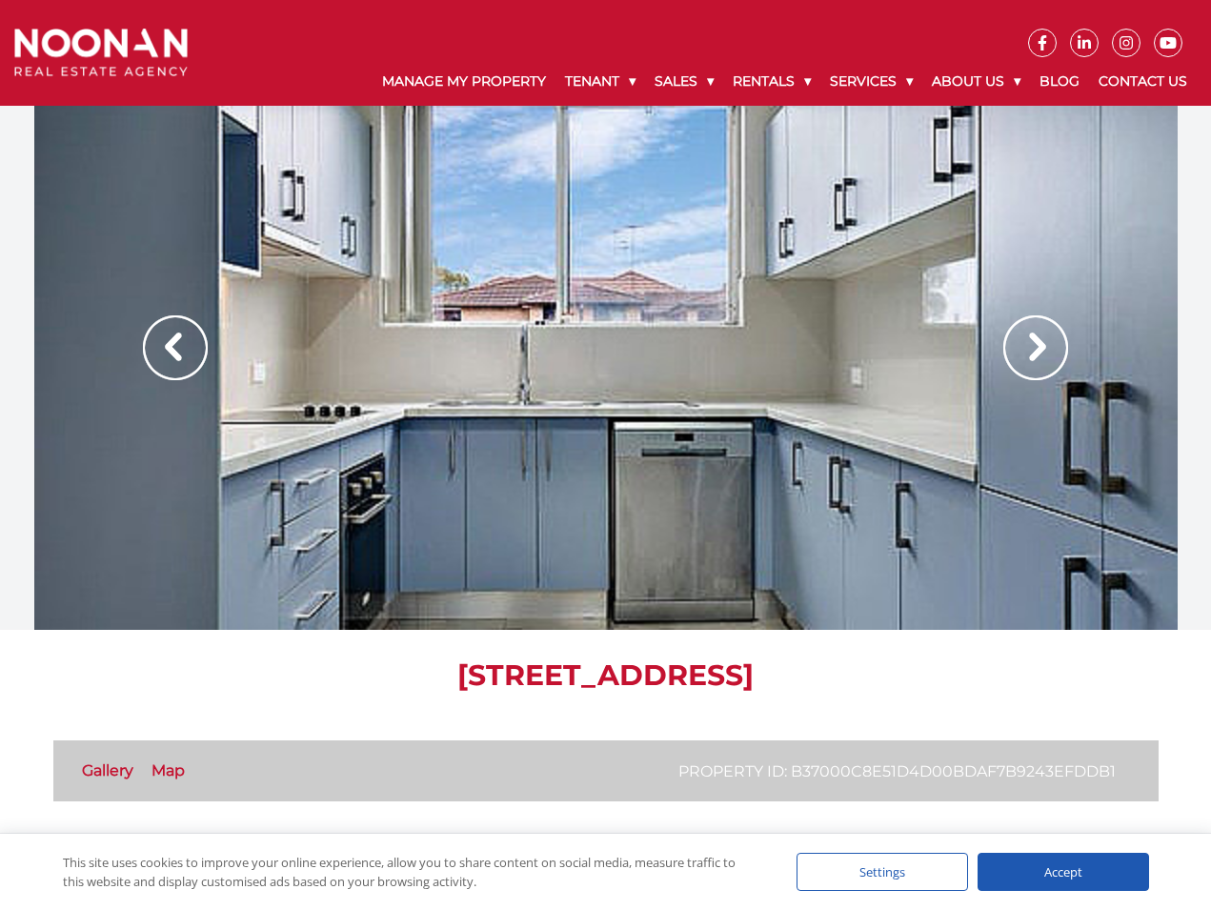
click at [1019, 336] on img at bounding box center [1035, 347] width 65 height 65
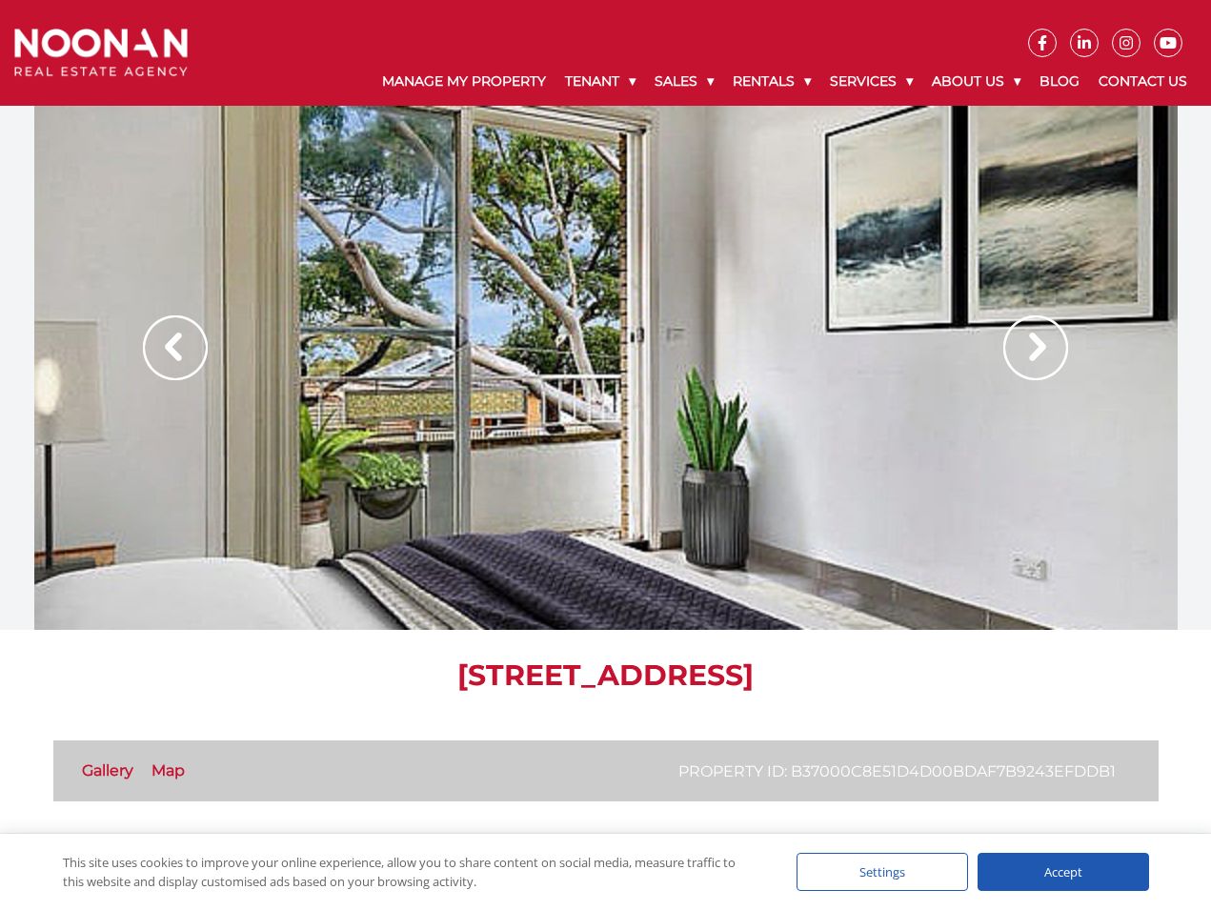
click at [1026, 336] on img at bounding box center [1035, 347] width 65 height 65
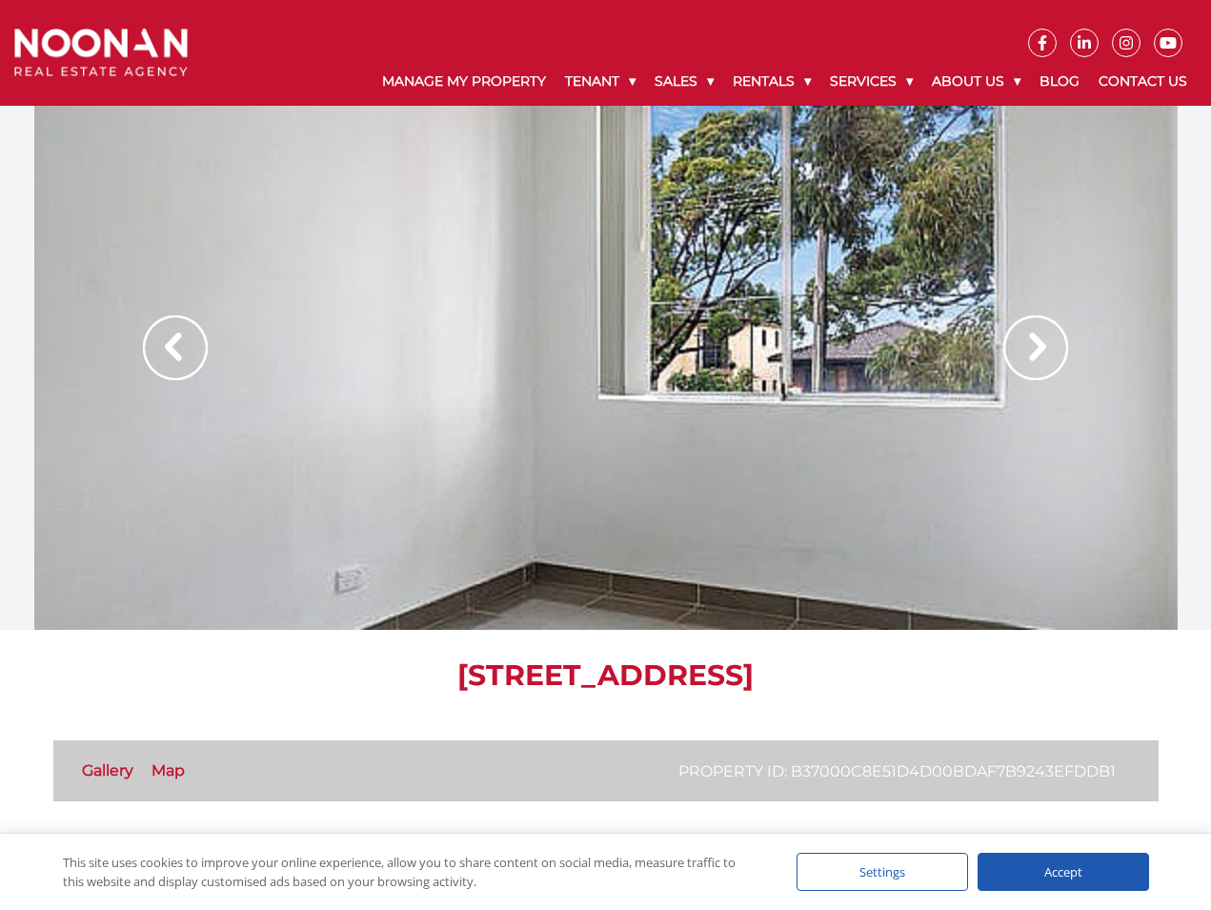
click at [1026, 336] on img at bounding box center [1035, 347] width 65 height 65
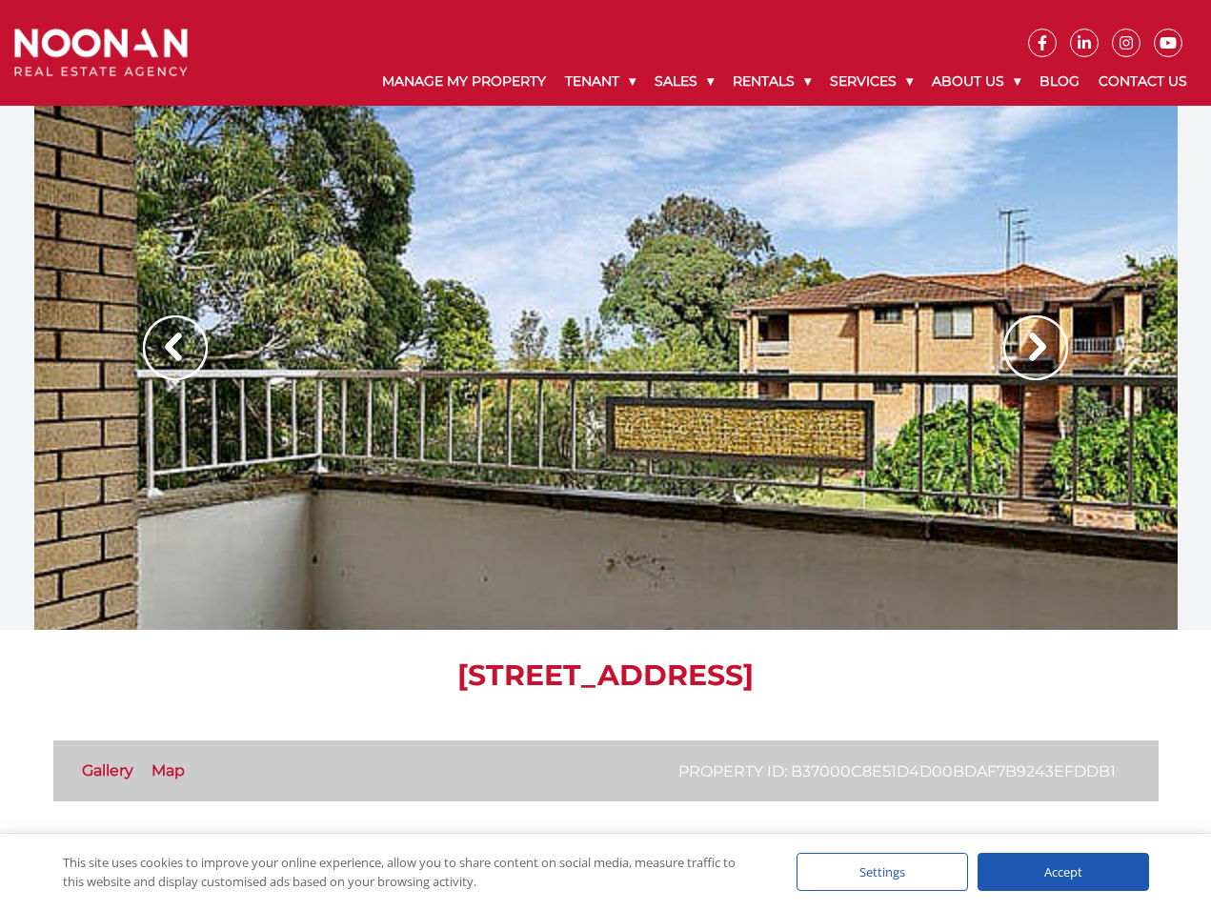
click at [1026, 336] on img at bounding box center [1035, 347] width 65 height 65
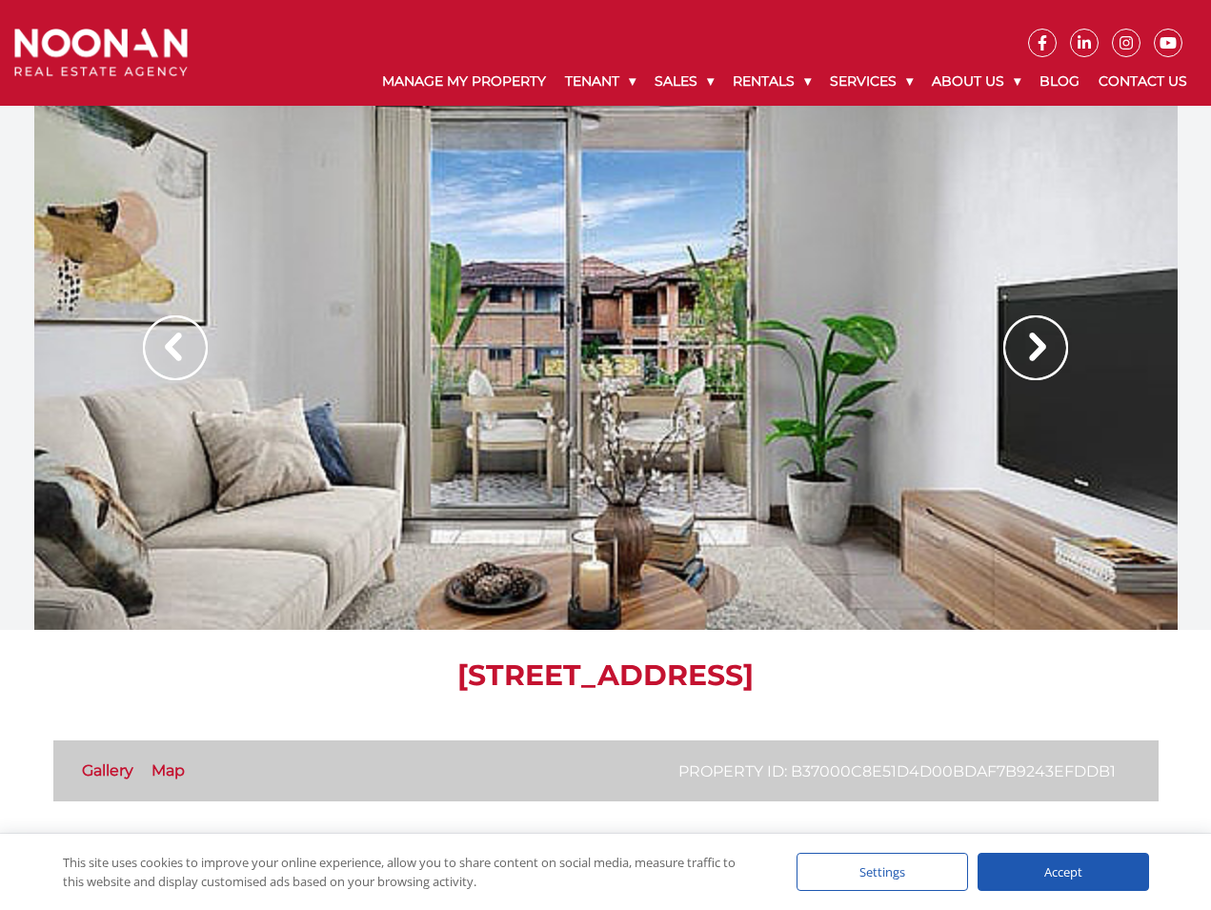
click at [1026, 336] on img at bounding box center [1035, 347] width 65 height 65
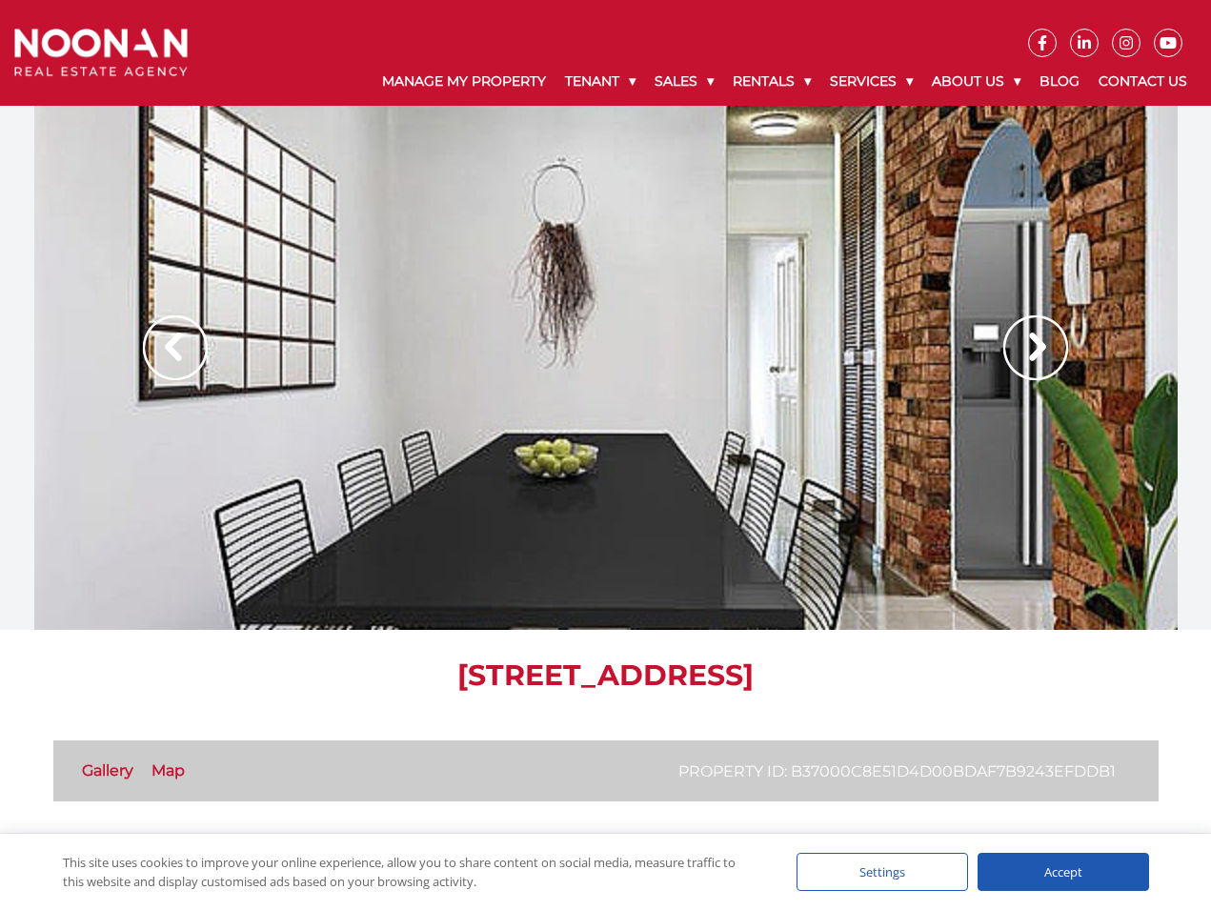
click at [1026, 336] on img at bounding box center [1035, 347] width 65 height 65
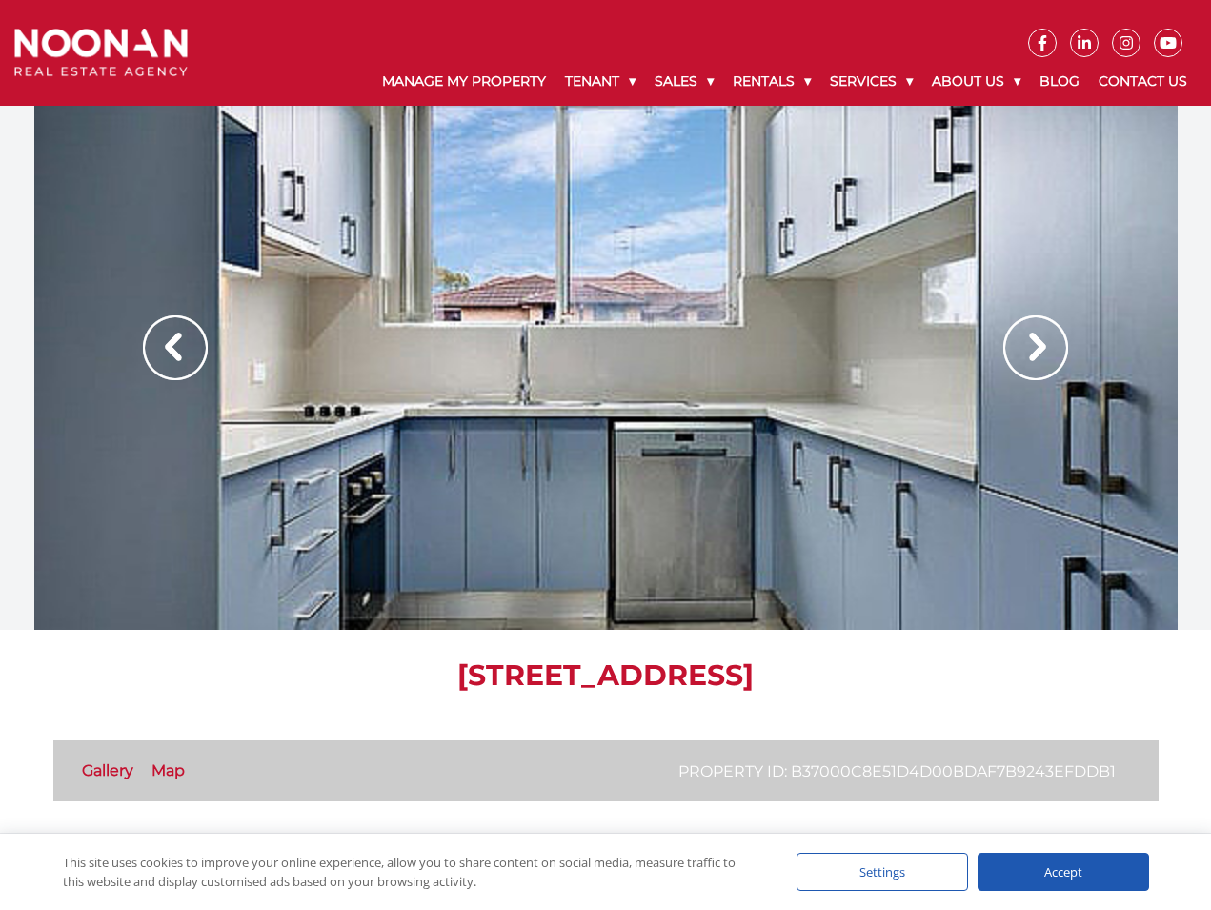
click at [1026, 336] on img at bounding box center [1035, 347] width 65 height 65
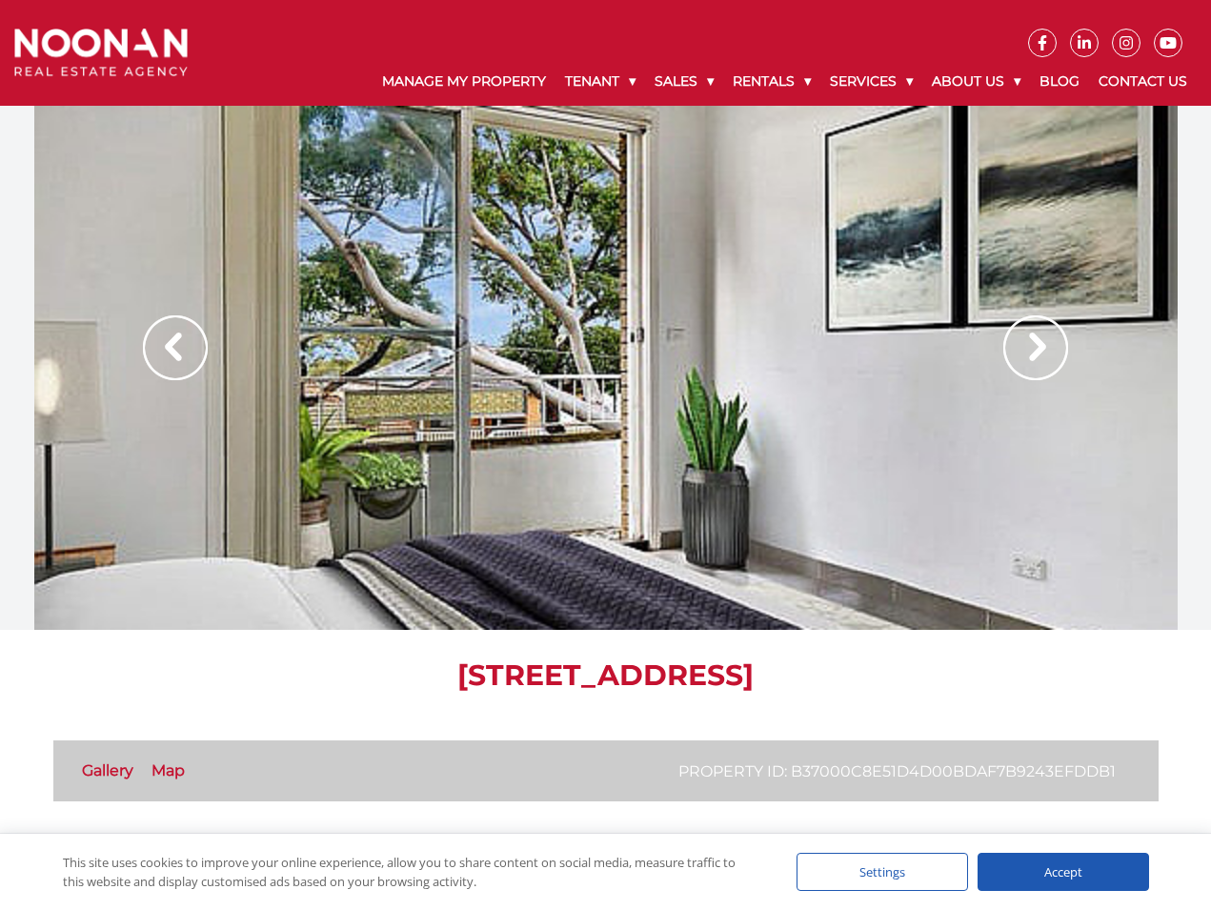
click at [1026, 336] on img at bounding box center [1035, 347] width 65 height 65
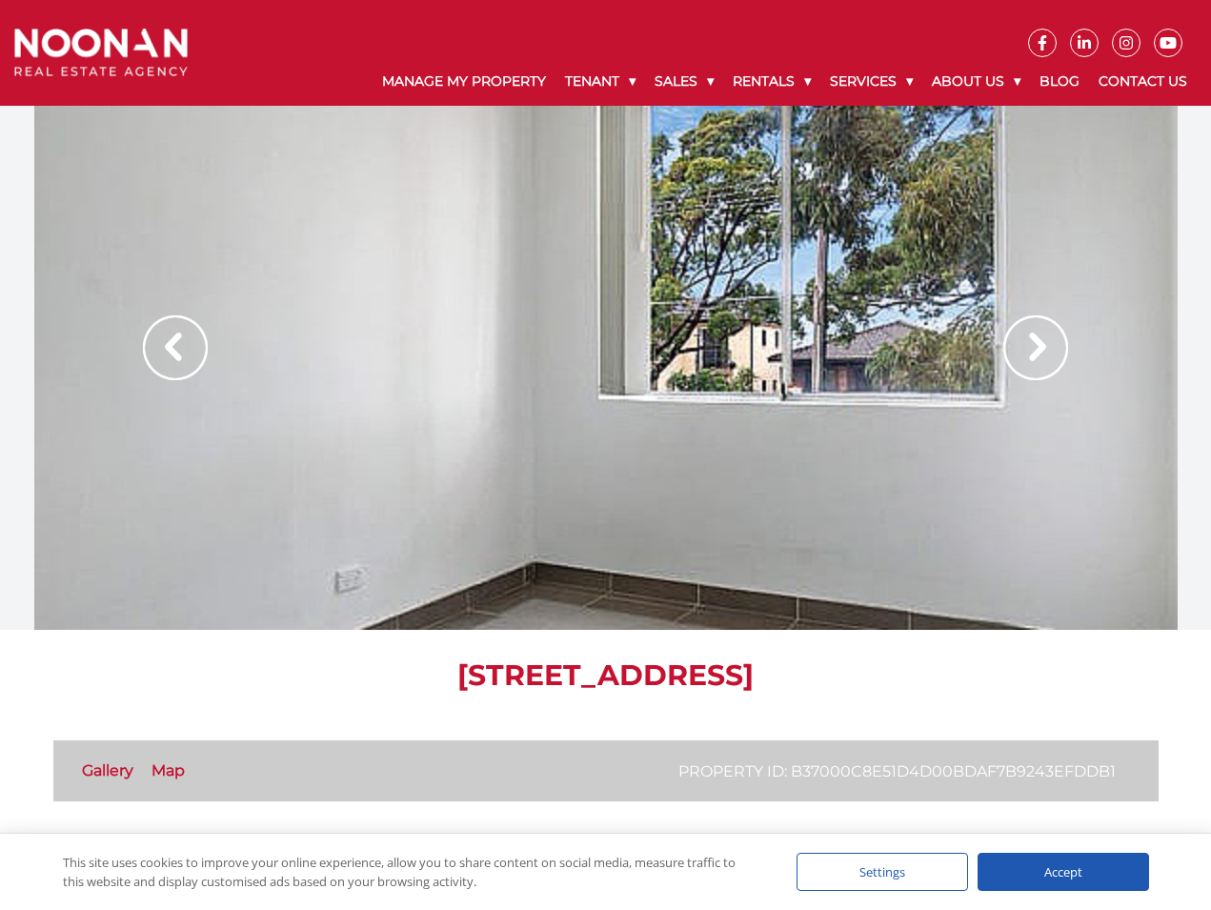
click at [1026, 336] on img at bounding box center [1035, 347] width 65 height 65
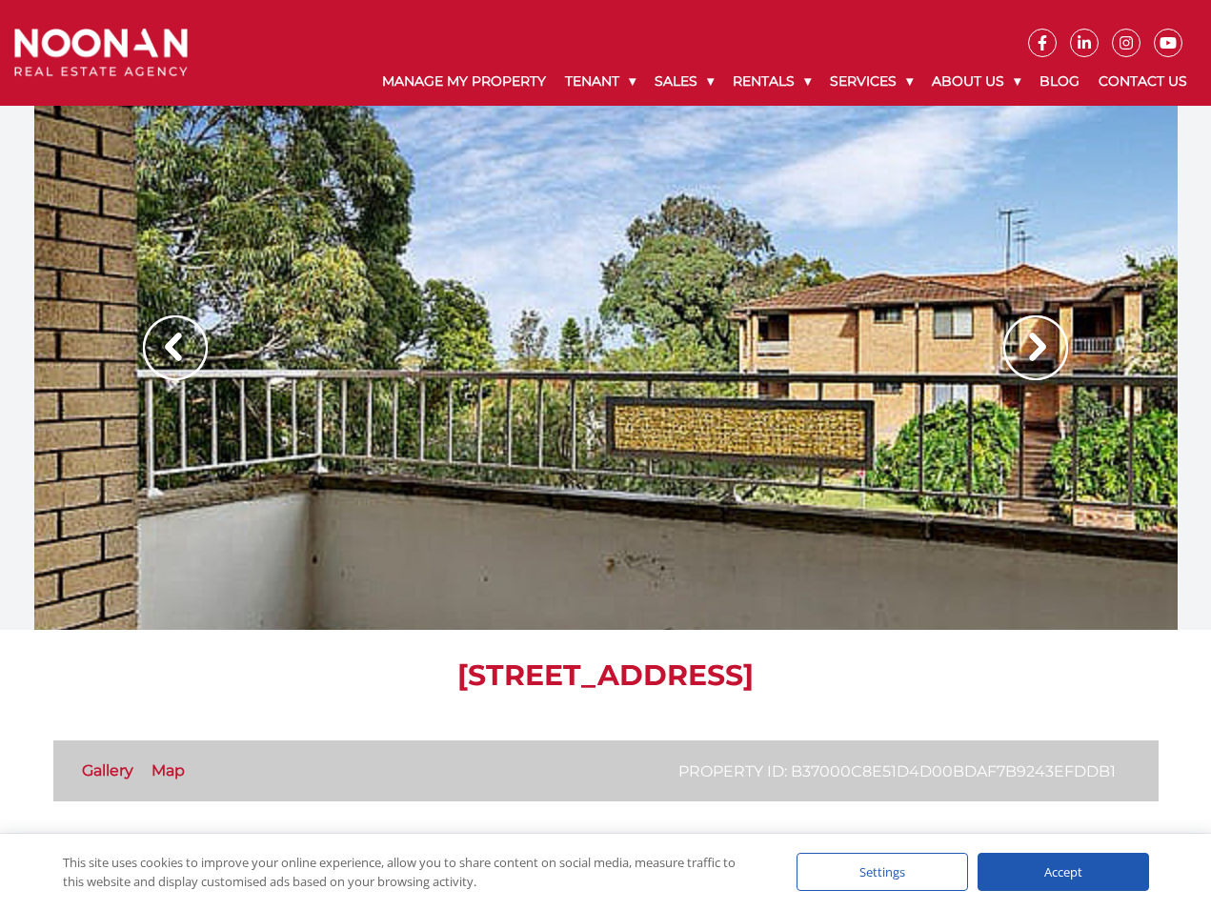
click at [1026, 336] on img at bounding box center [1035, 347] width 65 height 65
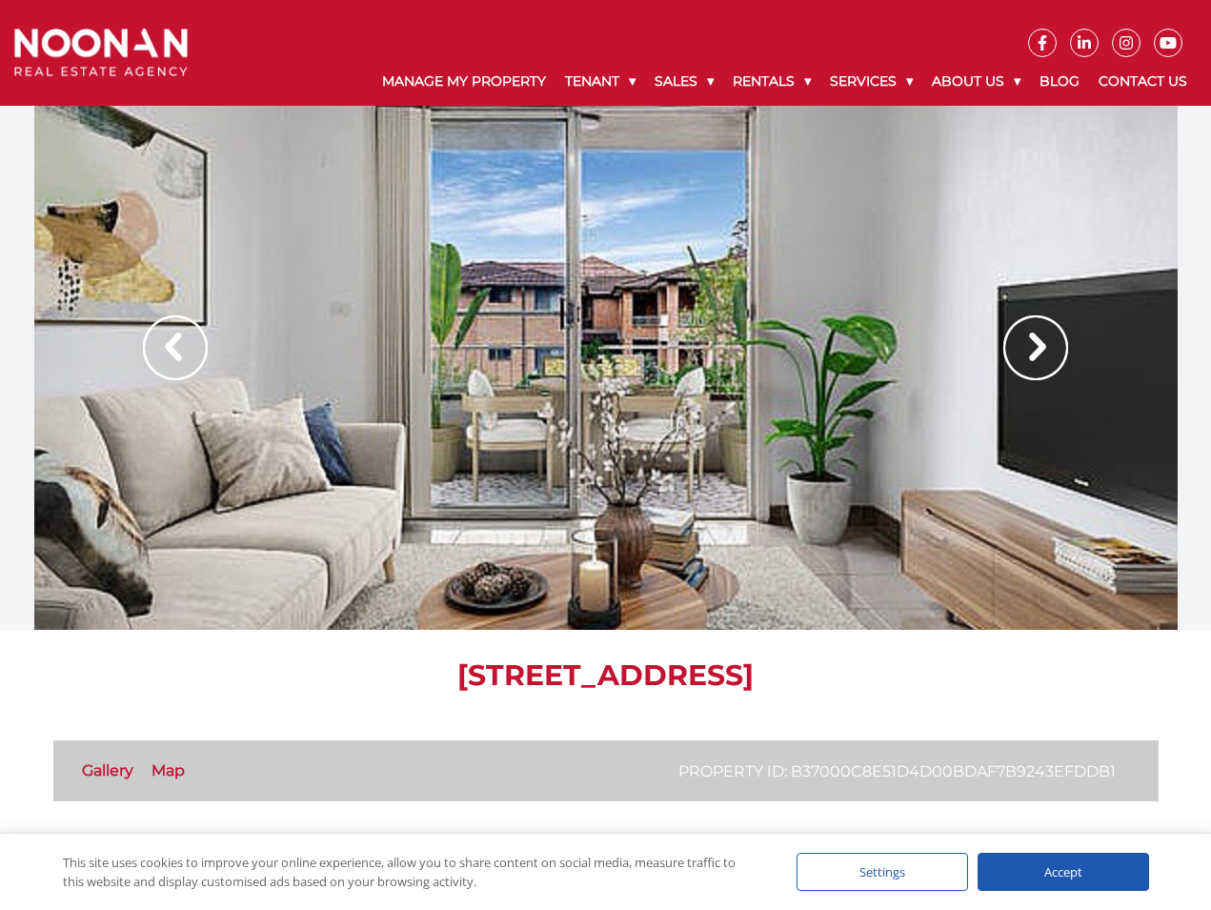
click at [1026, 336] on img at bounding box center [1035, 347] width 65 height 65
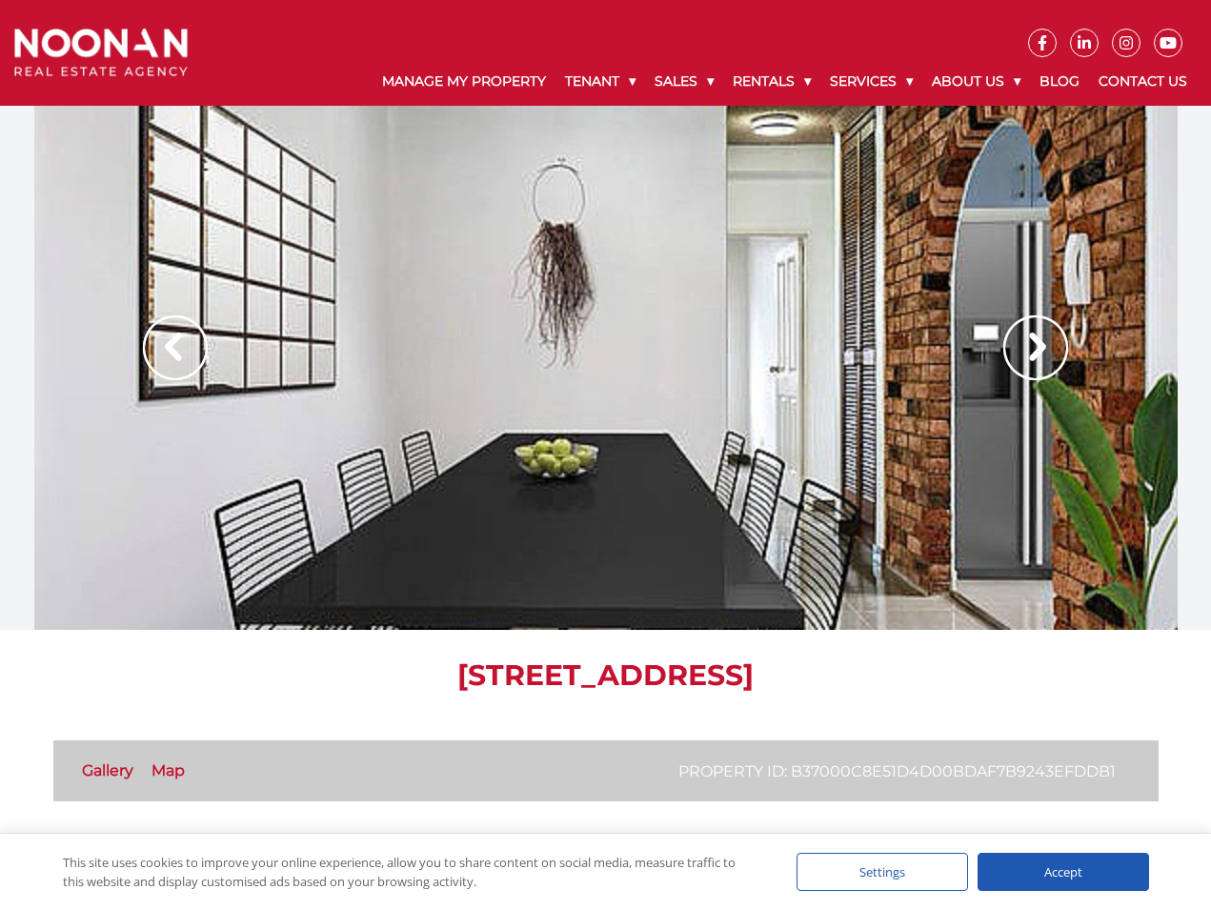
click at [1026, 336] on img at bounding box center [1035, 347] width 65 height 65
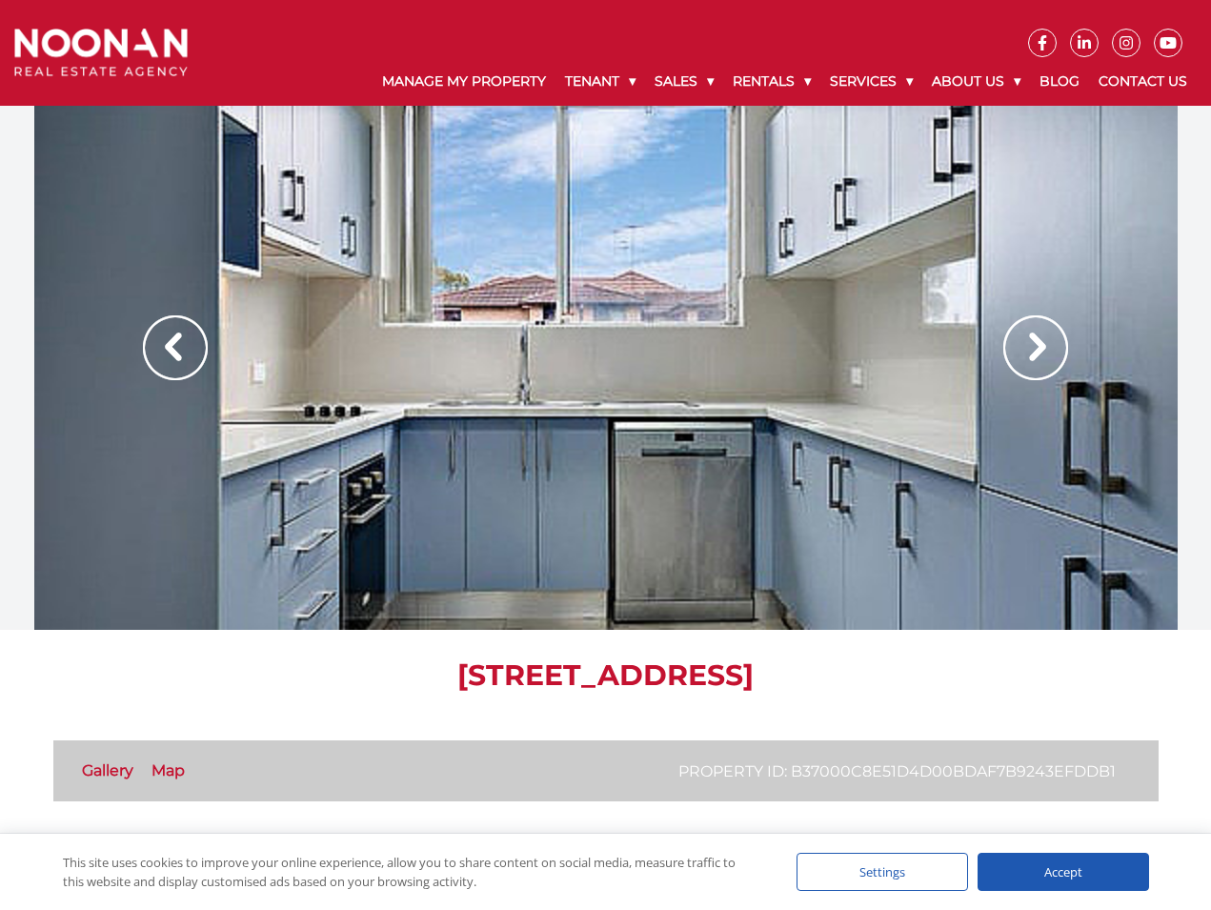
click at [1026, 336] on img at bounding box center [1035, 347] width 65 height 65
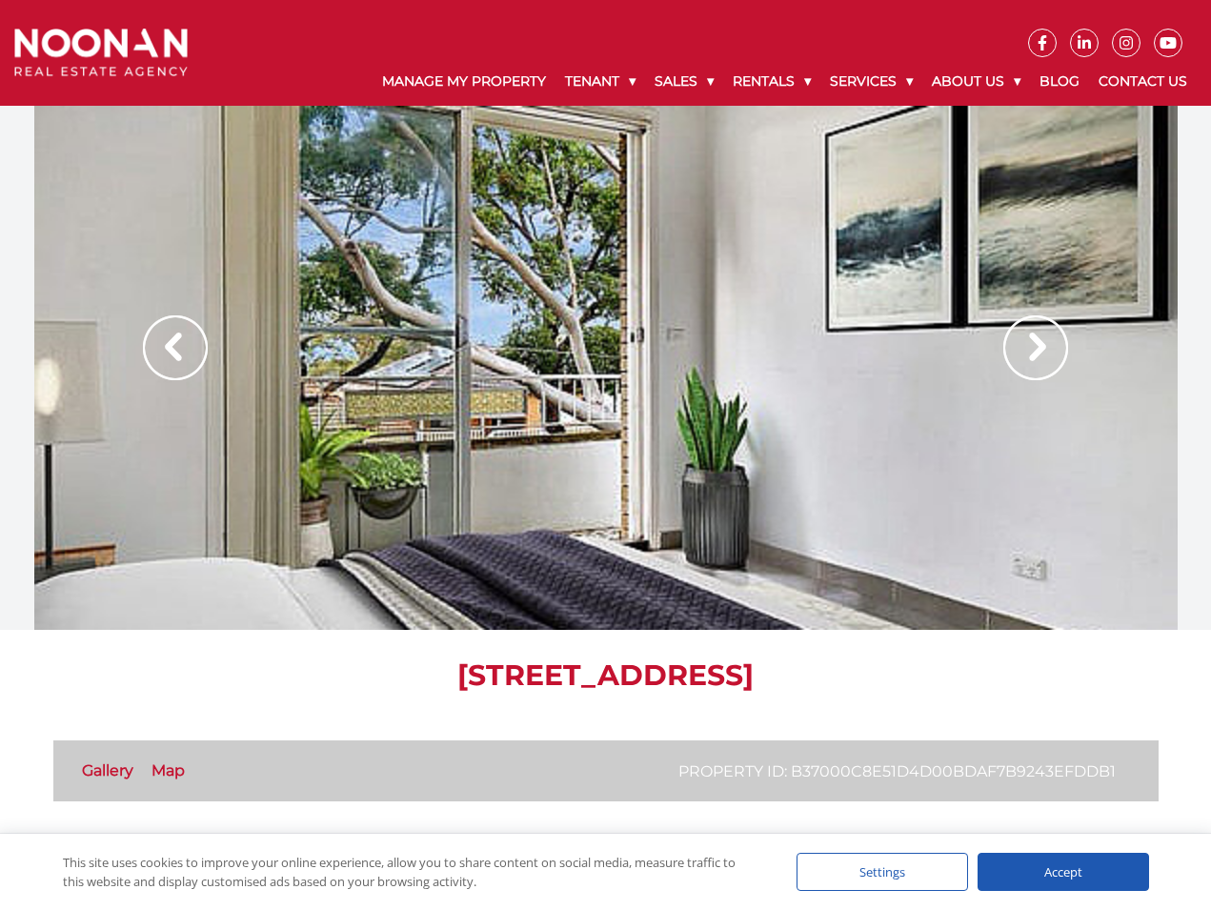
click at [1026, 336] on img at bounding box center [1035, 347] width 65 height 65
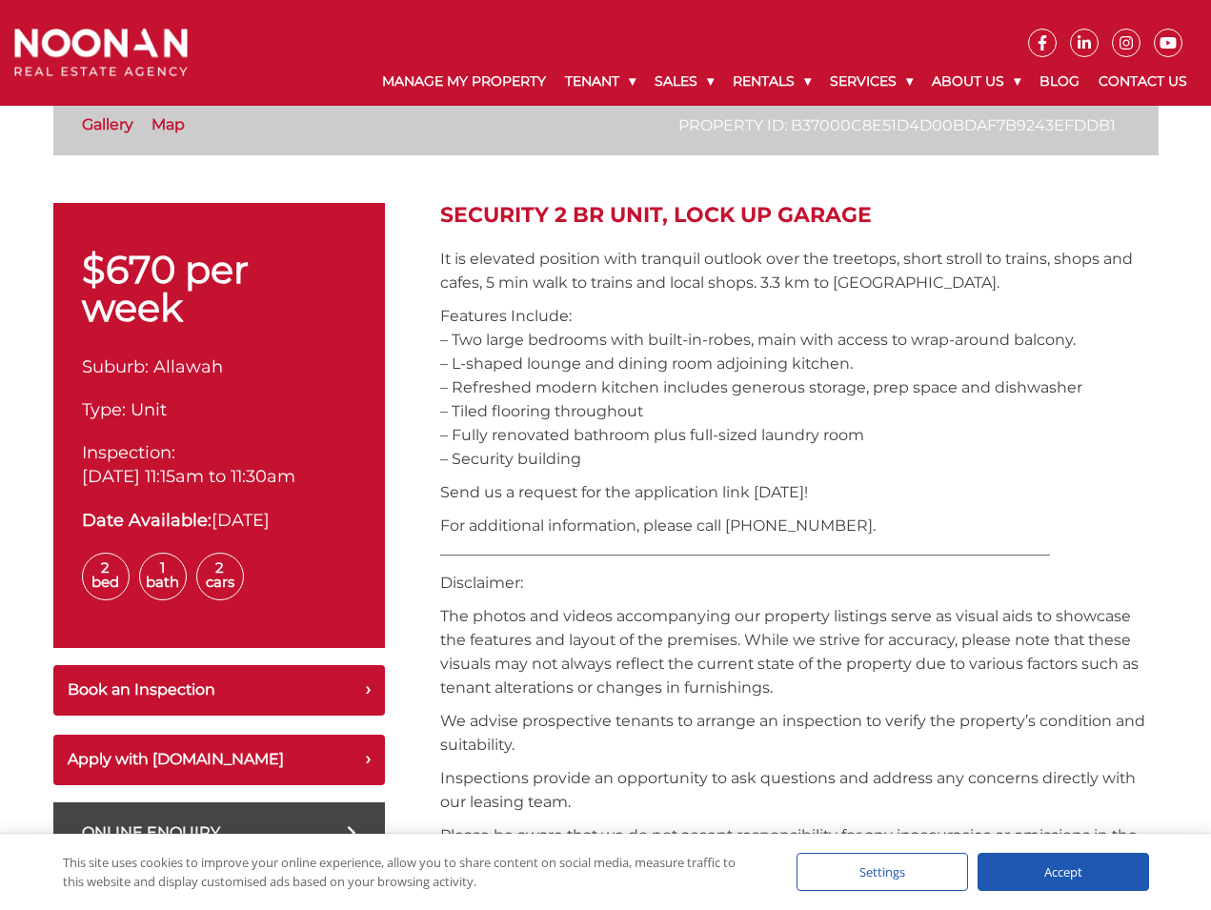
scroll to position [508, 0]
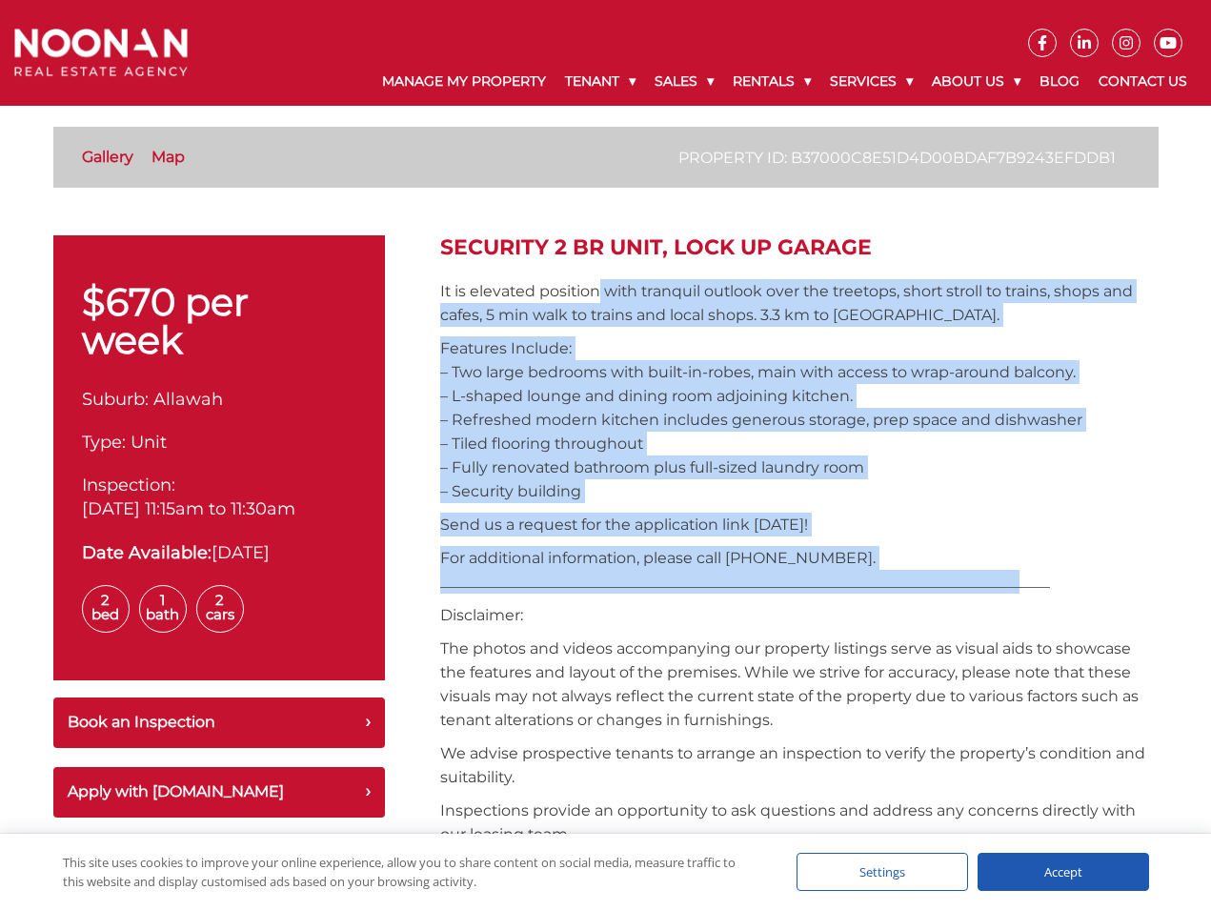
drag, startPoint x: 769, startPoint y: 372, endPoint x: 599, endPoint y: 299, distance: 184.4
click at [599, 299] on p "It is elevated position with tranquil outlook over the treetops, short stroll t…" at bounding box center [799, 303] width 718 height 48
drag, startPoint x: 599, startPoint y: 299, endPoint x: 941, endPoint y: 544, distance: 420.6
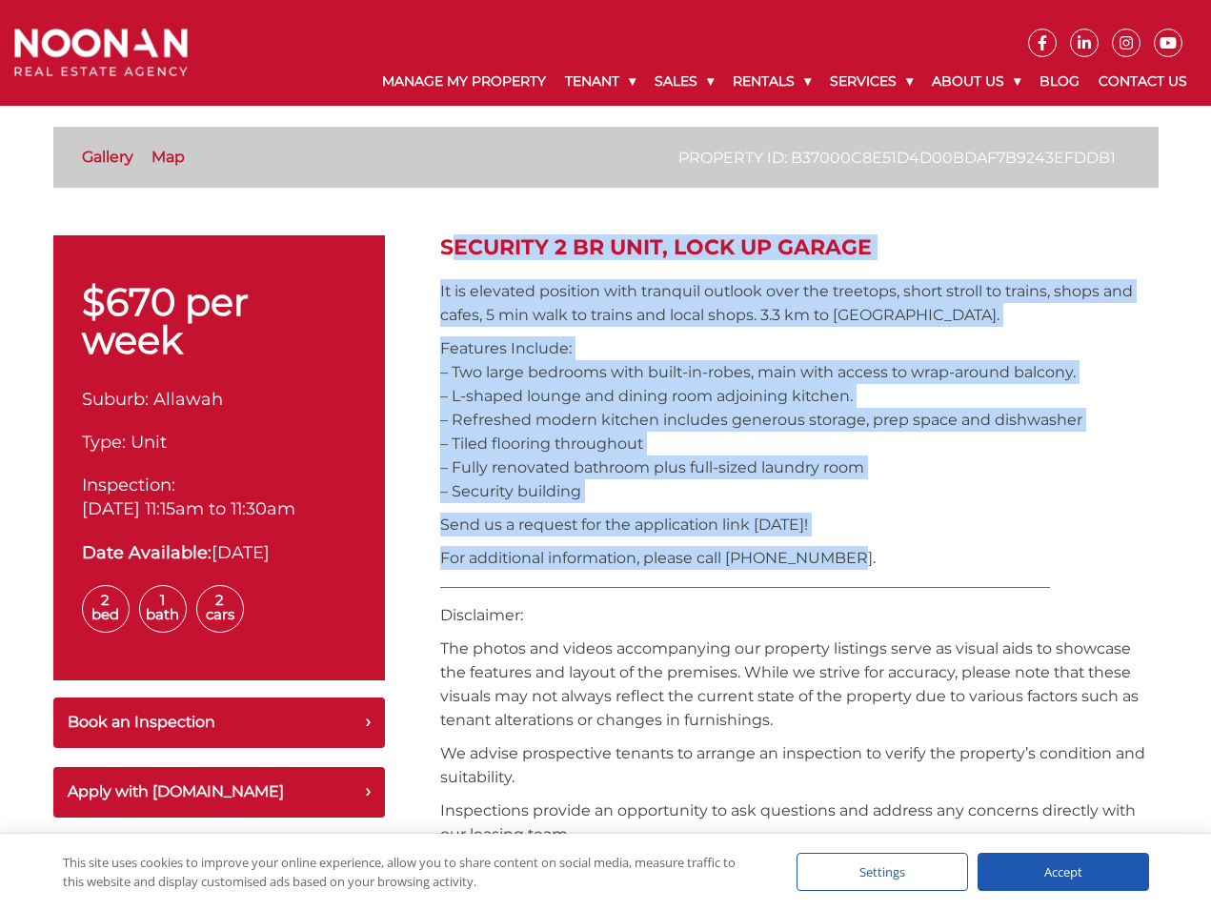
drag, startPoint x: 908, startPoint y: 538, endPoint x: 445, endPoint y: 250, distance: 545.6
click at [445, 250] on h2 "SECURITY 2 BR UNIT, LOCK UP GARAGE" at bounding box center [799, 247] width 718 height 25
drag, startPoint x: 445, startPoint y: 250, endPoint x: 903, endPoint y: 576, distance: 562.7
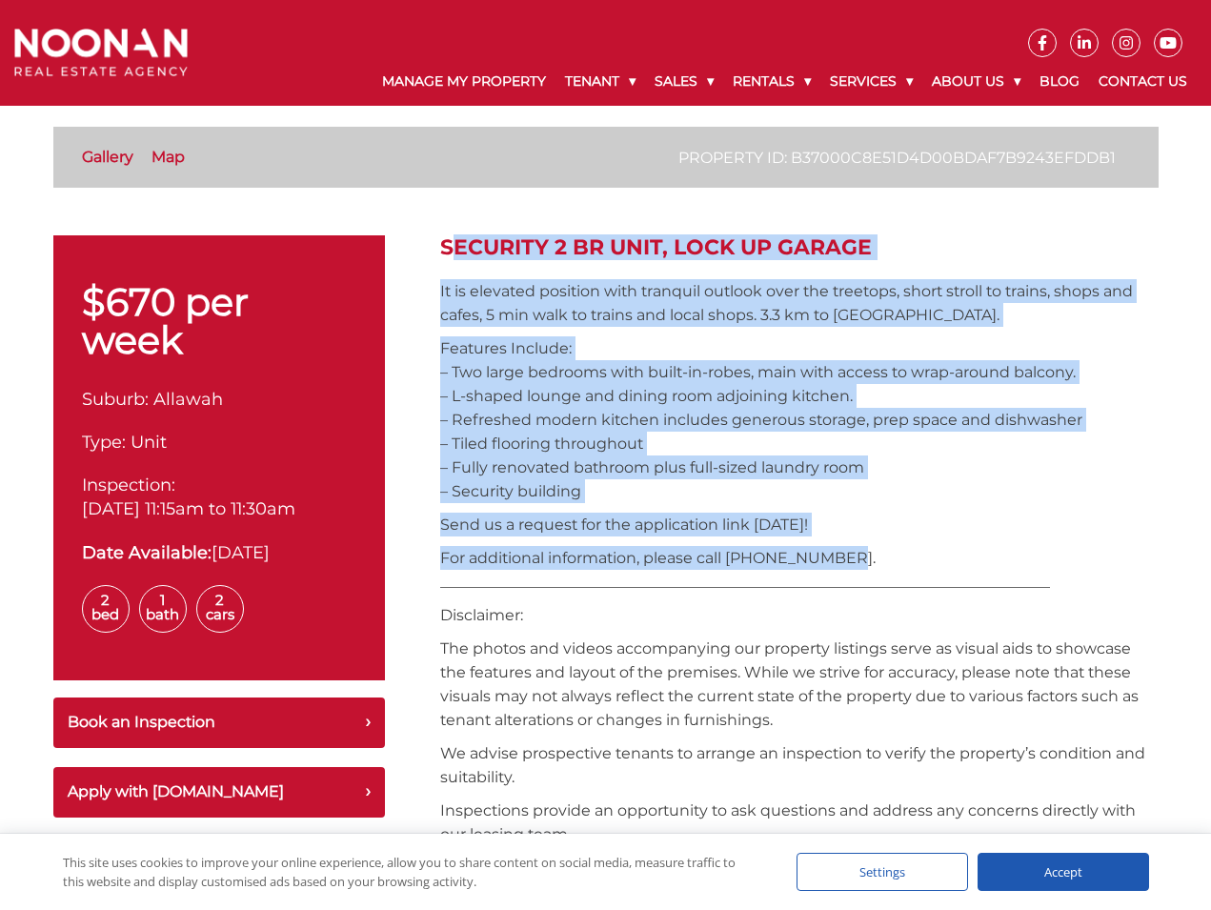
click at [903, 576] on p "For additional information, please call 02 9330 6868. _________________________…" at bounding box center [799, 570] width 718 height 48
drag, startPoint x: 804, startPoint y: 553, endPoint x: 429, endPoint y: 260, distance: 476.4
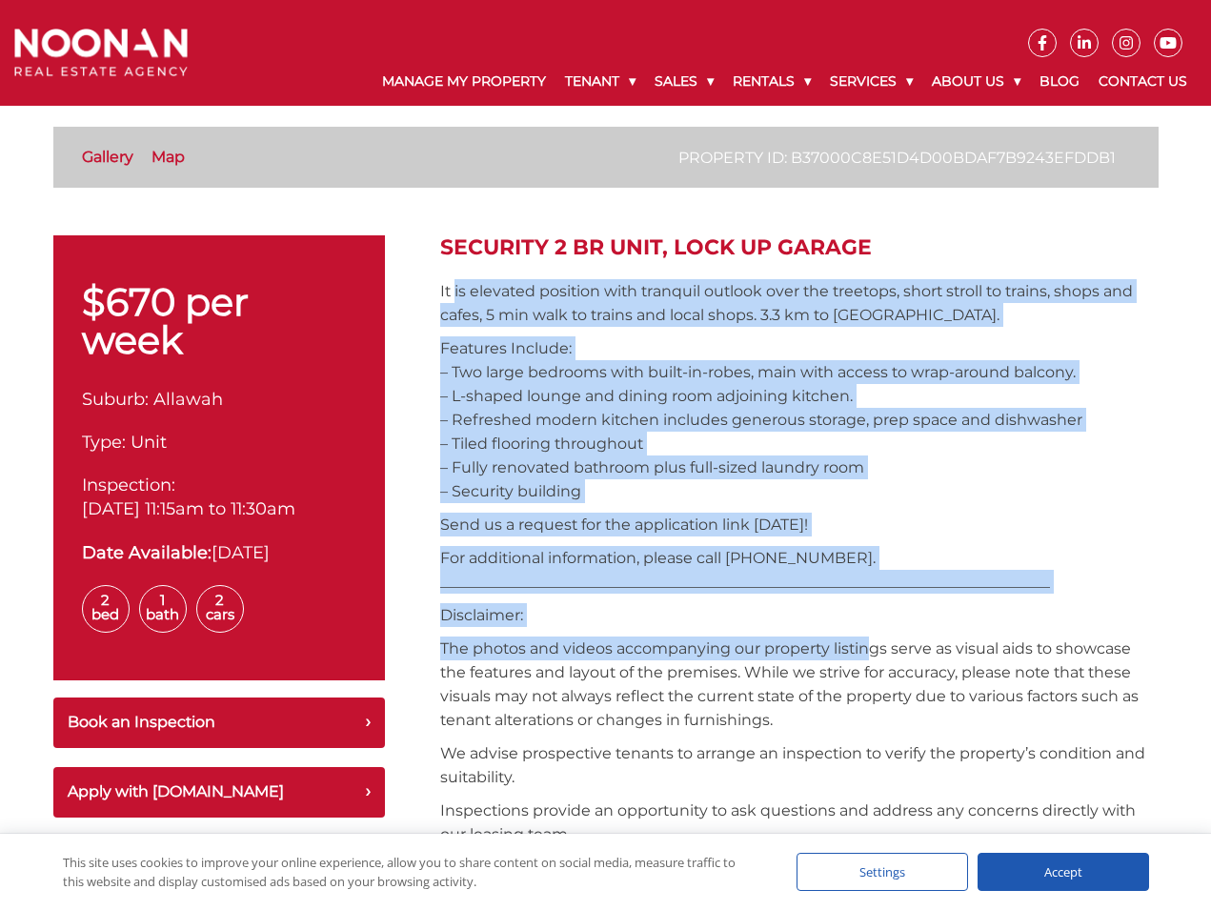
drag, startPoint x: 459, startPoint y: 275, endPoint x: 871, endPoint y: 645, distance: 553.1
click at [871, 645] on p "The photos and videos accompanying our property listings serve as visual aids t…" at bounding box center [799, 683] width 718 height 95
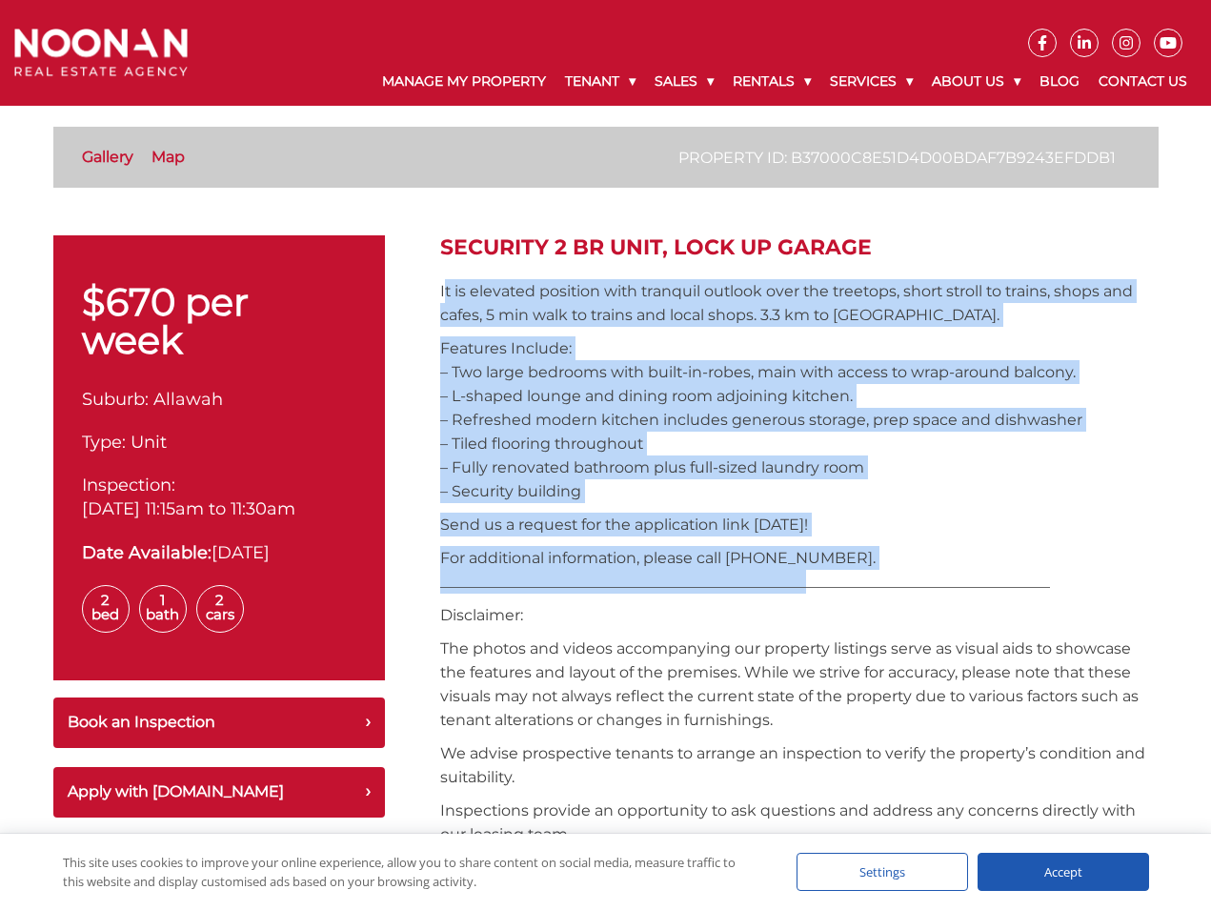
drag, startPoint x: 759, startPoint y: 571, endPoint x: 445, endPoint y: 294, distance: 418.5
click at [445, 294] on p "It is elevated position with tranquil outlook over the treetops, short stroll t…" at bounding box center [799, 303] width 718 height 48
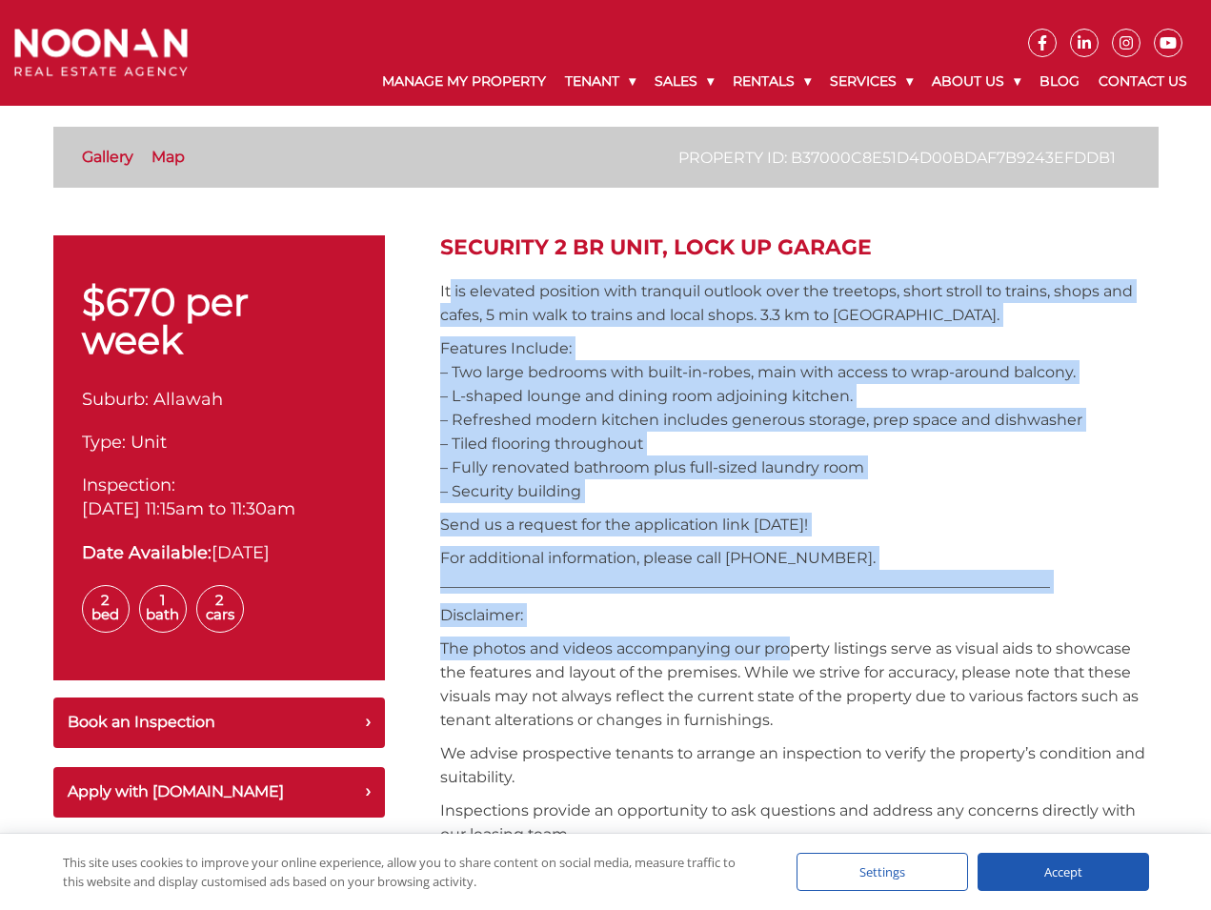
drag, startPoint x: 479, startPoint y: 327, endPoint x: 794, endPoint y: 636, distance: 441.9
click at [794, 636] on p "The photos and videos accompanying our property listings serve as visual aids t…" at bounding box center [799, 683] width 718 height 95
drag, startPoint x: 794, startPoint y: 636, endPoint x: 446, endPoint y: 303, distance: 482.4
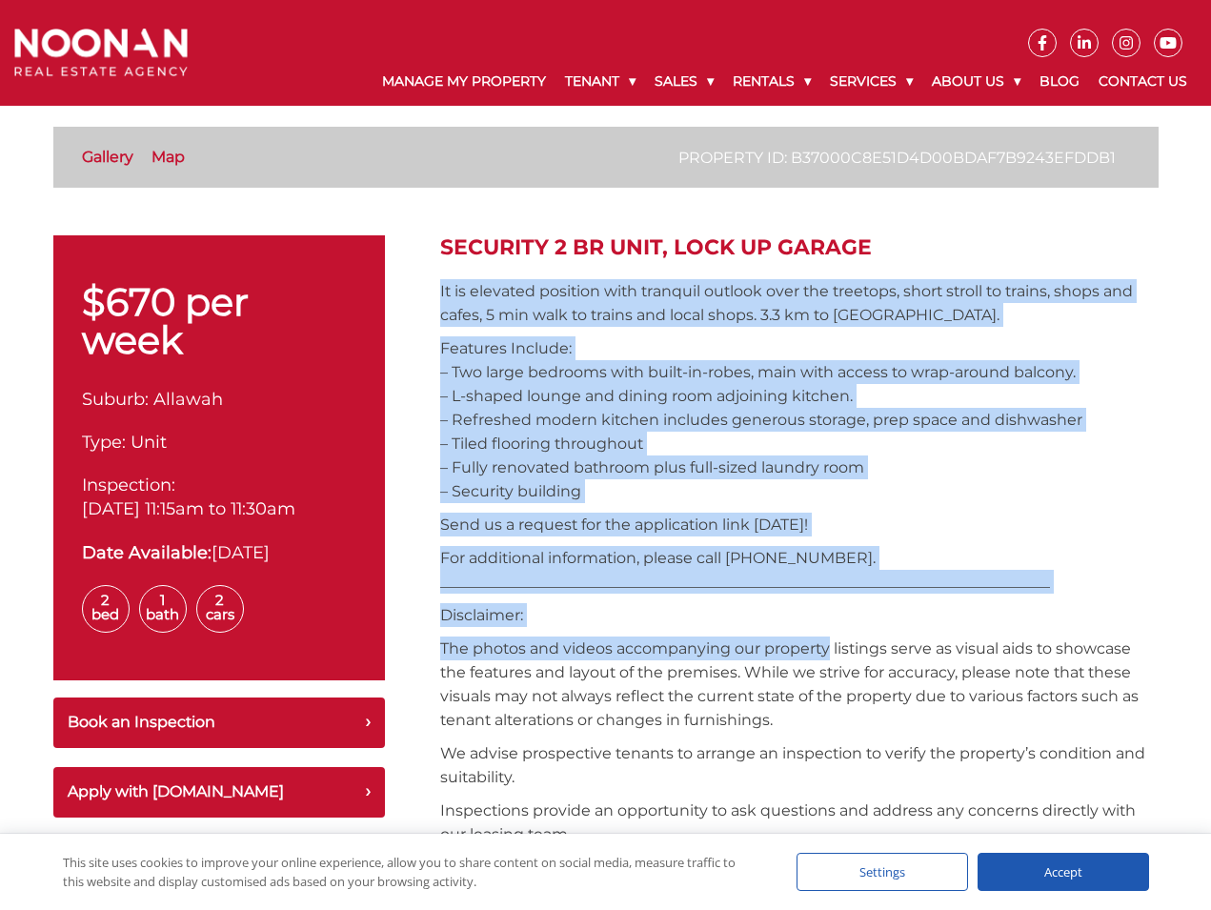
click at [446, 303] on p "It is elevated position with tranquil outlook over the treetops, short stroll t…" at bounding box center [799, 303] width 718 height 48
